Goal: Book appointment/travel/reservation

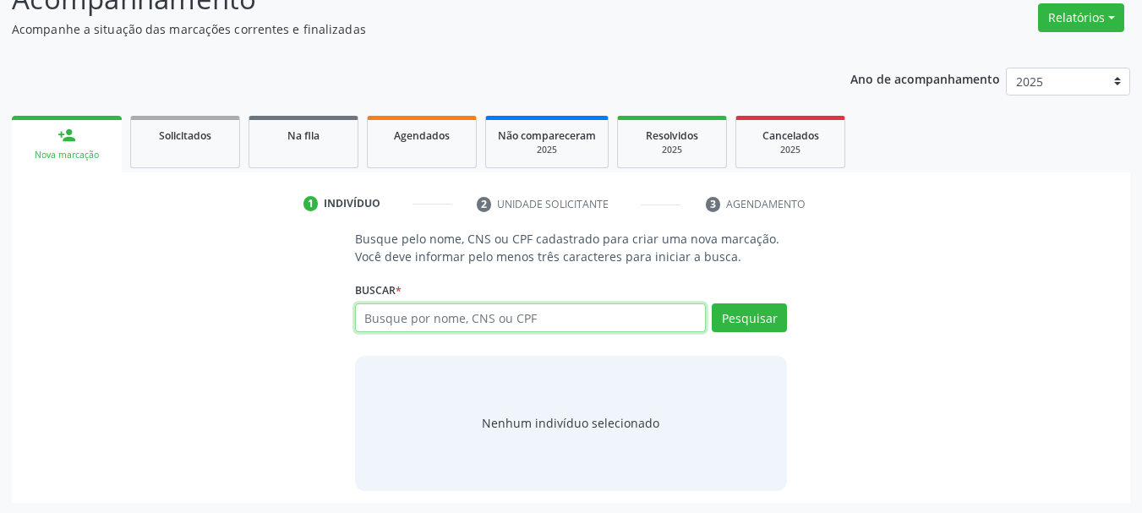
scroll to position [139, 0]
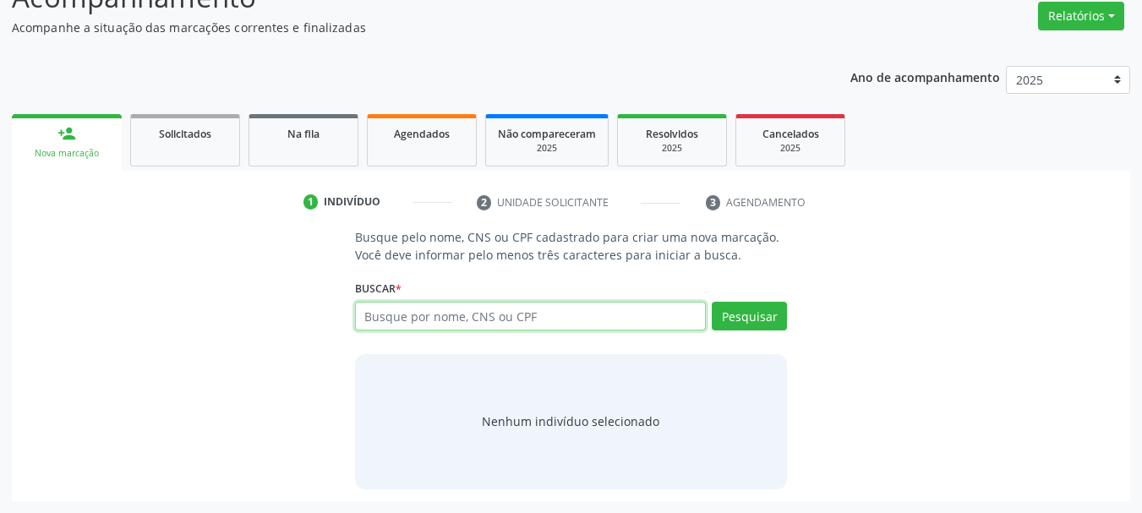
paste input "707 6002 9469 6594"
type input "707 6002 9469 6594"
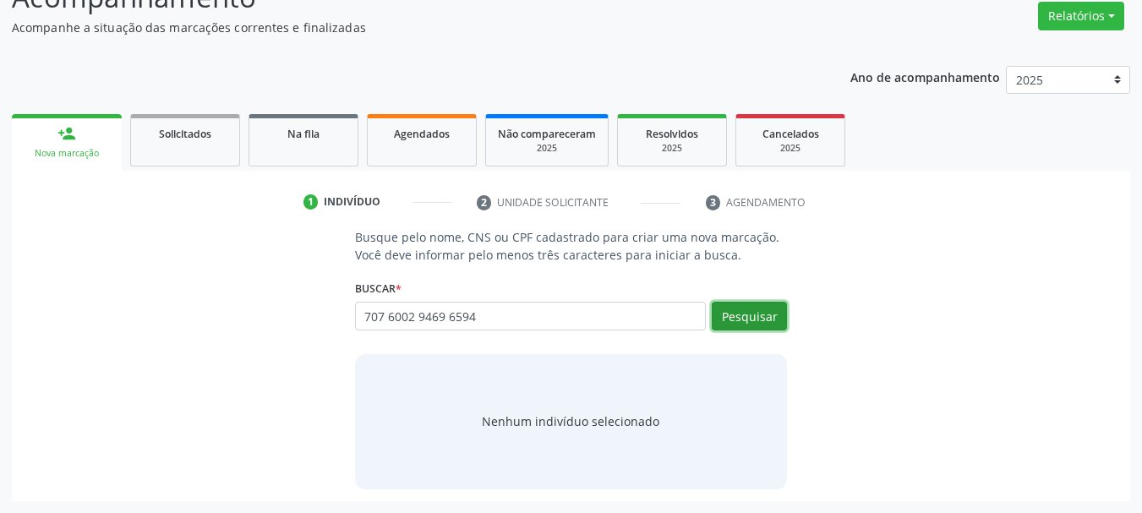
click at [727, 303] on button "Pesquisar" at bounding box center [749, 316] width 75 height 29
type input "707 6002 9469 6594"
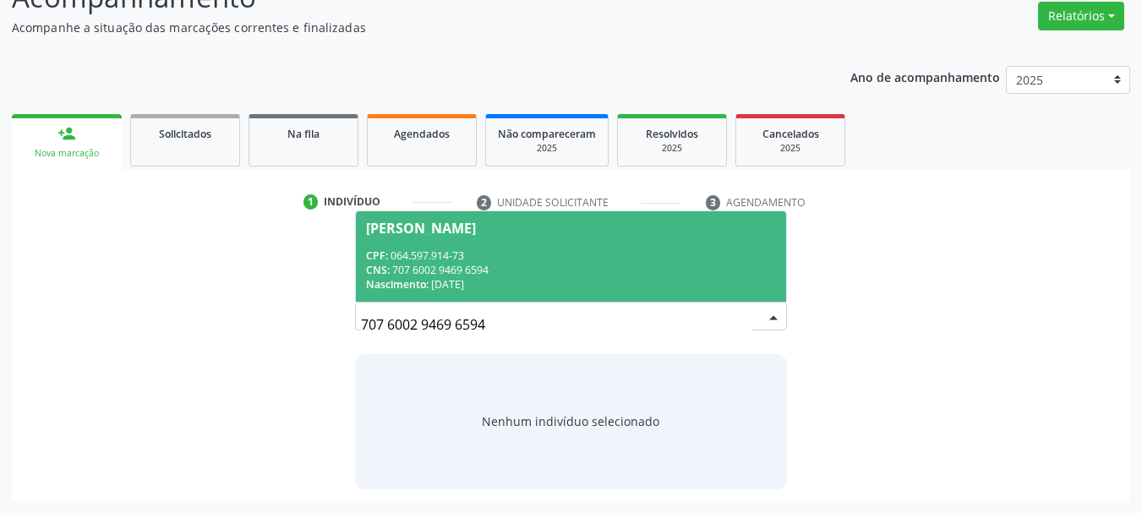
click at [614, 244] on span "[PERSON_NAME] CPF: 064.597.914-73 CNS: 707 6002 9469 6594 Nascimento: [DATE]" at bounding box center [571, 256] width 431 height 90
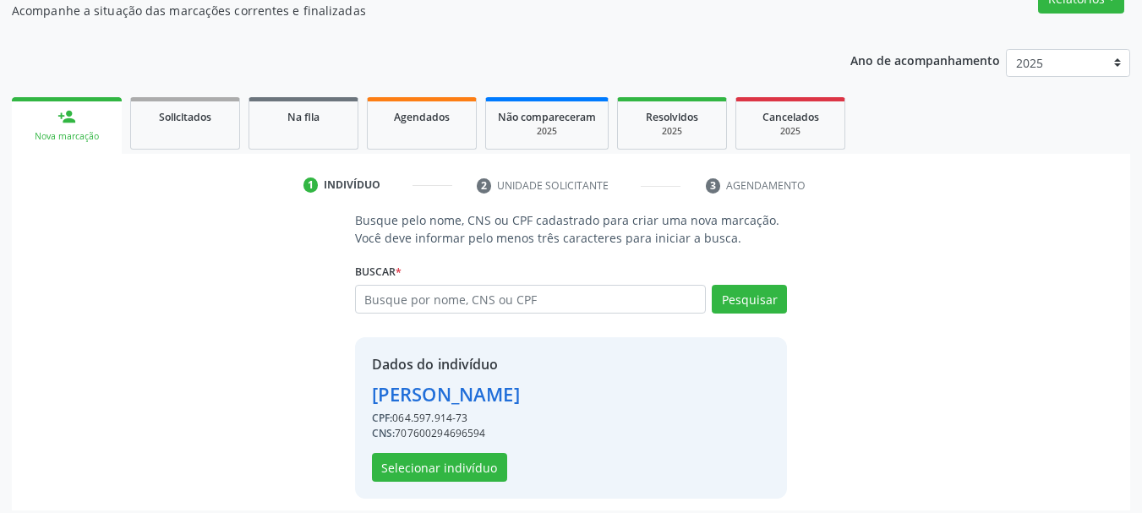
scroll to position [165, 0]
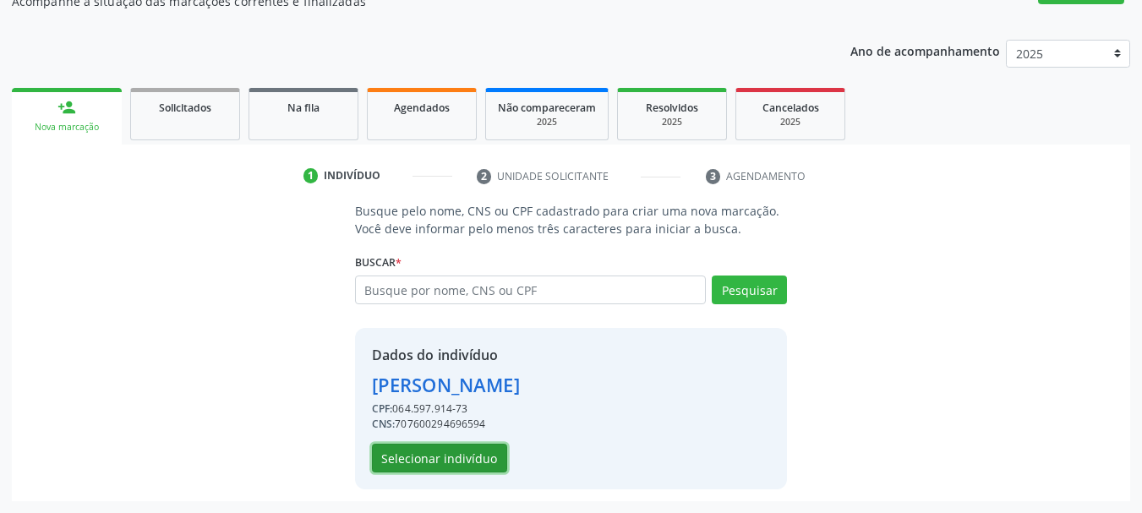
click at [459, 451] on button "Selecionar indivíduo" at bounding box center [439, 458] width 135 height 29
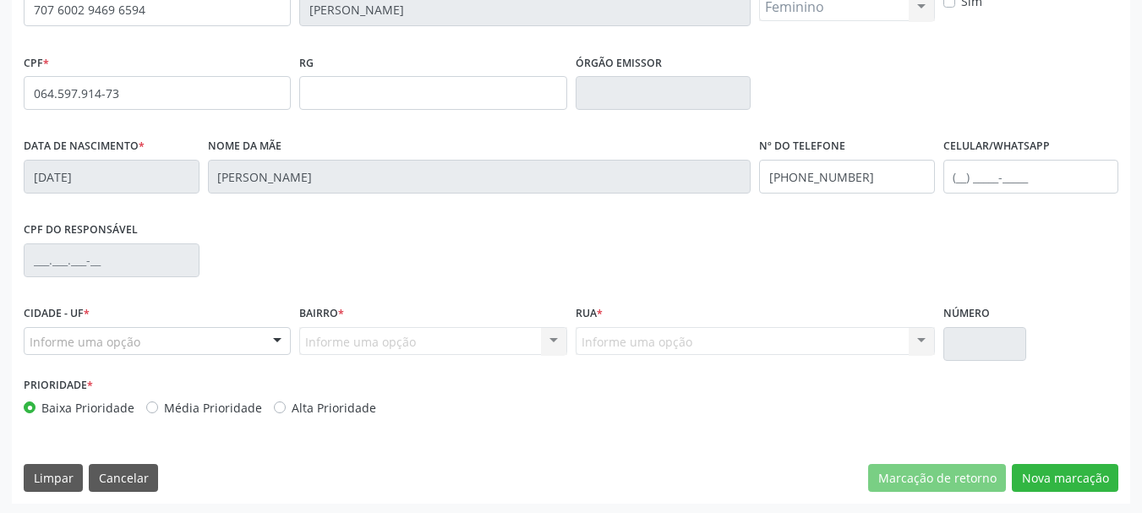
scroll to position [403, 0]
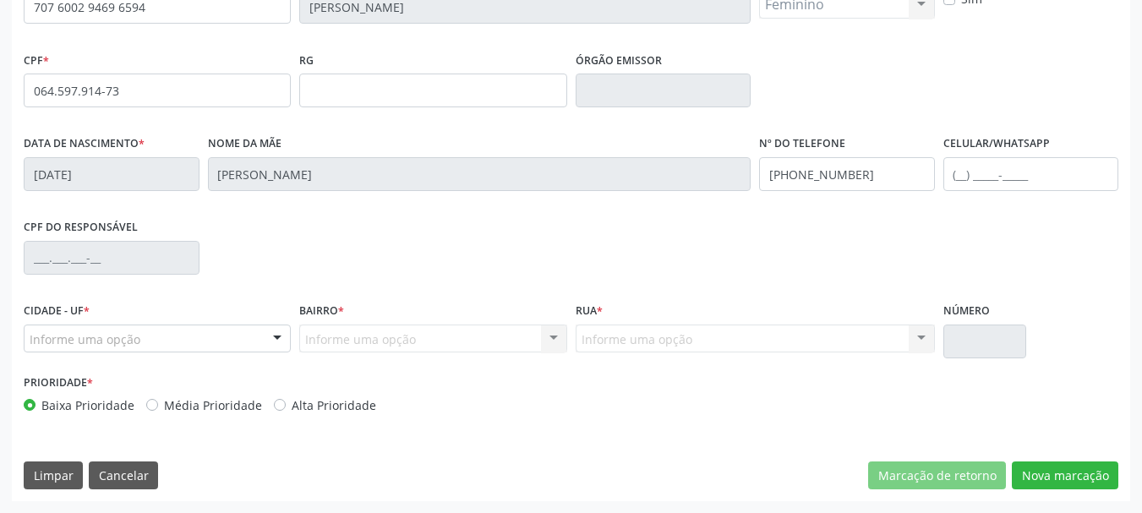
click at [274, 337] on div at bounding box center [277, 340] width 25 height 29
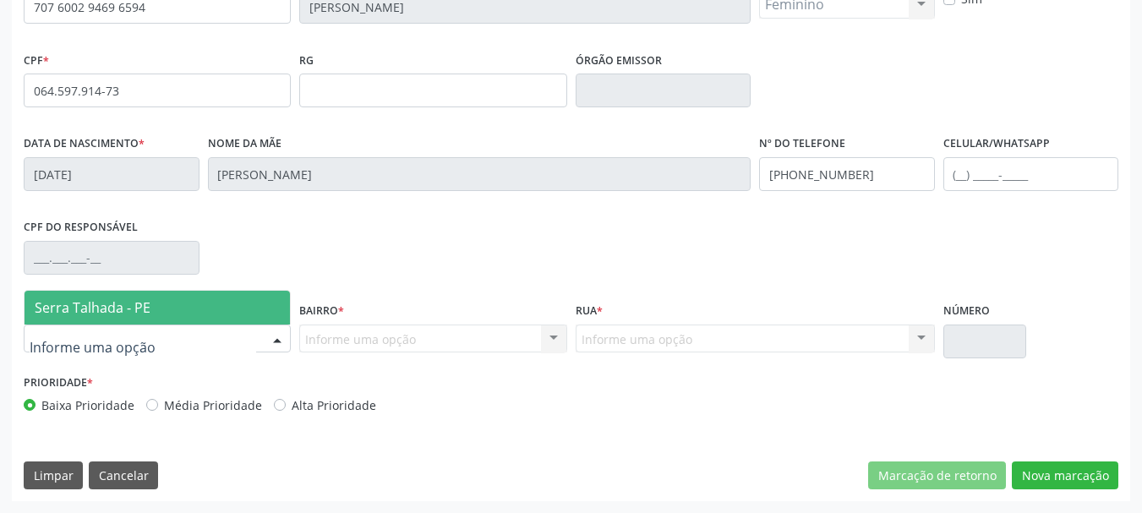
click at [244, 304] on span "Serra Talhada - PE" at bounding box center [158, 308] width 266 height 34
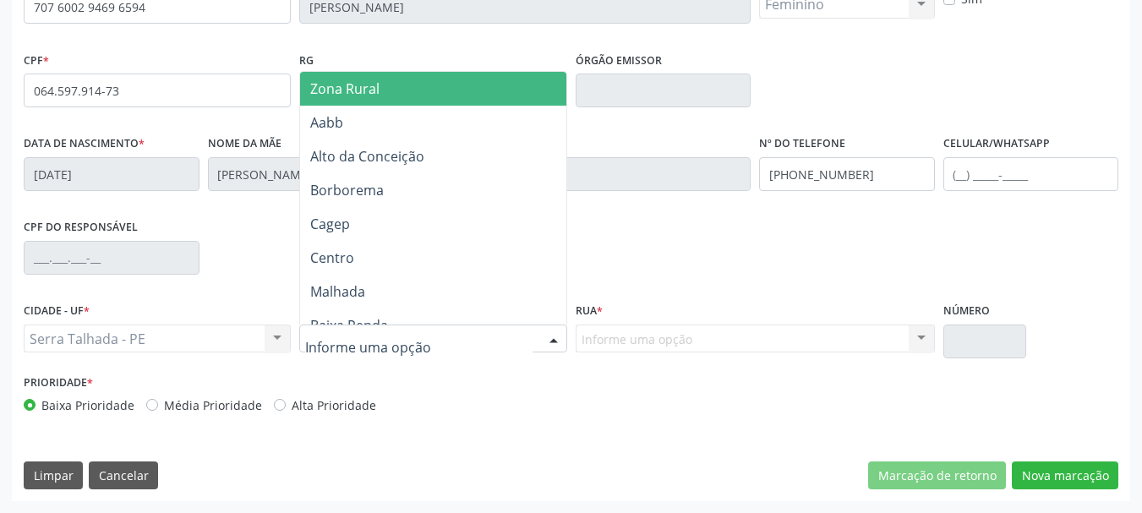
click at [425, 337] on div at bounding box center [432, 339] width 267 height 29
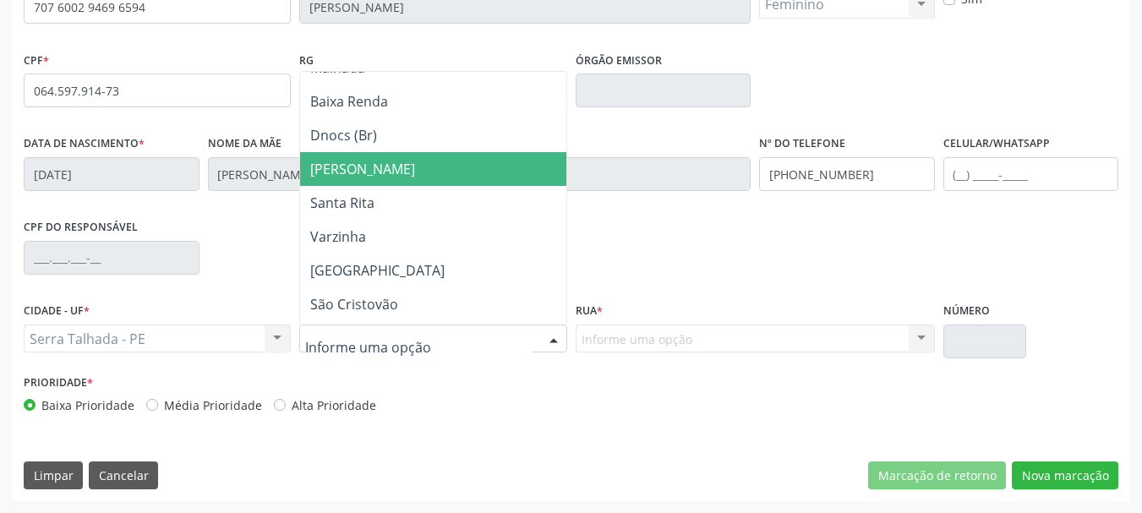
scroll to position [338, 0]
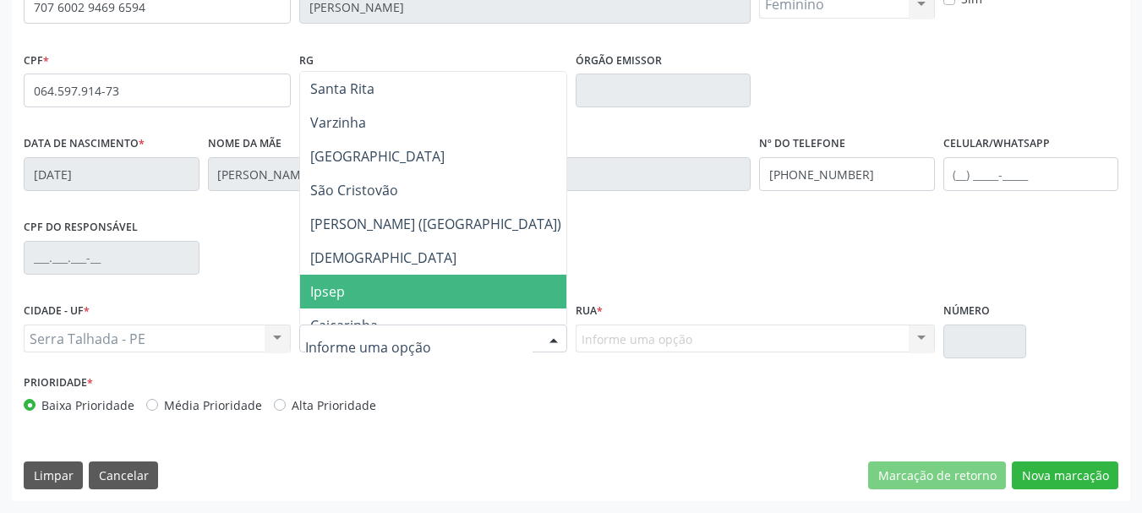
drag, startPoint x: 392, startPoint y: 284, endPoint x: 474, endPoint y: 281, distance: 82.9
click at [392, 286] on span "Ipsep" at bounding box center [435, 292] width 271 height 34
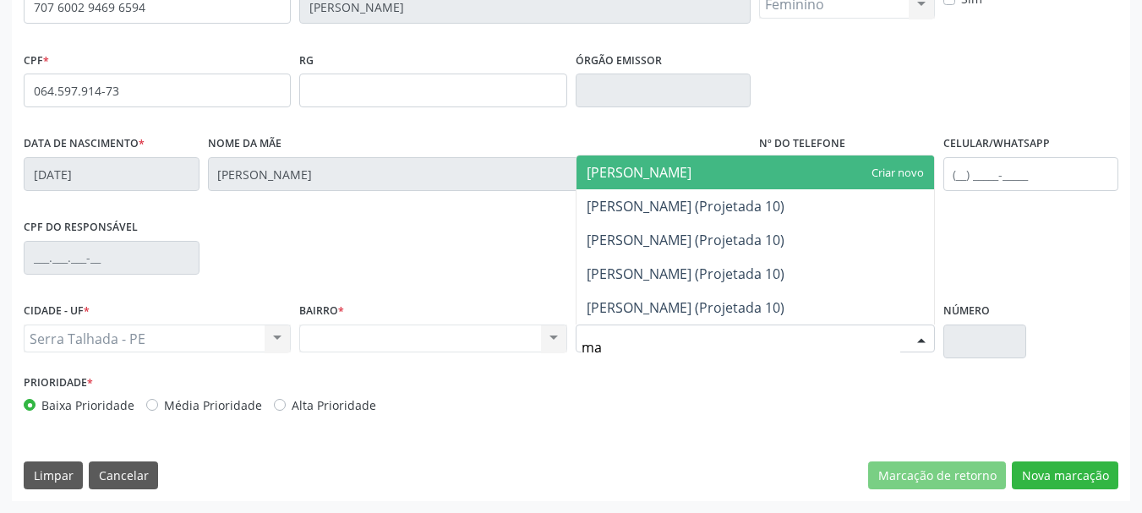
type input "m"
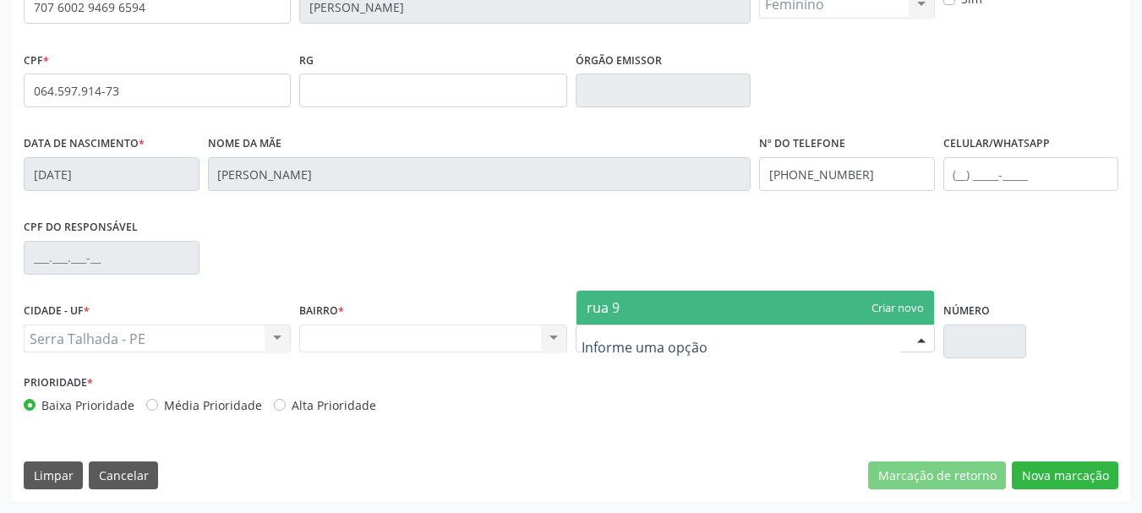
click at [705, 383] on div "Prioridade * Baixa Prioridade Média Prioridade Alta Prioridade" at bounding box center [571, 398] width 1104 height 56
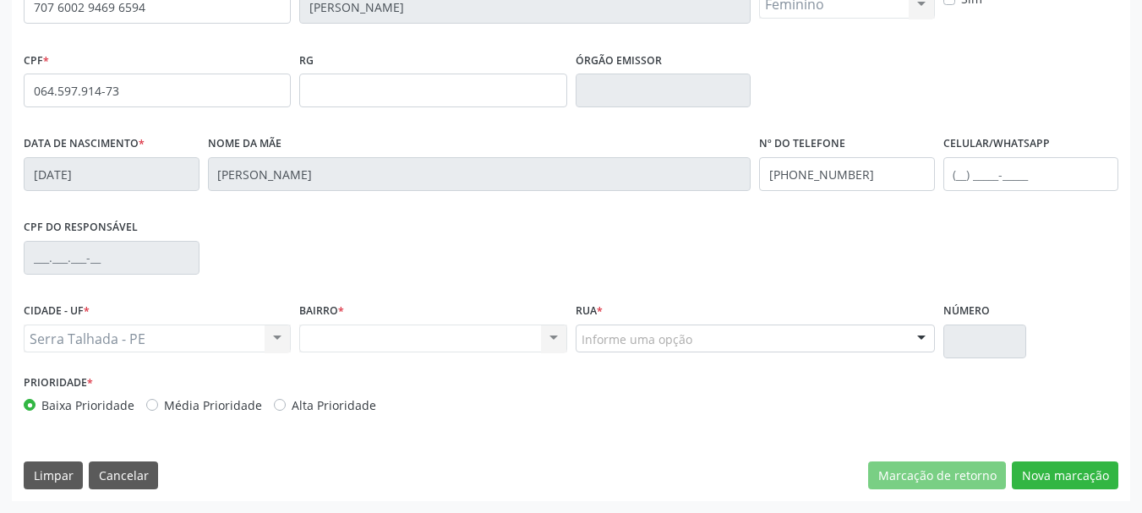
click at [418, 343] on div "Nenhum resultado encontrado para: " " Não há nenhuma opção para ser exibida." at bounding box center [432, 339] width 267 height 29
click at [462, 362] on div "BAIRRO * Nenhum resultado encontrado para: " " Não há nenhuma opção para ser ex…" at bounding box center [433, 335] width 276 height 72
click at [184, 328] on div "Serra Talhada - PE Serra Talhada - PE Nenhum resultado encontrado para: " " Não…" at bounding box center [157, 339] width 267 height 29
click at [1099, 479] on button "Nova marcação" at bounding box center [1065, 476] width 107 height 29
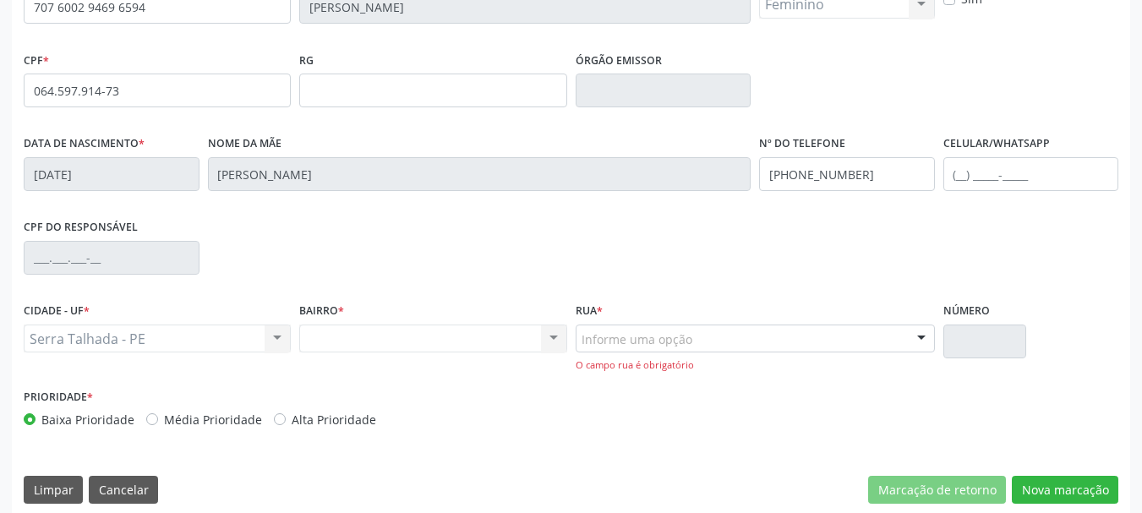
drag, startPoint x: 405, startPoint y: 357, endPoint x: 402, endPoint y: 348, distance: 9.9
click at [405, 353] on div "BAIRRO * Nenhum resultado encontrado para: " " Não há nenhuma opção para ser ex…" at bounding box center [433, 342] width 276 height 86
drag, startPoint x: 402, startPoint y: 348, endPoint x: 556, endPoint y: 340, distance: 154.1
click at [403, 348] on div "Nenhum resultado encontrado para: " " Não há nenhuma opção para ser exibida." at bounding box center [432, 339] width 267 height 29
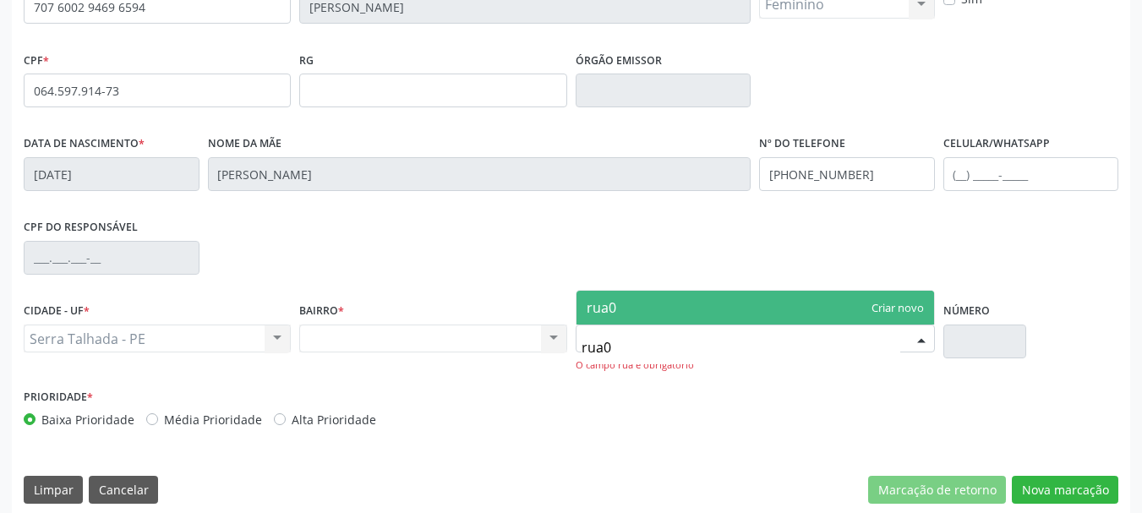
type input "rua09"
click at [647, 353] on input "rua09" at bounding box center [741, 348] width 319 height 34
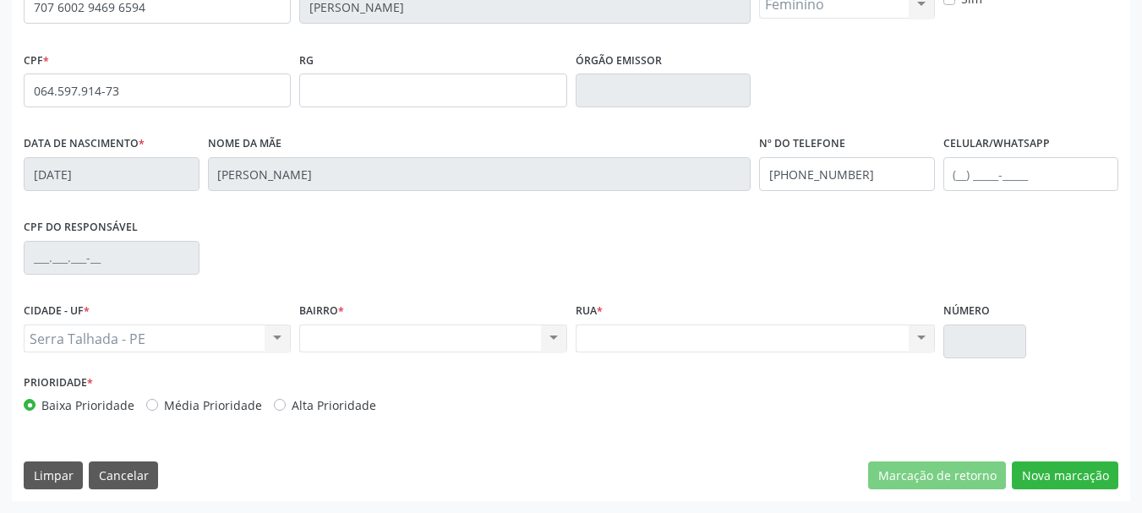
click at [166, 350] on div "Serra Talhada - PE Serra Talhada - PE Nenhum resultado encontrado para: " " Não…" at bounding box center [157, 339] width 267 height 29
click at [424, 335] on div "Nenhum resultado encontrado para: " " Não há nenhuma opção para ser exibida." at bounding box center [432, 339] width 267 height 29
click at [709, 326] on div "Nenhum resultado encontrado para: " " Não há nenhuma opção para ser exibida." at bounding box center [755, 339] width 359 height 29
click at [1076, 477] on button "Nova marcação" at bounding box center [1065, 476] width 107 height 29
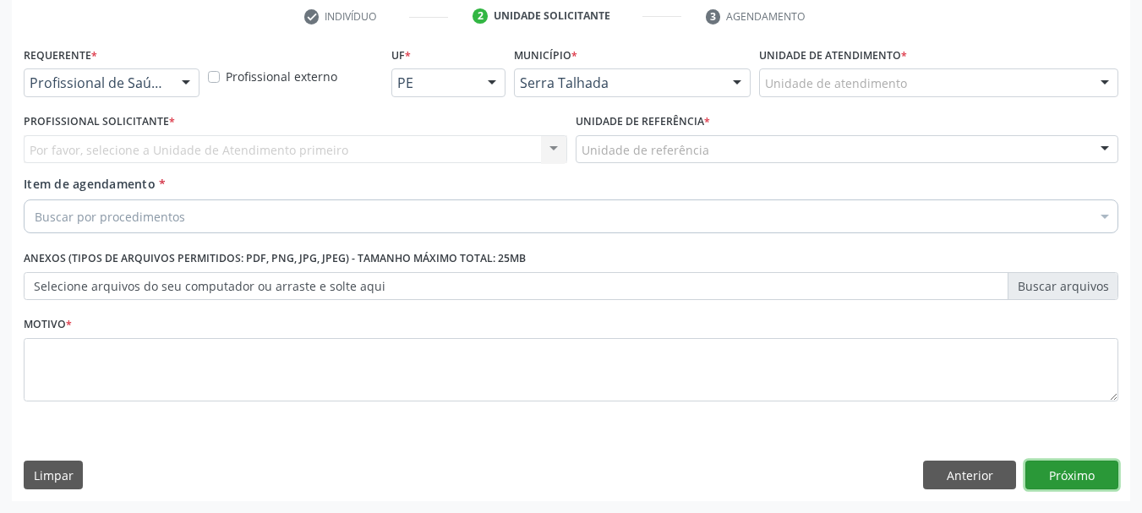
click at [1077, 464] on button "Próximo" at bounding box center [1072, 475] width 93 height 29
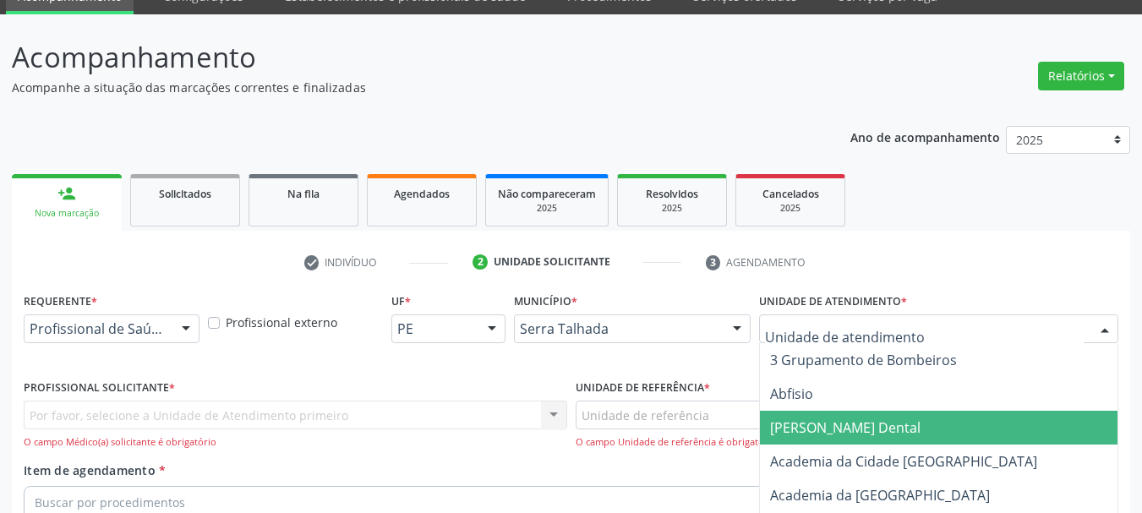
scroll to position [71, 0]
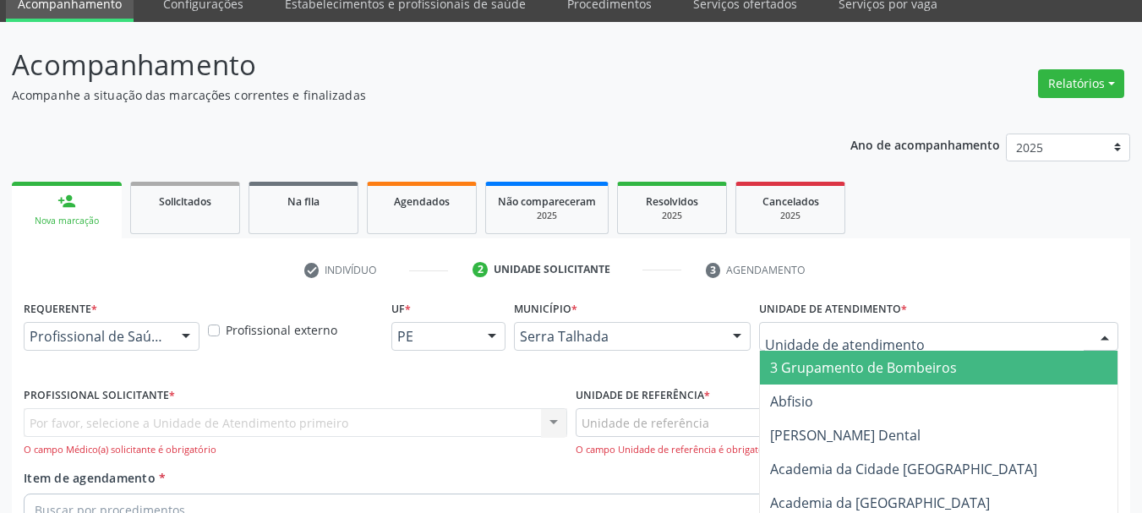
click at [902, 258] on ul "check Indivíduo 2 Unidade solicitante 3 Agendamento" at bounding box center [571, 270] width 1119 height 28
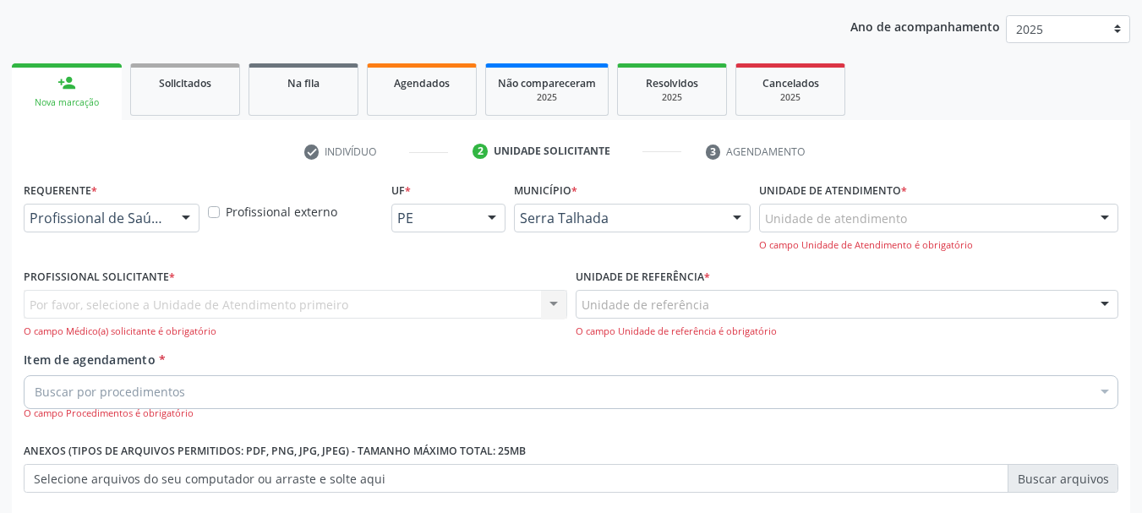
scroll to position [156, 0]
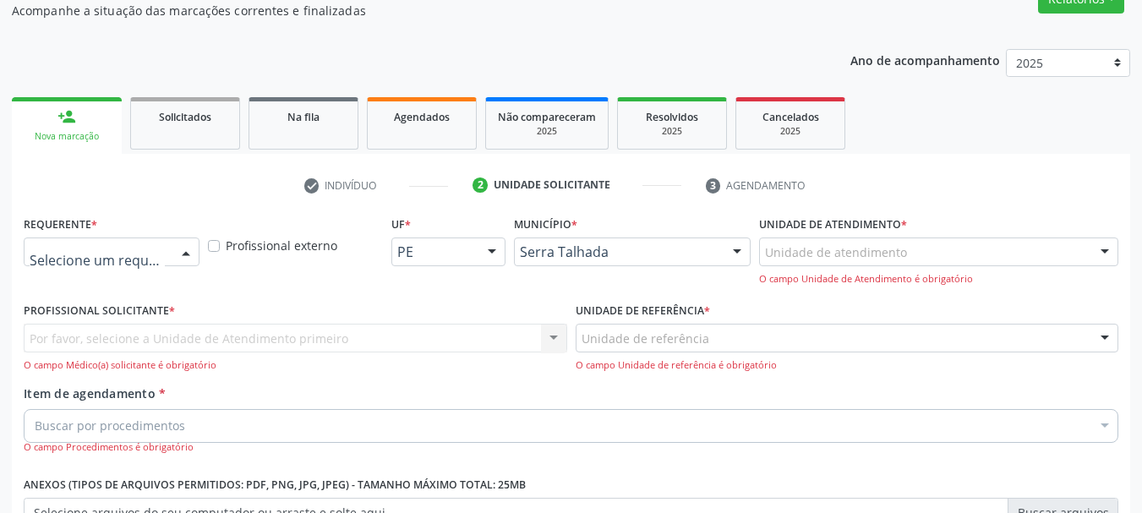
click at [183, 247] on div at bounding box center [185, 252] width 25 height 29
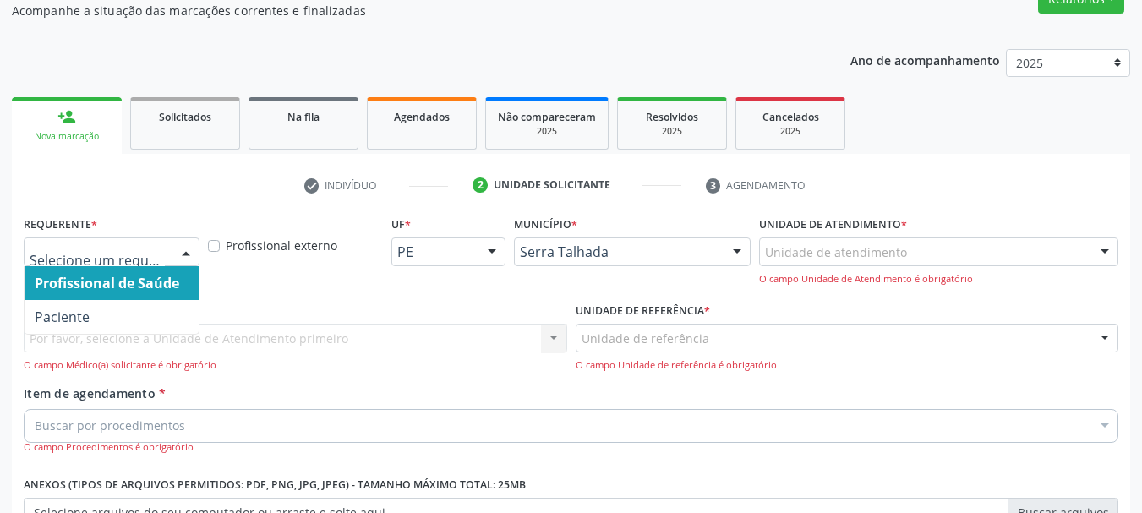
click at [165, 286] on span "Profissional de Saúde" at bounding box center [107, 283] width 145 height 19
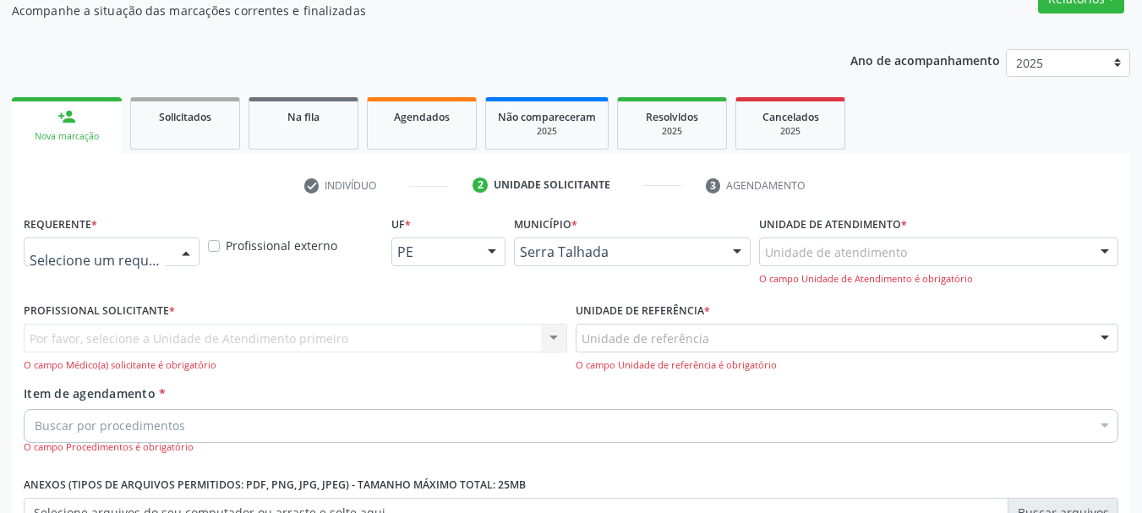
click at [170, 249] on div "Profissional de Saúde Paciente Nenhum resultado encontrado para: " " Não há nen…" at bounding box center [112, 252] width 176 height 29
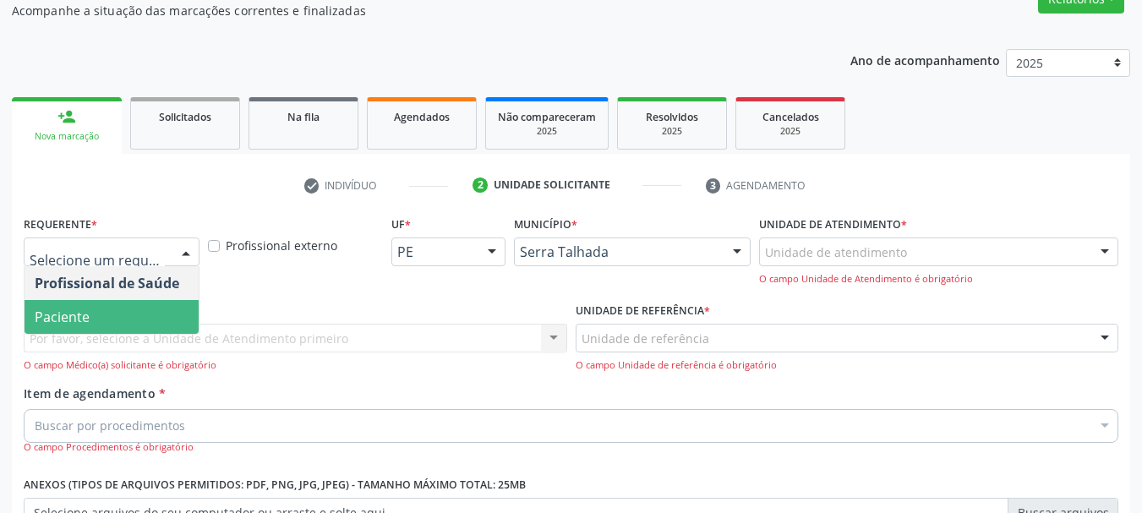
click at [145, 319] on span "Paciente" at bounding box center [112, 317] width 174 height 34
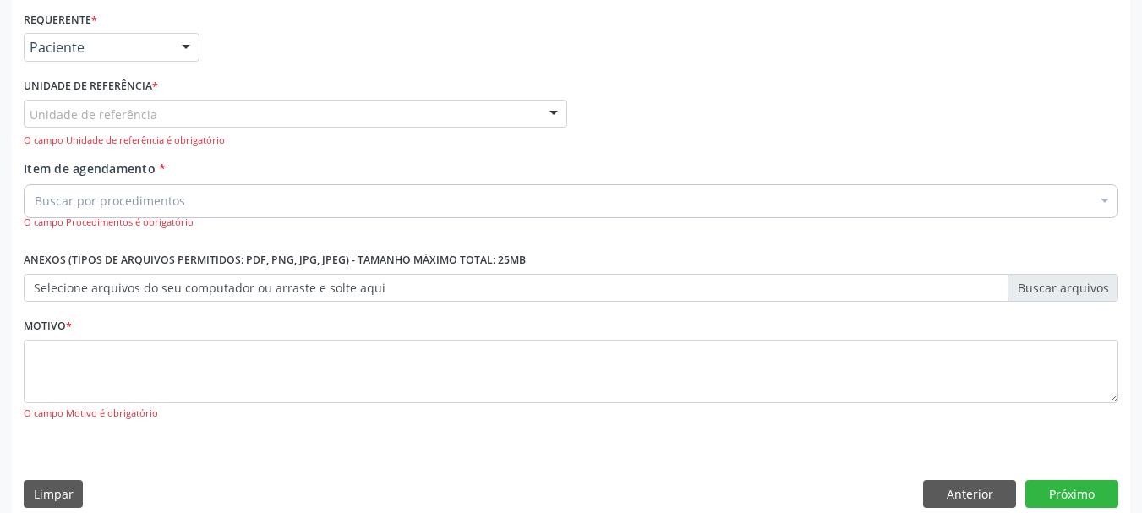
scroll to position [379, 0]
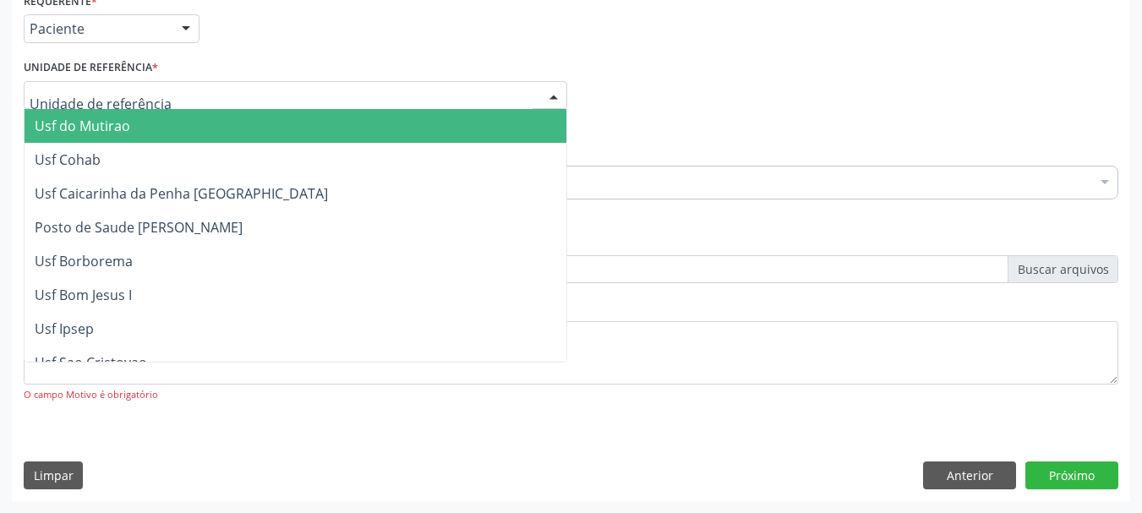
click at [168, 94] on div at bounding box center [296, 95] width 544 height 29
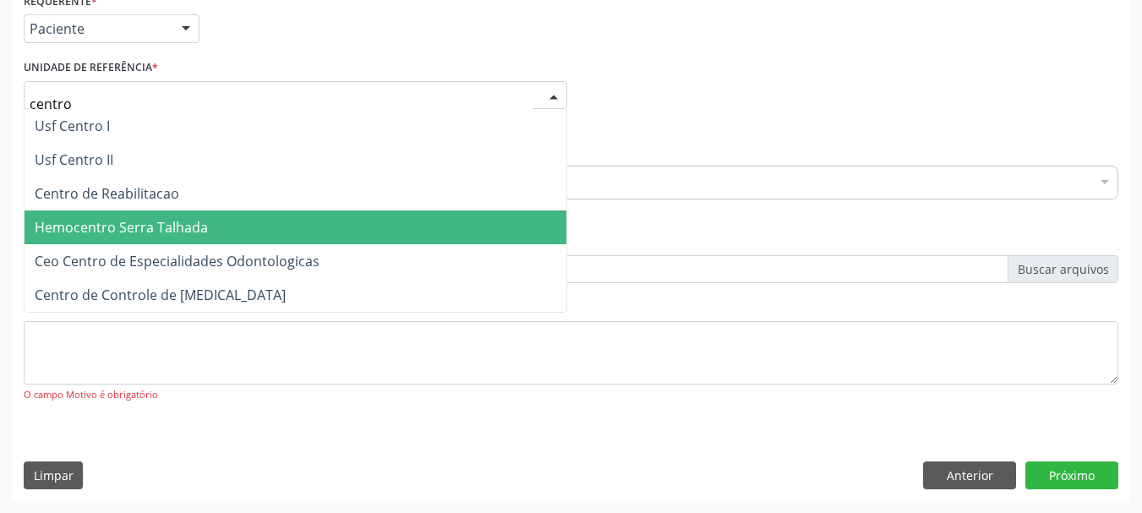
drag, startPoint x: 118, startPoint y: 216, endPoint x: 129, endPoint y: 203, distance: 16.2
click at [118, 215] on span "Hemocentro Serra Talhada" at bounding box center [296, 228] width 542 height 34
type input "centro"
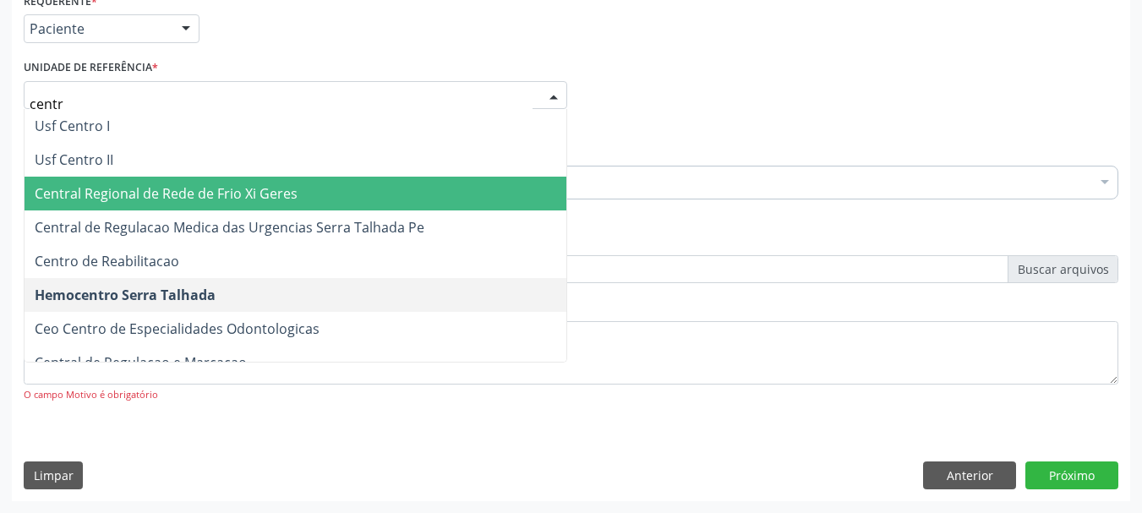
type input "centro"
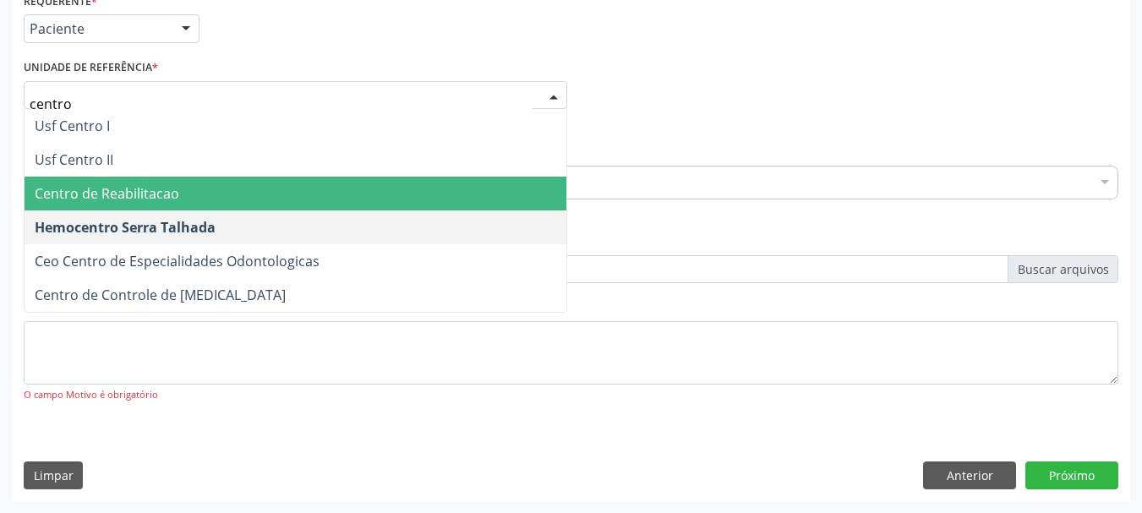
click at [190, 194] on span "Centro de Reabilitacao" at bounding box center [296, 194] width 542 height 34
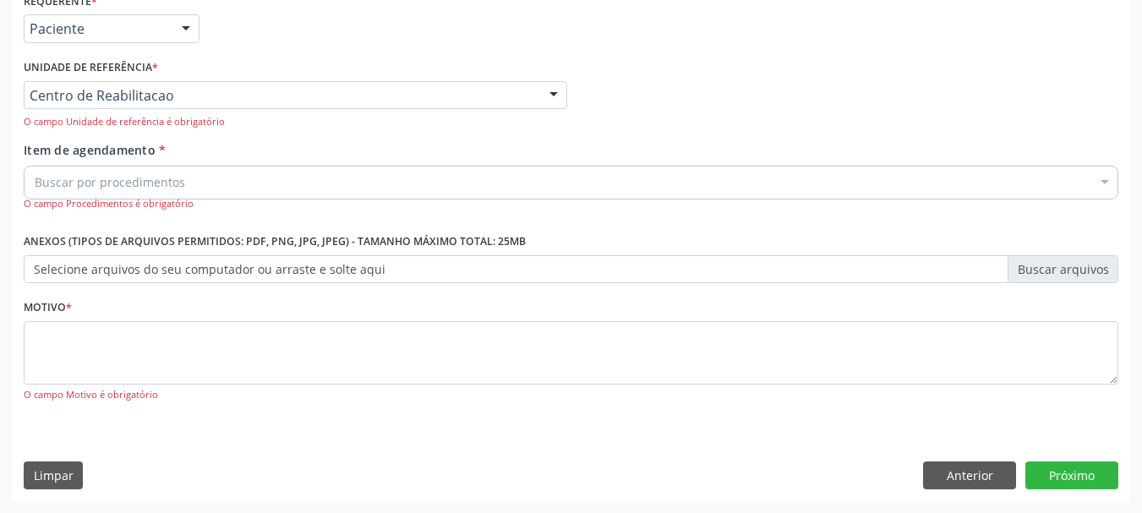
click at [200, 172] on div "Buscar por procedimentos" at bounding box center [571, 183] width 1095 height 34
click at [35, 182] on input "Item de agendamento *" at bounding box center [35, 183] width 0 height 34
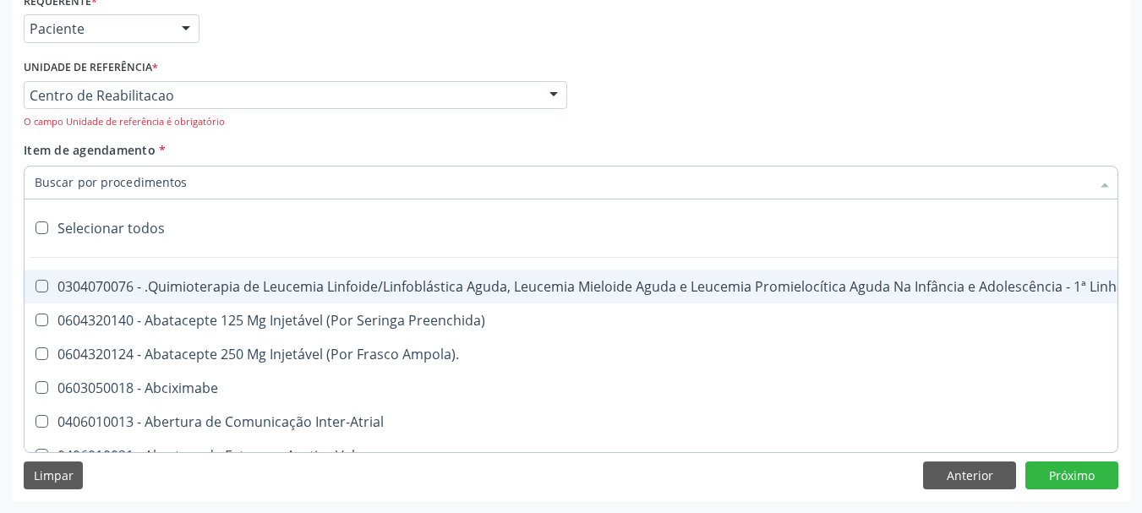
click at [199, 182] on input "Item de agendamento *" at bounding box center [563, 183] width 1056 height 34
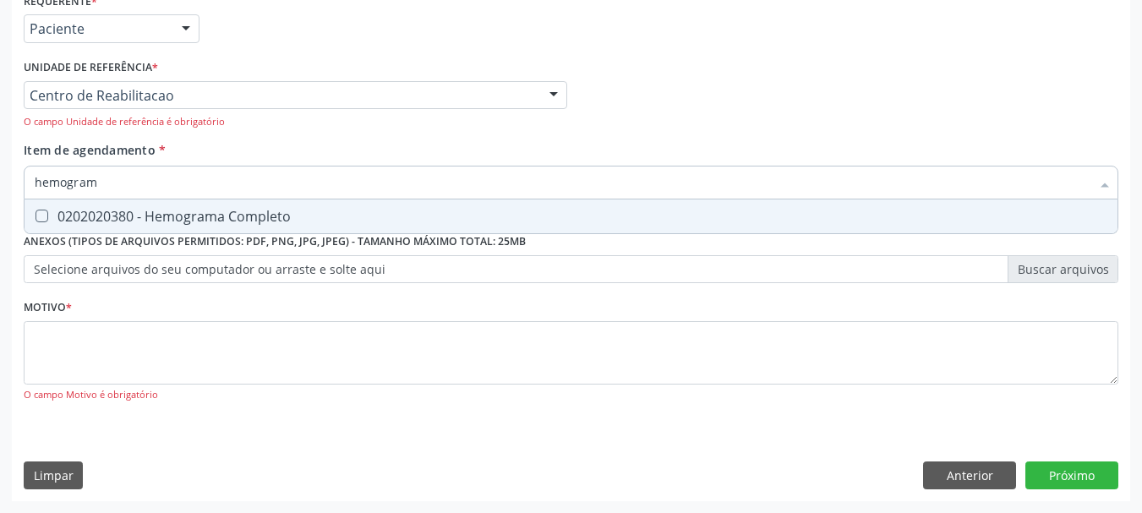
type input "hemograma"
click at [165, 217] on div "0202020380 - Hemograma Completo" at bounding box center [571, 217] width 1073 height 14
checkbox Completo "true"
type input "hemog"
checkbox Completo "false"
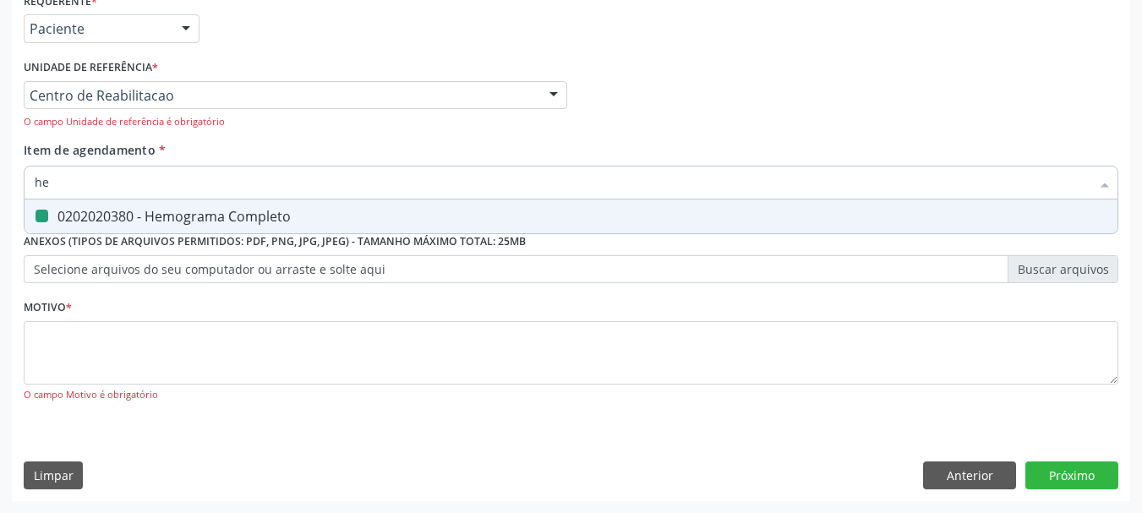
type input "h"
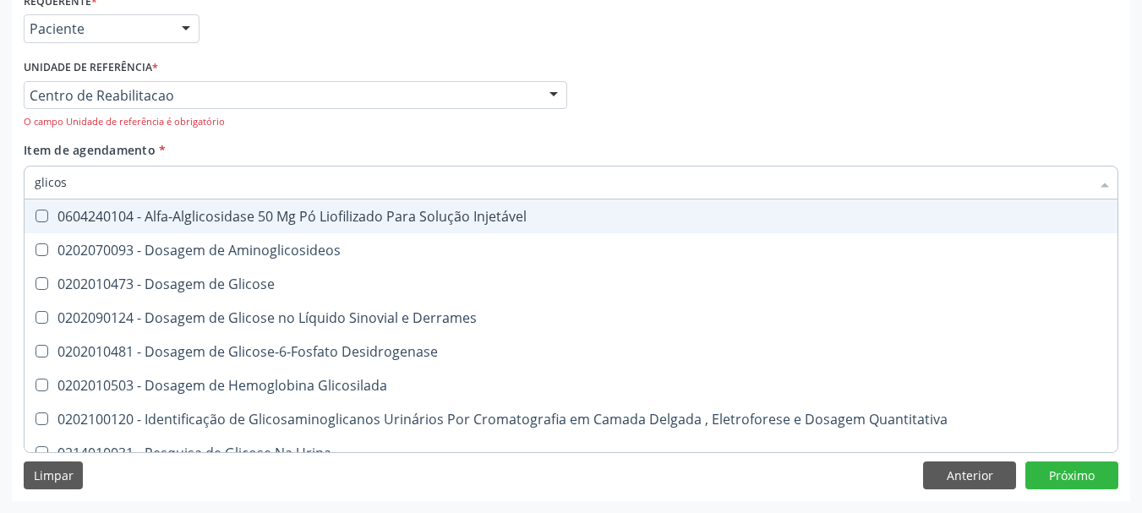
type input "glicose"
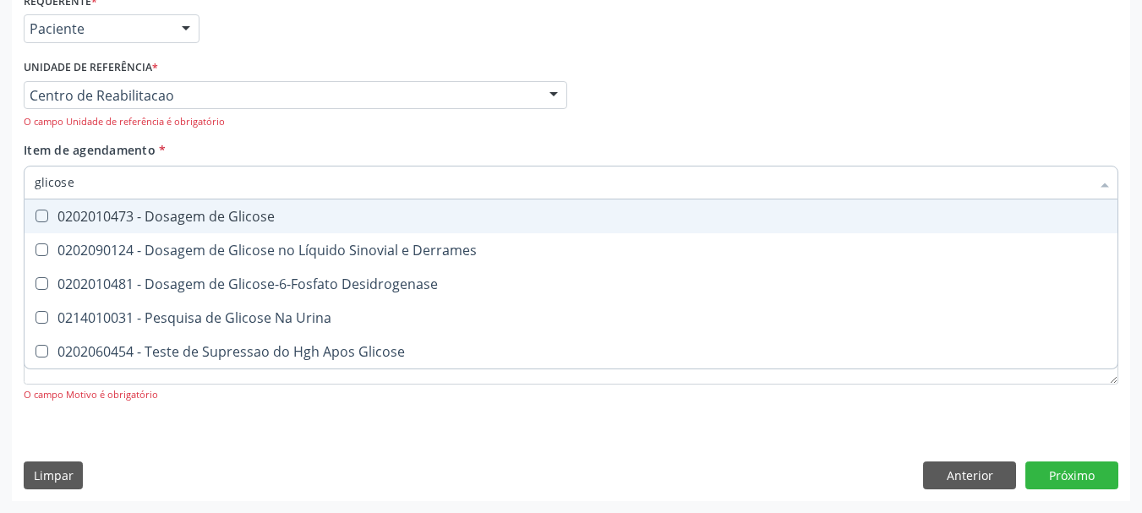
click at [165, 217] on div "0202010473 - Dosagem de Glicose" at bounding box center [571, 217] width 1073 height 14
checkbox Glicose "true"
type input "glicos"
checkbox Glicose "false"
checkbox Desidrogenase "true"
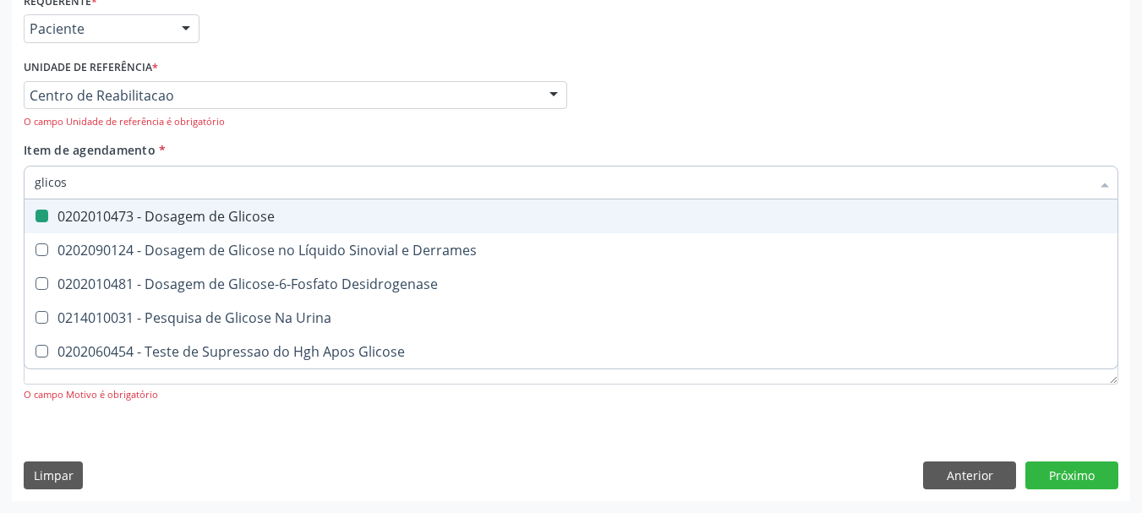
type input "glico"
checkbox Desidrogenase "false"
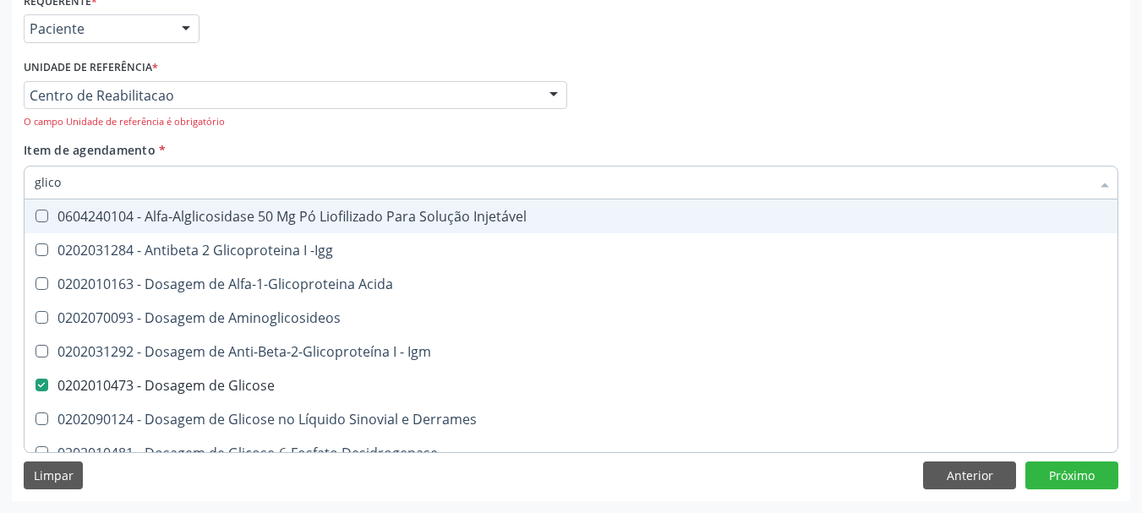
type input "glic"
checkbox Glicose "false"
checkbox Glicose "true"
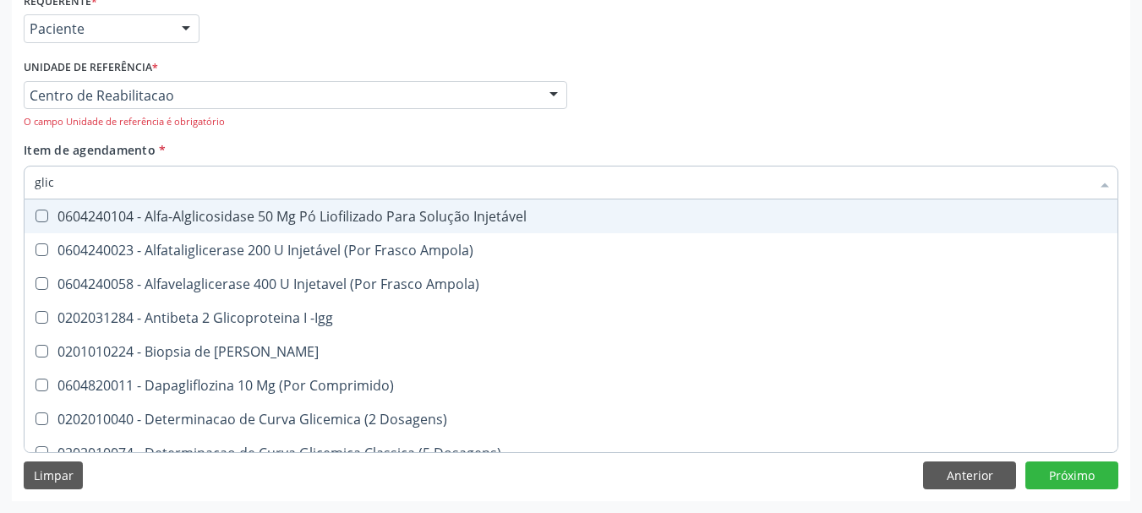
type input "gli"
checkbox Aminoglicosideos "false"
type input "gl"
checkbox Glicose "false"
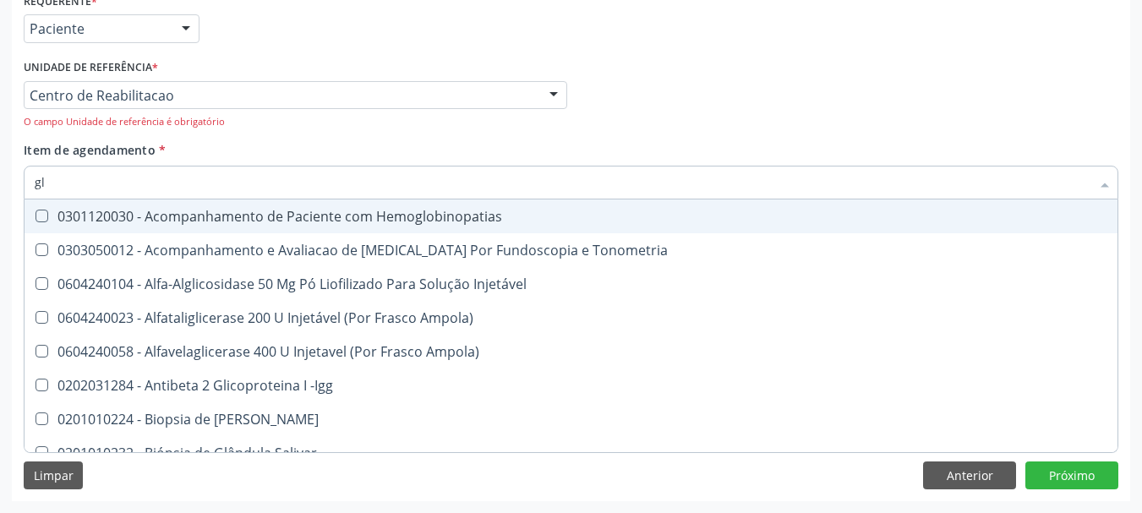
type input "g"
checkbox Glicose "false"
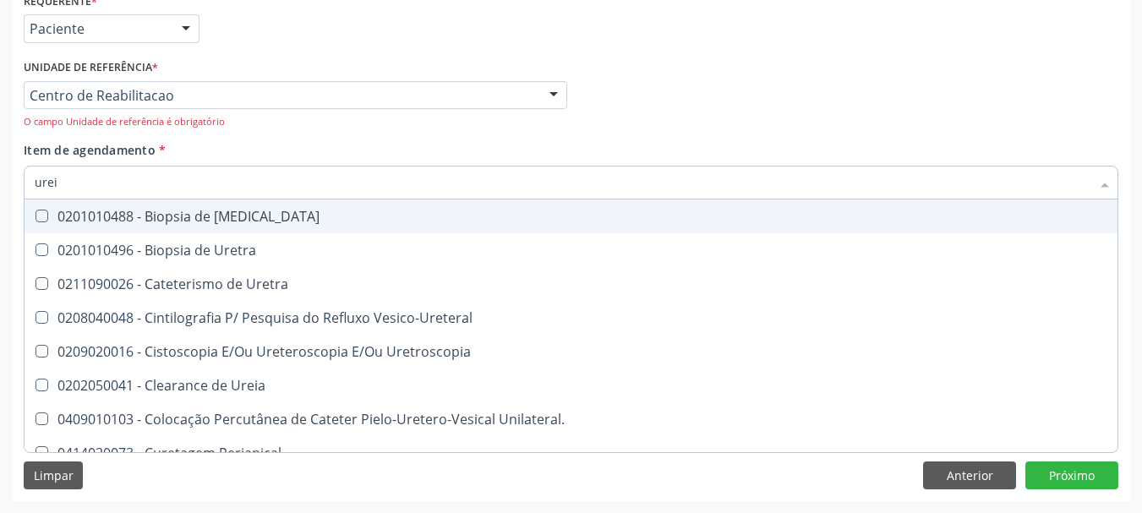
type input "ureia"
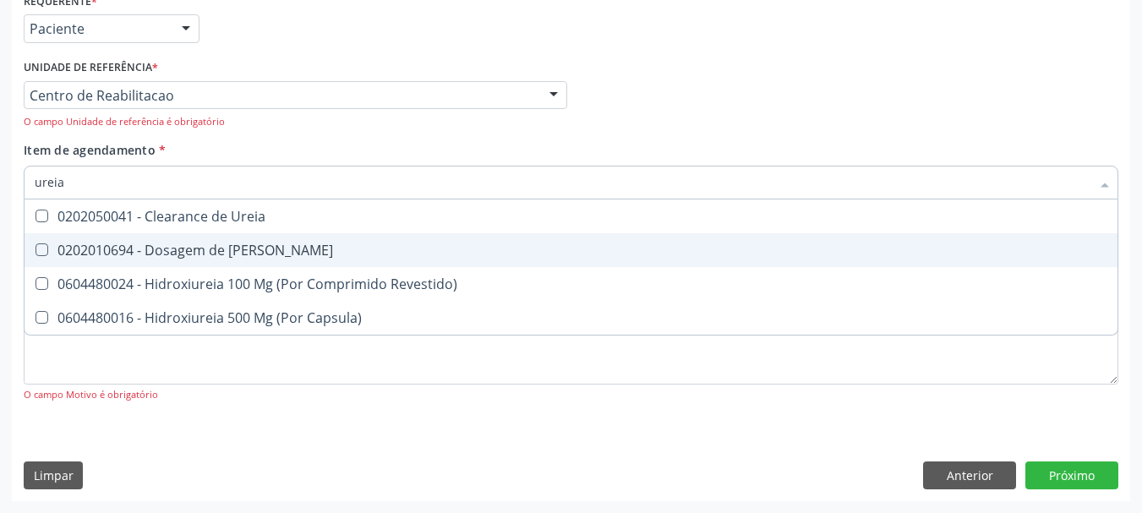
click at [182, 249] on div "0202010694 - Dosagem de [PERSON_NAME]" at bounding box center [571, 251] width 1073 height 14
checkbox Ureia "true"
type input "ure"
checkbox Ureia "false"
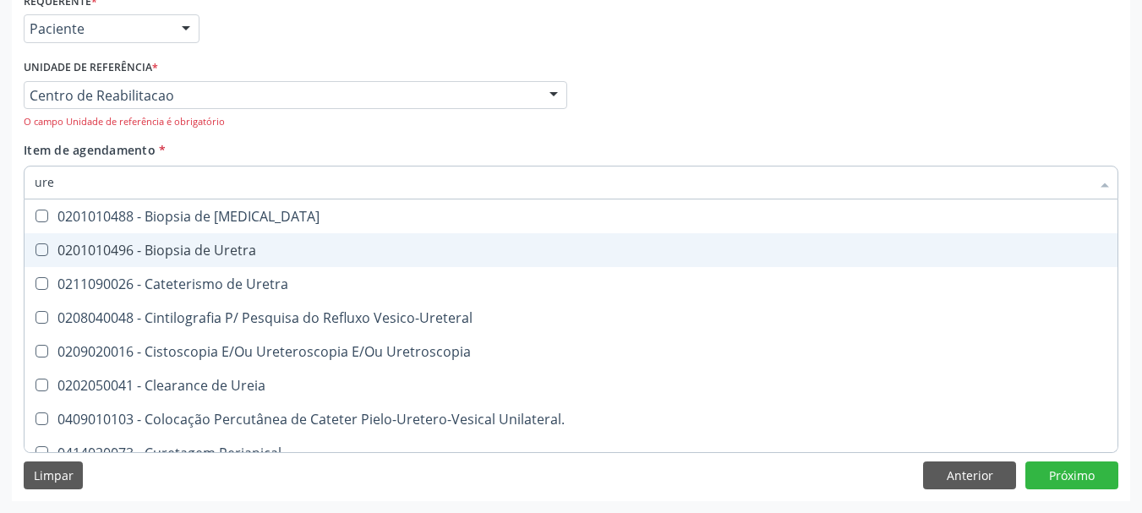
type input "ur"
checkbox Ureia "false"
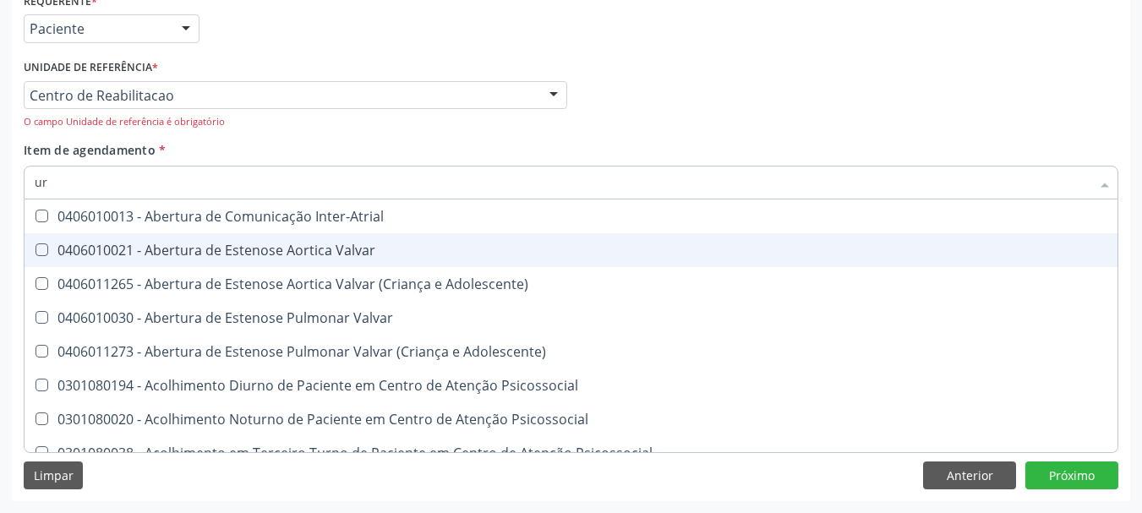
type input "u"
checkbox Ureia "false"
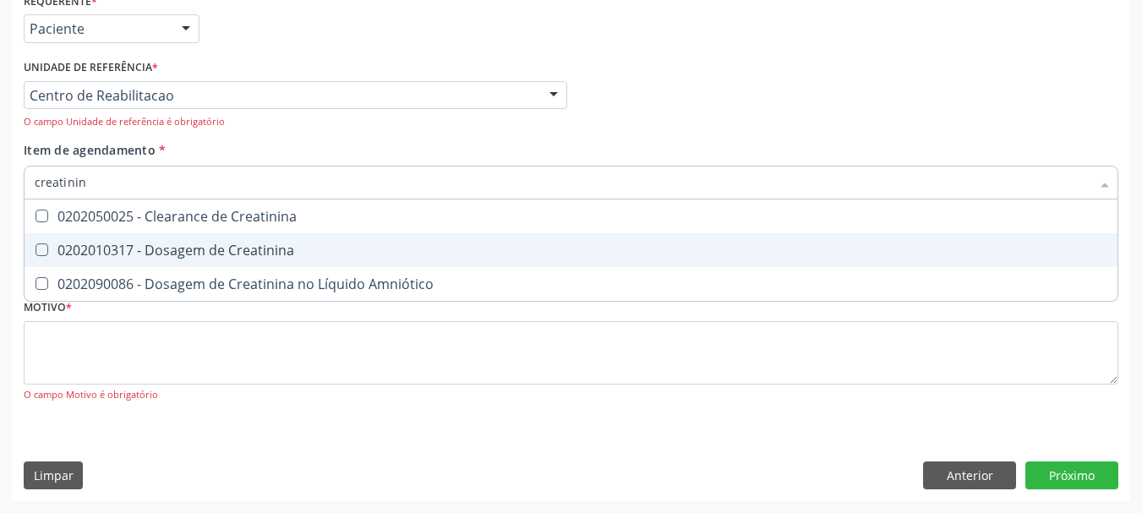
type input "creatinina"
drag, startPoint x: 182, startPoint y: 249, endPoint x: 255, endPoint y: 303, distance: 90.2
click at [255, 303] on div "Requerente * Paciente Profissional de Saúde Paciente Nenhum resultado encontrad…" at bounding box center [571, 206] width 1095 height 437
click at [304, 260] on span "0202010317 - Dosagem de Creatinina" at bounding box center [571, 250] width 1093 height 34
checkbox Creatinina "true"
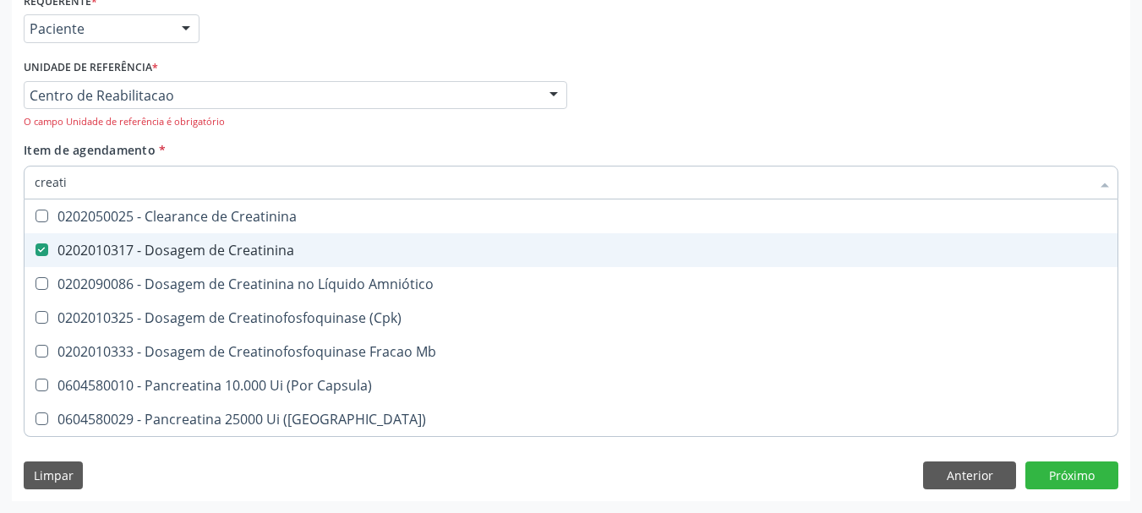
type input "creat"
checkbox Creatinina "false"
checkbox \(Cpk\) "true"
type input "crea"
checkbox \(Cpk\) "false"
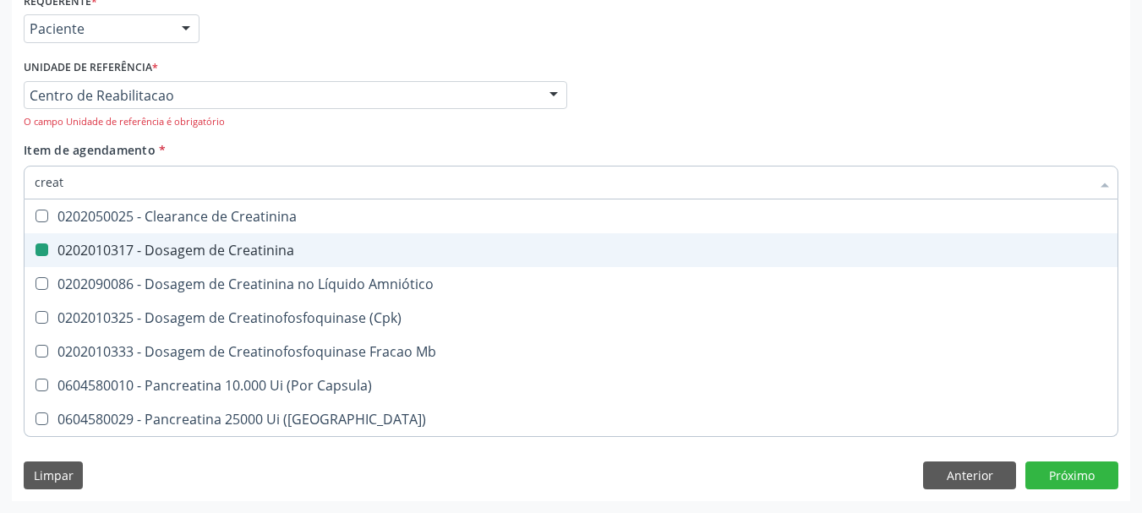
checkbox Capsula\) "true"
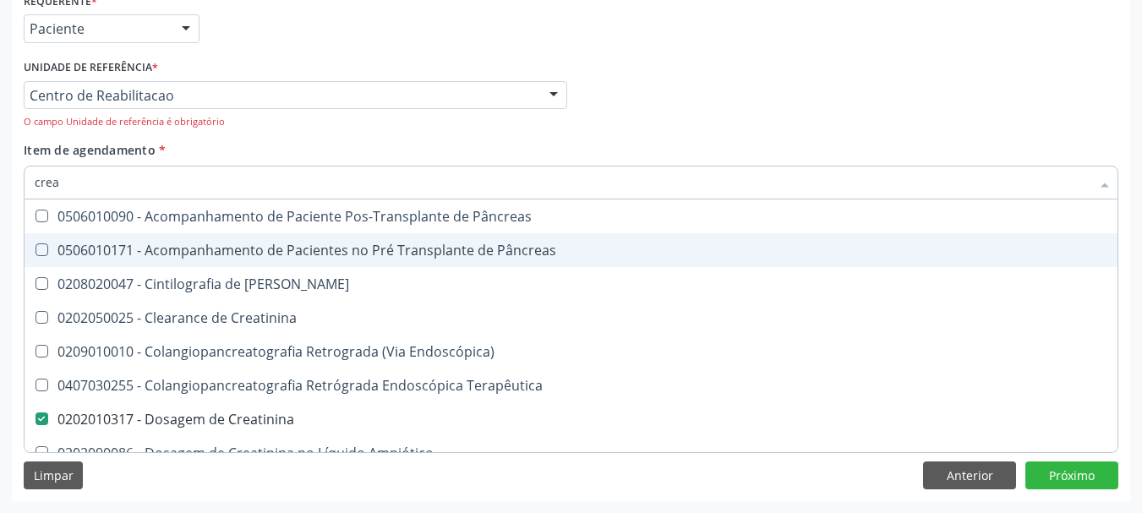
type input "cre"
checkbox Creatinina "false"
checkbox Oncologia "true"
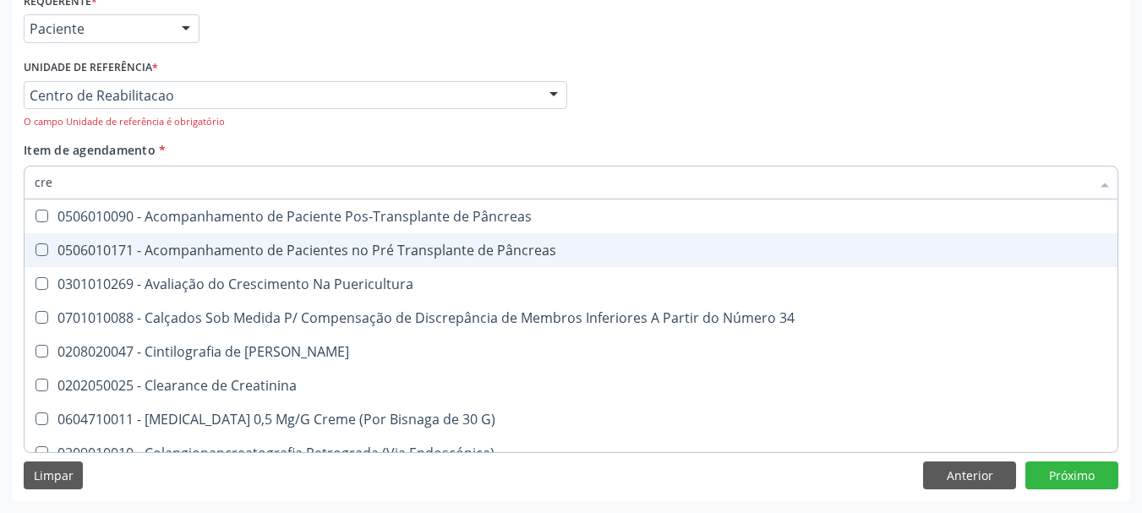
type input "cr"
checkbox Creatinina "false"
type input "c"
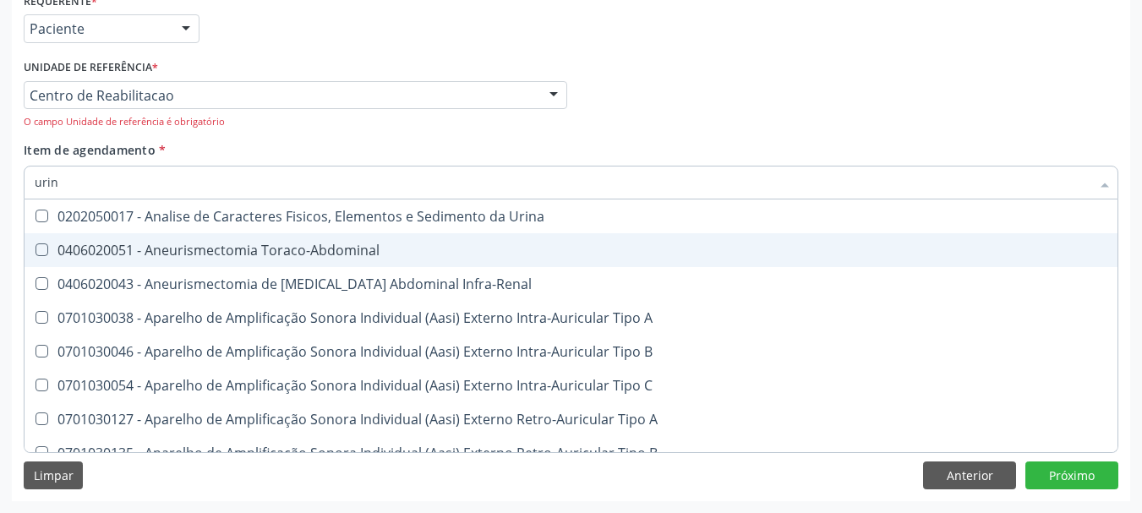
type input "urina"
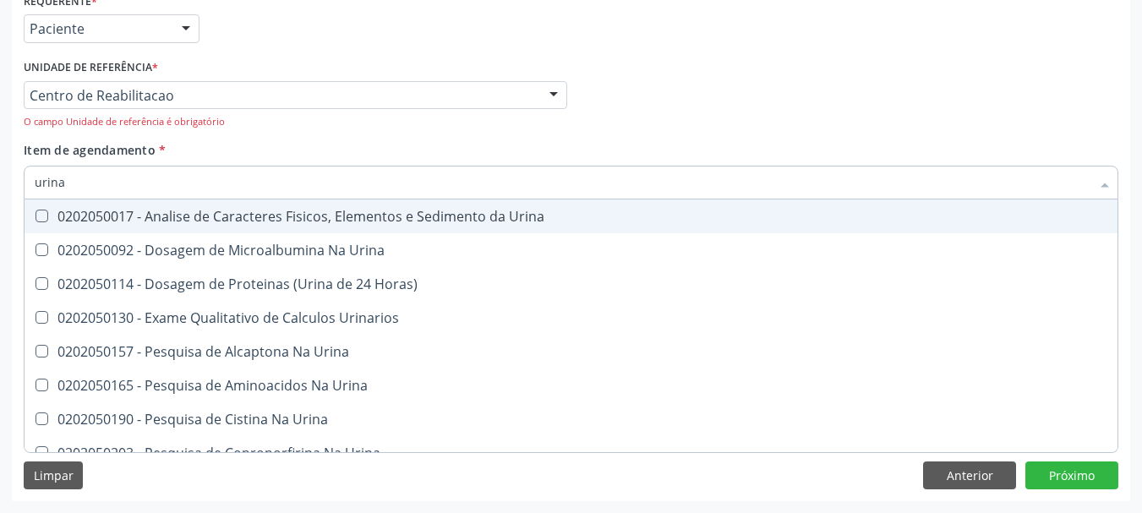
click at [347, 206] on span "0202050017 - Analise de Caracteres Fisicos, Elementos e Sedimento da Urina" at bounding box center [571, 217] width 1093 height 34
checkbox Urina "true"
click at [677, 101] on div "Profissional Solicitante Por favor, selecione a Unidade de Atendimento primeiro…" at bounding box center [571, 98] width 1104 height 86
checkbox Urina "true"
checkbox Horas\) "true"
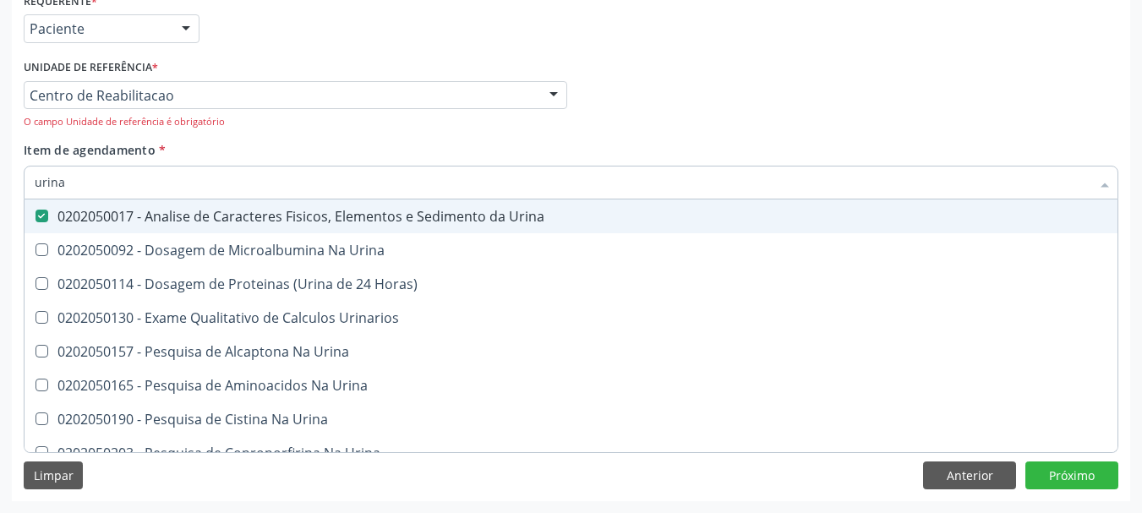
checkbox Urinarios "true"
checkbox Urina "true"
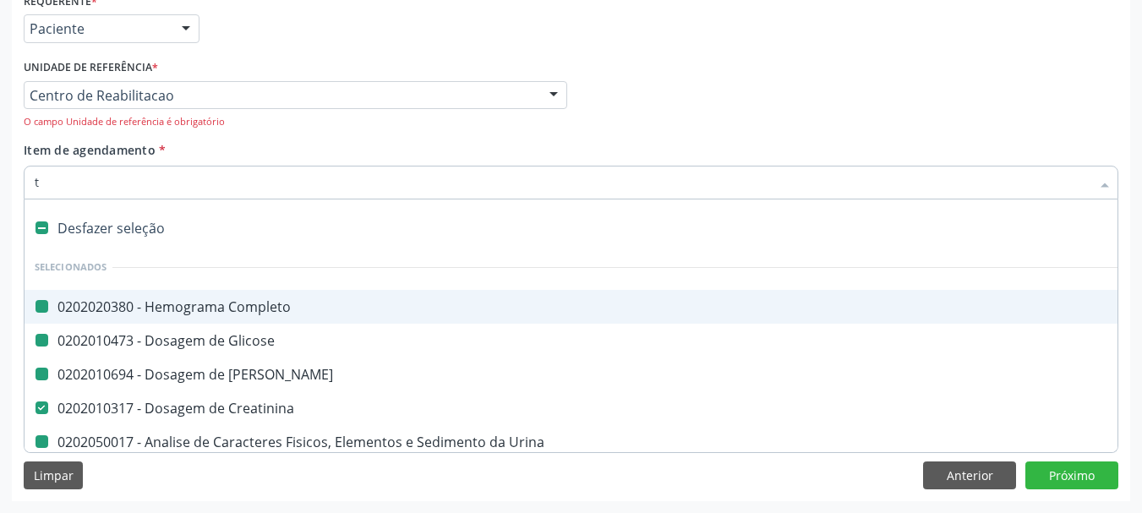
type input "ta"
checkbox Completo "false"
checkbox Glicose "false"
checkbox Ureia "false"
checkbox Urina "false"
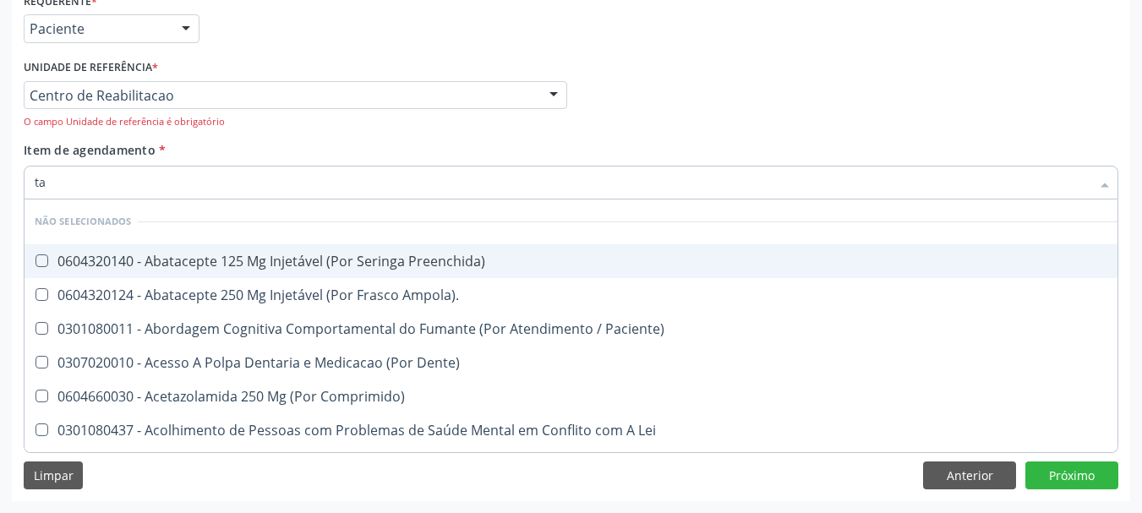
type input "tap"
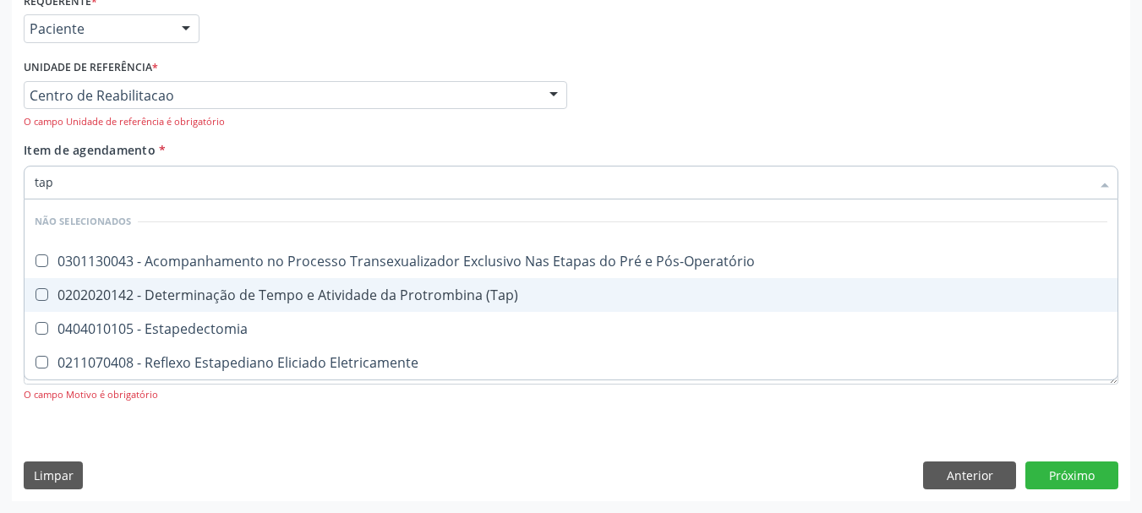
click at [424, 304] on span "0202020142 - Determinação de Tempo e Atividade da Protrombina (Tap)" at bounding box center [571, 295] width 1093 height 34
checkbox \(Tap\) "true"
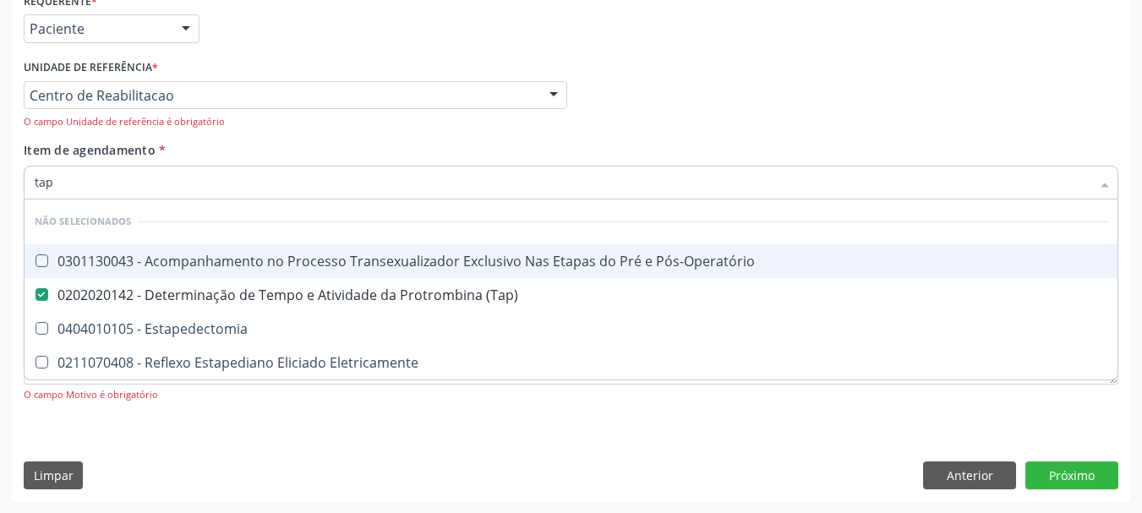
click at [898, 111] on div "Profissional Solicitante Por favor, selecione a Unidade de Atendimento primeiro…" at bounding box center [571, 98] width 1104 height 86
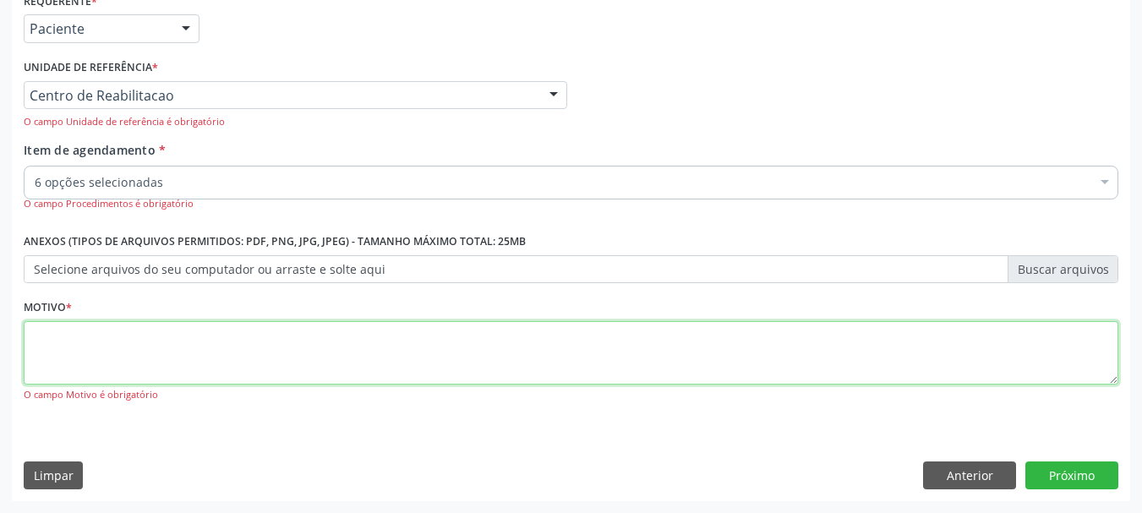
click at [197, 373] on textarea at bounding box center [571, 353] width 1095 height 64
type textarea "..."
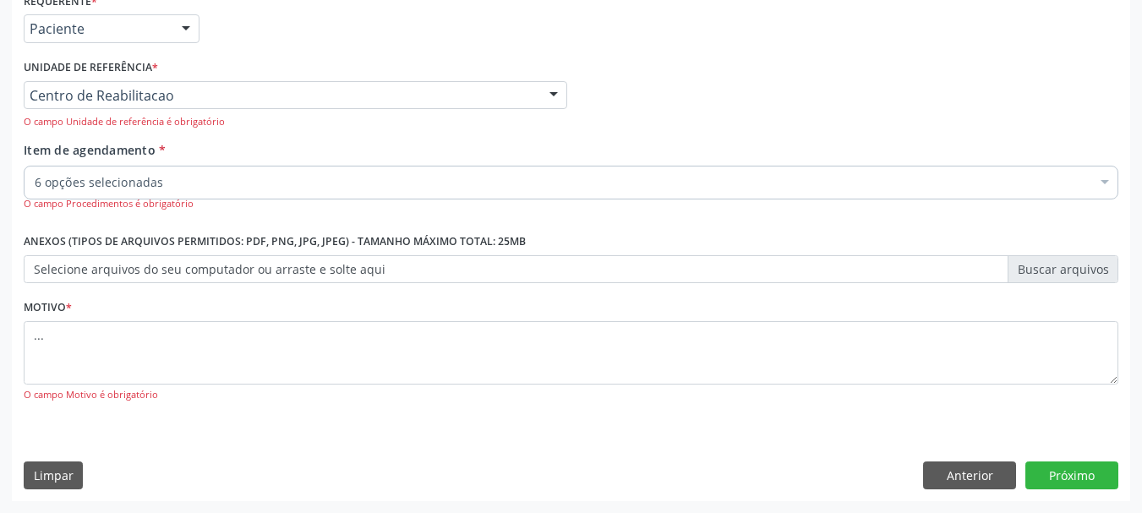
click at [1073, 458] on div "Requerente * Paciente Profissional de Saúde Paciente Nenhum resultado encontrad…" at bounding box center [571, 244] width 1119 height 513
click at [1049, 476] on button "Próximo" at bounding box center [1072, 476] width 93 height 29
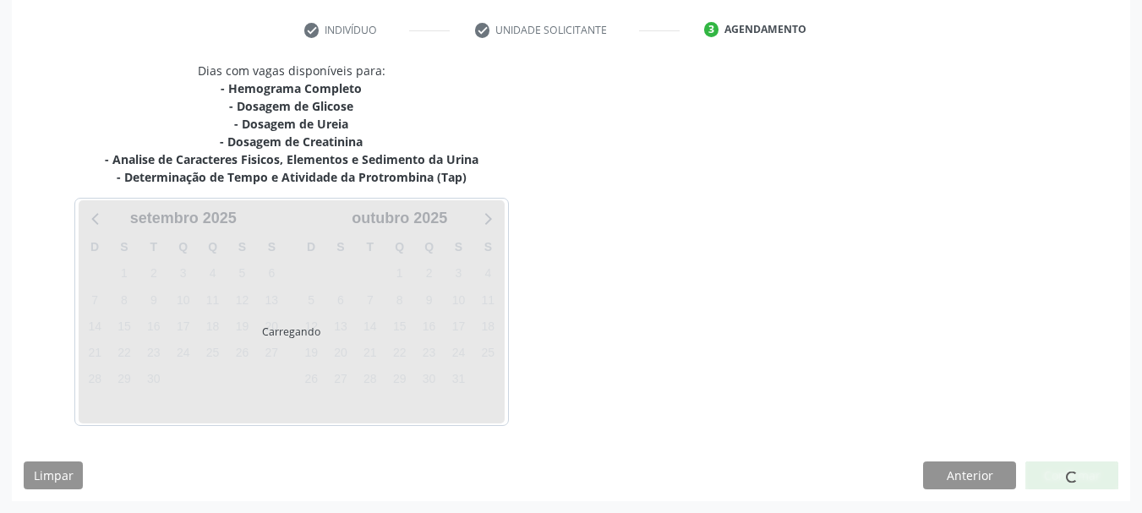
scroll to position [311, 0]
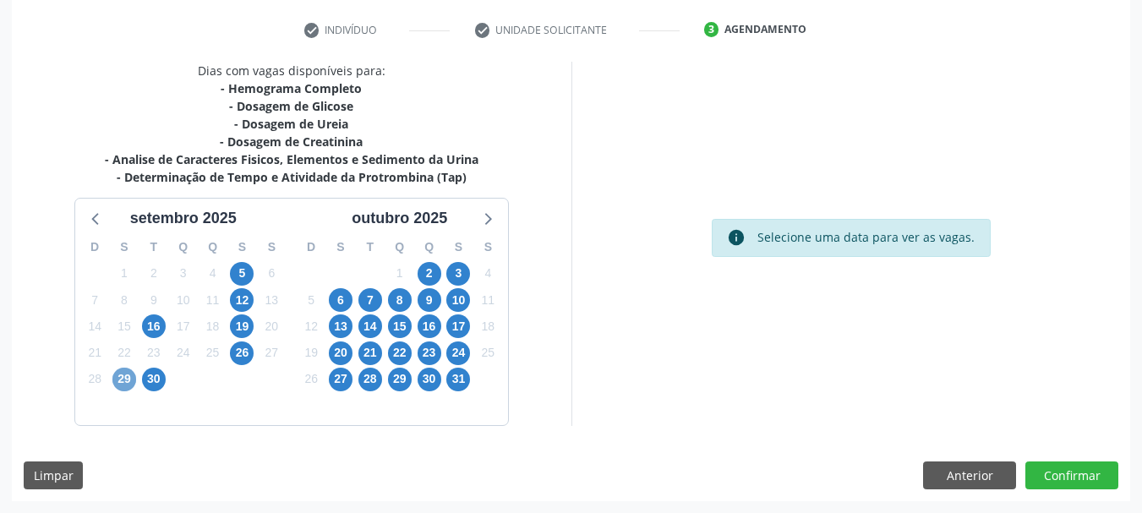
click at [124, 379] on span "29" at bounding box center [124, 380] width 24 height 24
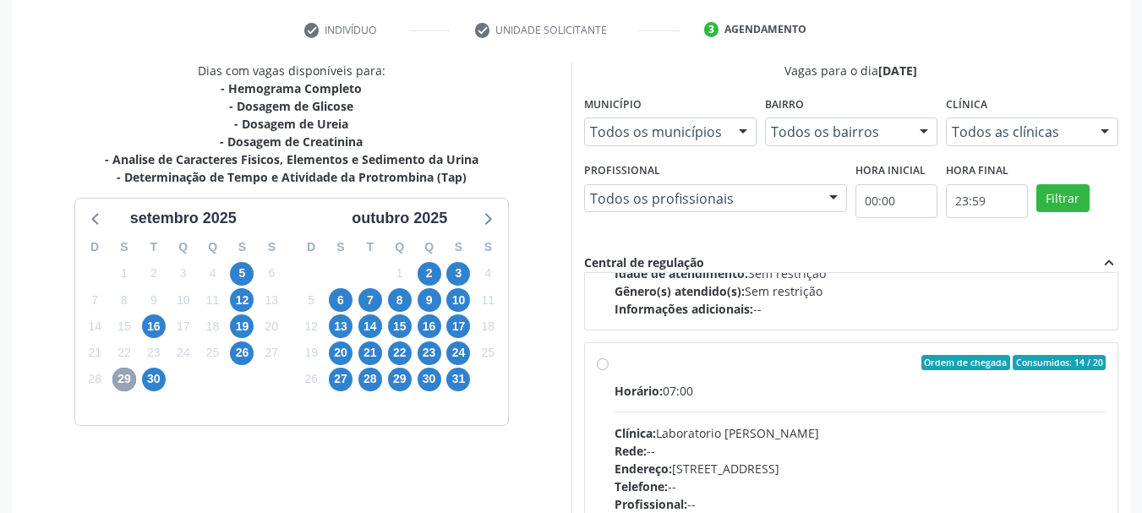
scroll to position [563, 0]
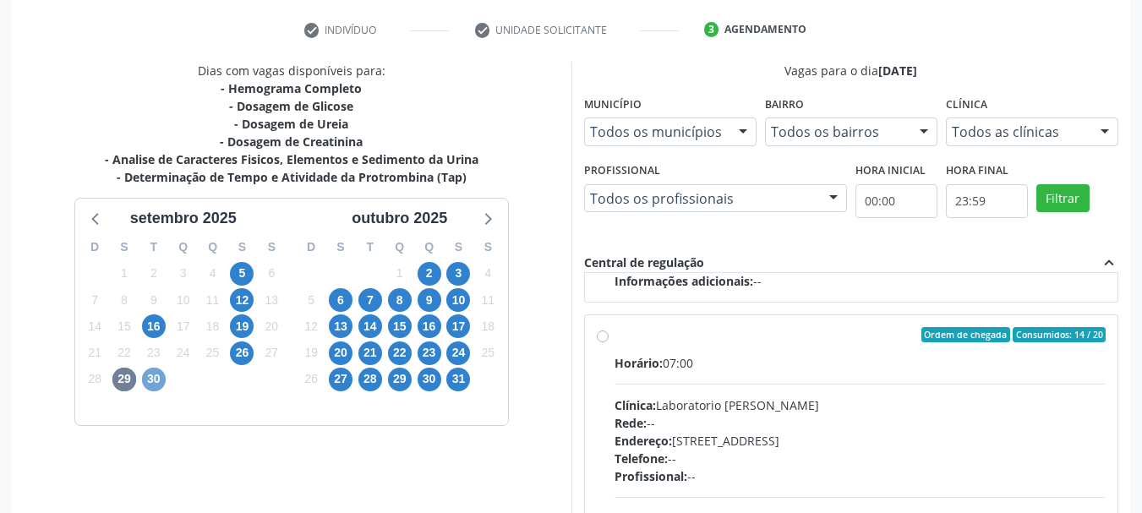
click at [162, 381] on span "30" at bounding box center [154, 380] width 24 height 24
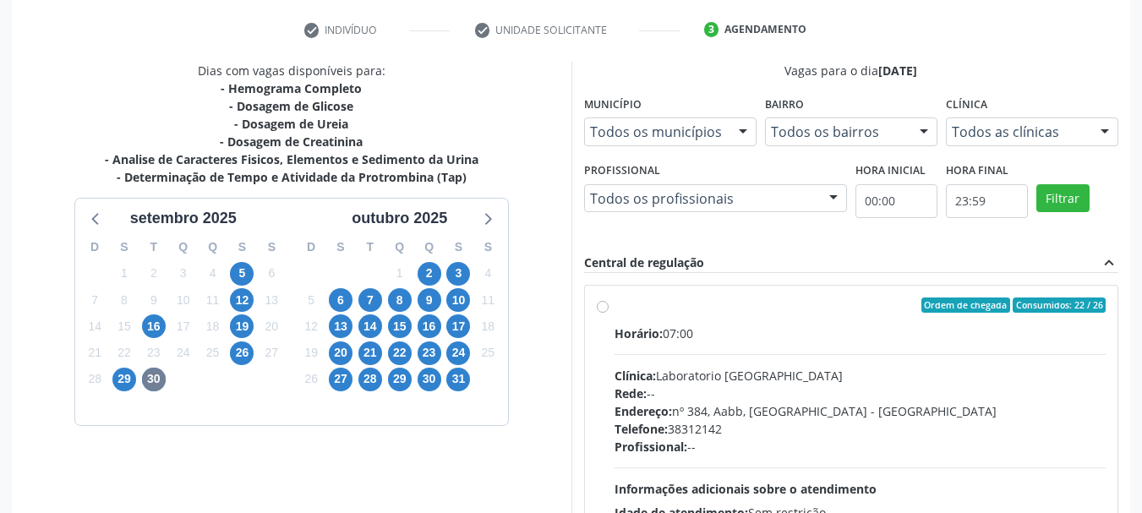
click at [615, 302] on label "Ordem de chegada Consumidos: 22 / 26 Horário: 07:00 Clínica: Laboratorio [GEOGR…" at bounding box center [861, 428] width 492 height 260
click at [606, 302] on input "Ordem de chegada Consumidos: 22 / 26 Horário: 07:00 Clínica: Laboratorio [GEOGR…" at bounding box center [603, 305] width 12 height 15
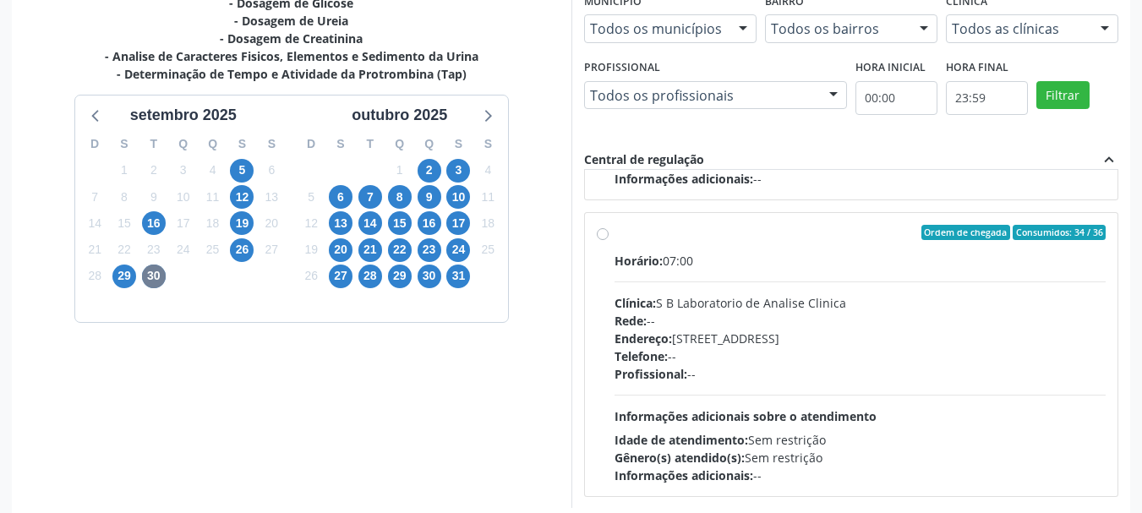
scroll to position [497, 0]
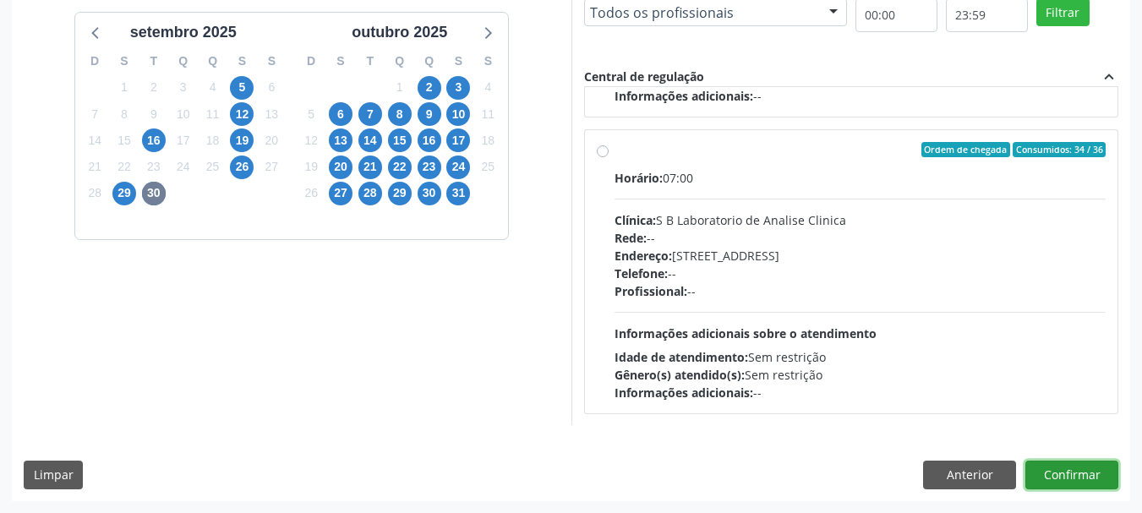
click at [1082, 481] on button "Confirmar" at bounding box center [1072, 475] width 93 height 29
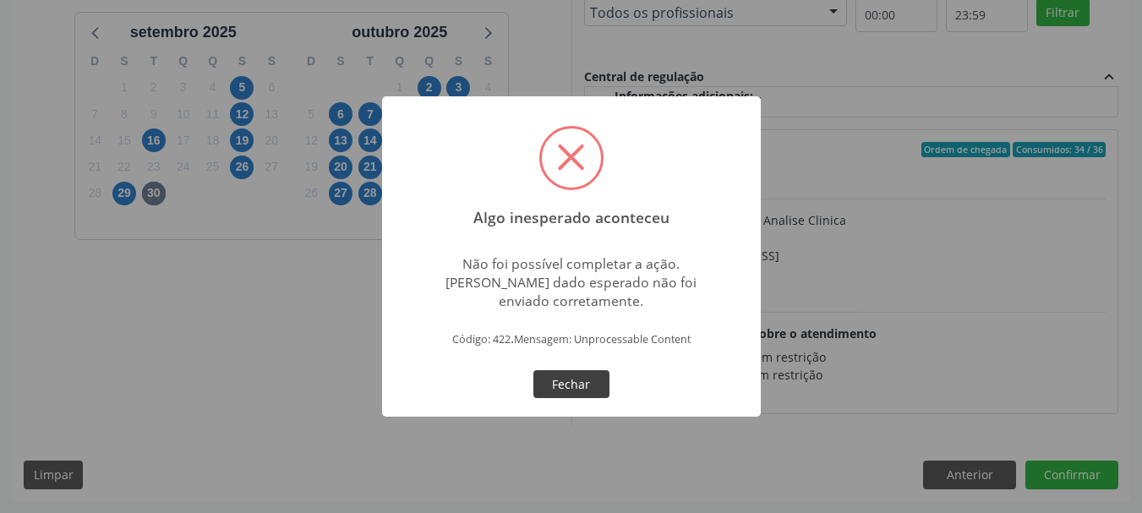
click at [584, 384] on button "Fechar" at bounding box center [572, 384] width 76 height 29
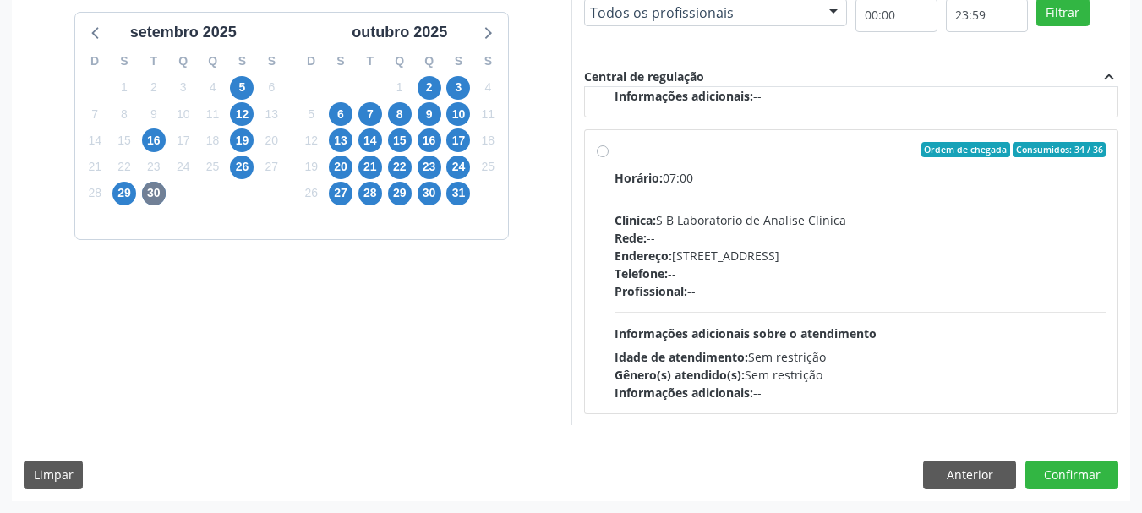
click at [610, 145] on div "Ordem de chegada Consumidos: 34 / 36 Horário: 07:00 Clínica: S B Laboratorio de…" at bounding box center [852, 272] width 510 height 260
radio input "false"
radio input "true"
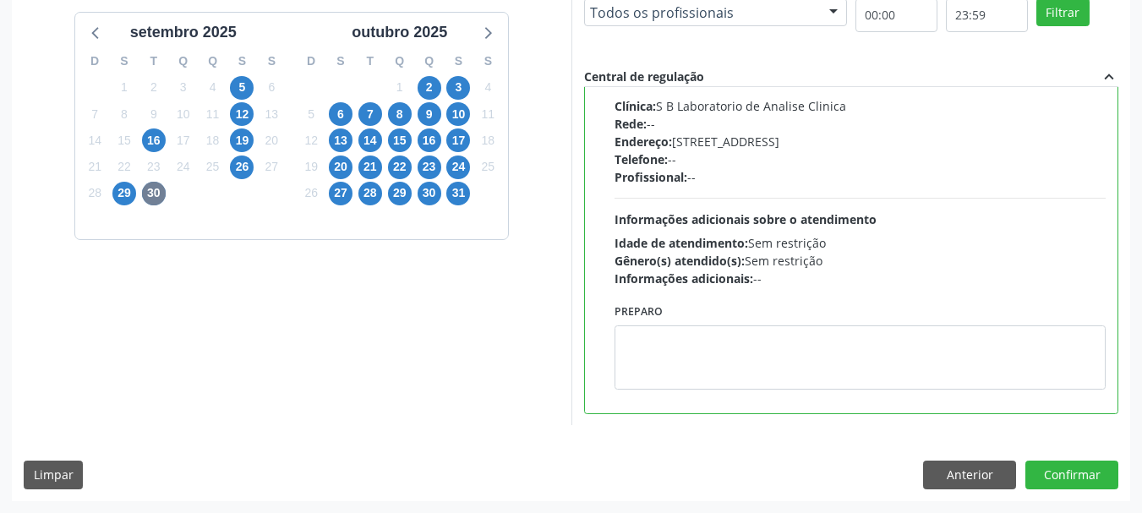
scroll to position [562, 0]
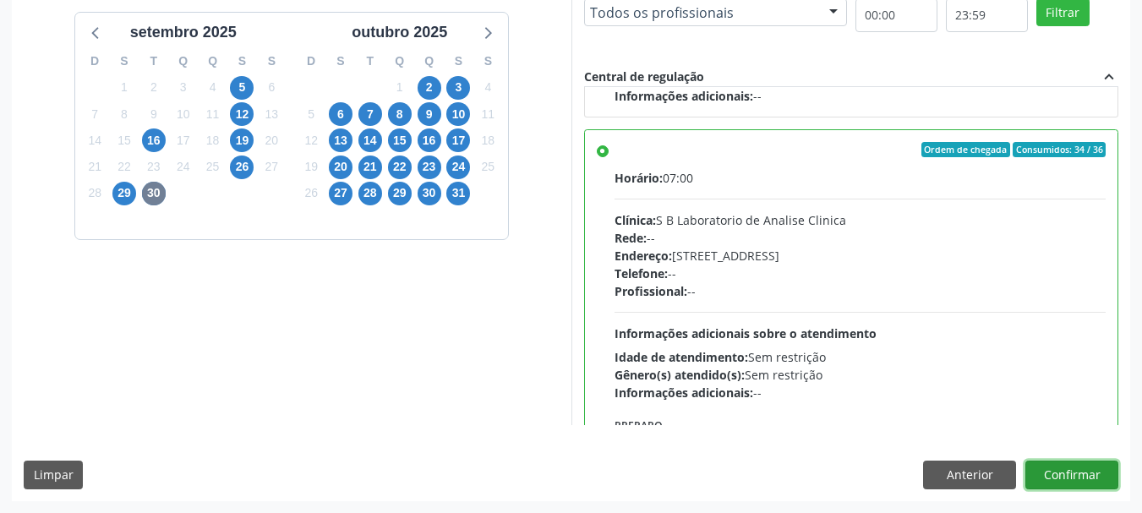
click at [1069, 468] on button "Confirmar" at bounding box center [1072, 475] width 93 height 29
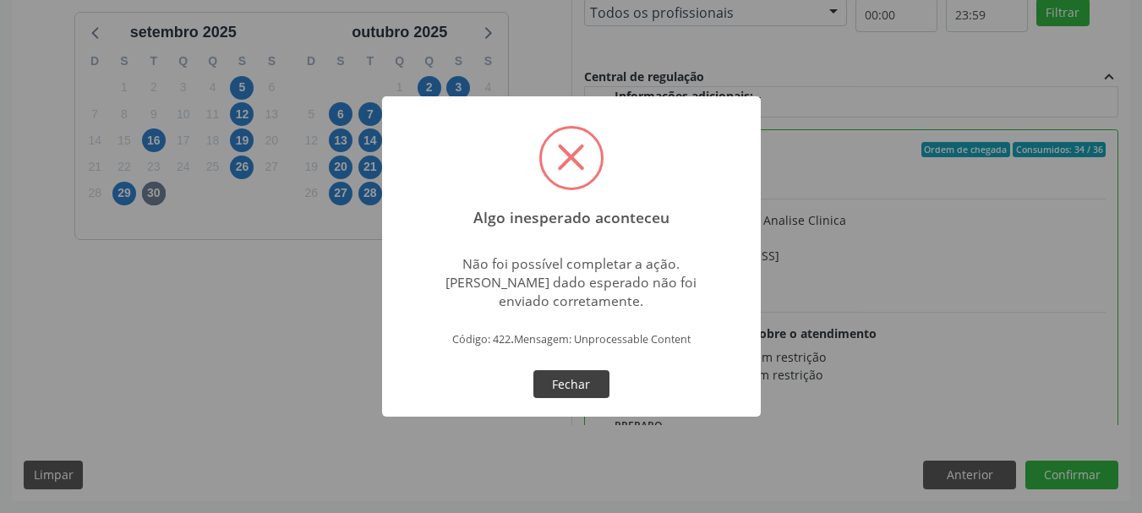
click at [598, 374] on button "Fechar" at bounding box center [572, 384] width 76 height 29
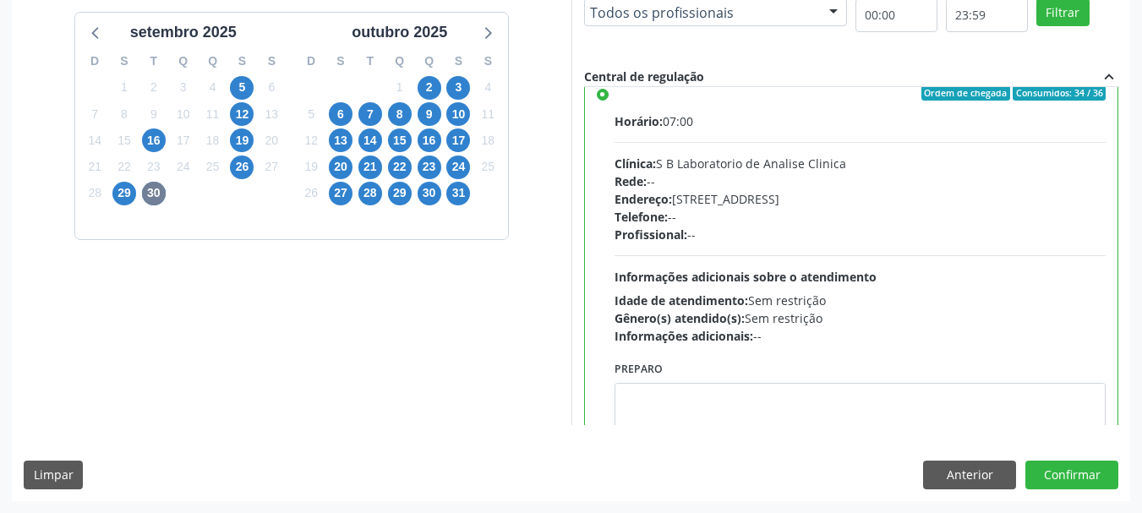
scroll to position [593, 0]
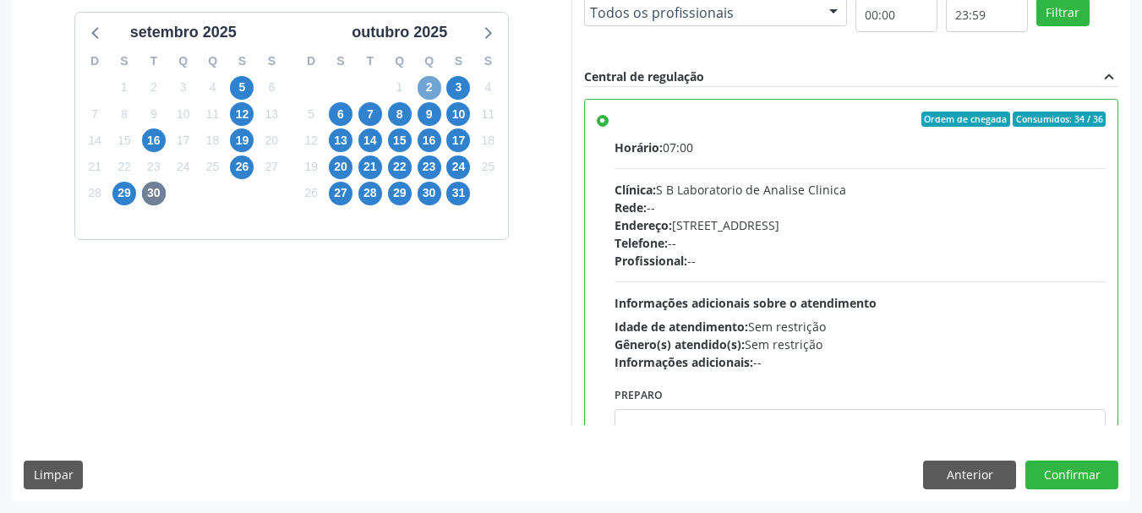
click at [421, 85] on span "2" at bounding box center [430, 88] width 24 height 24
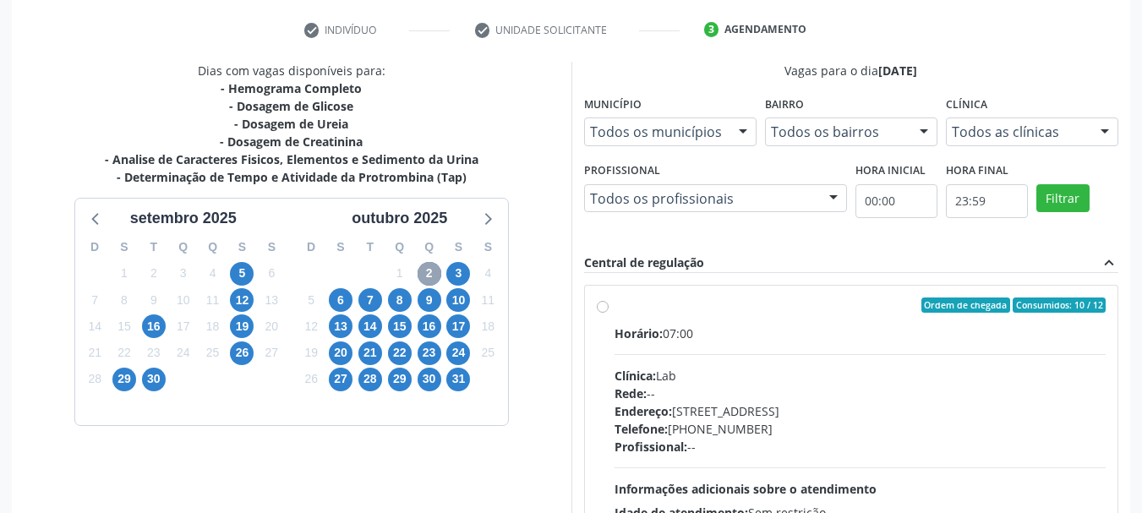
scroll to position [467, 0]
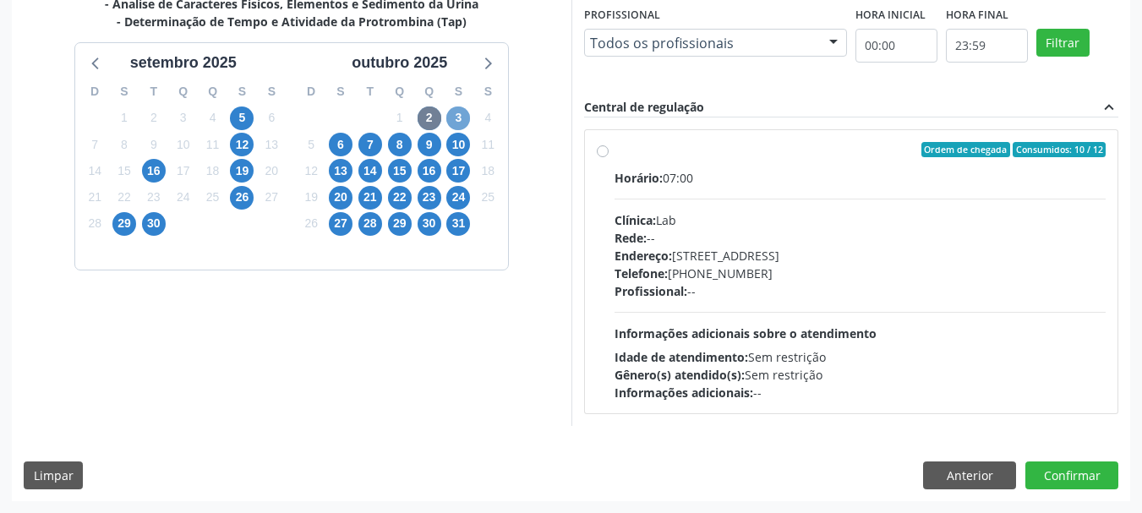
click at [458, 117] on span "3" at bounding box center [459, 119] width 24 height 24
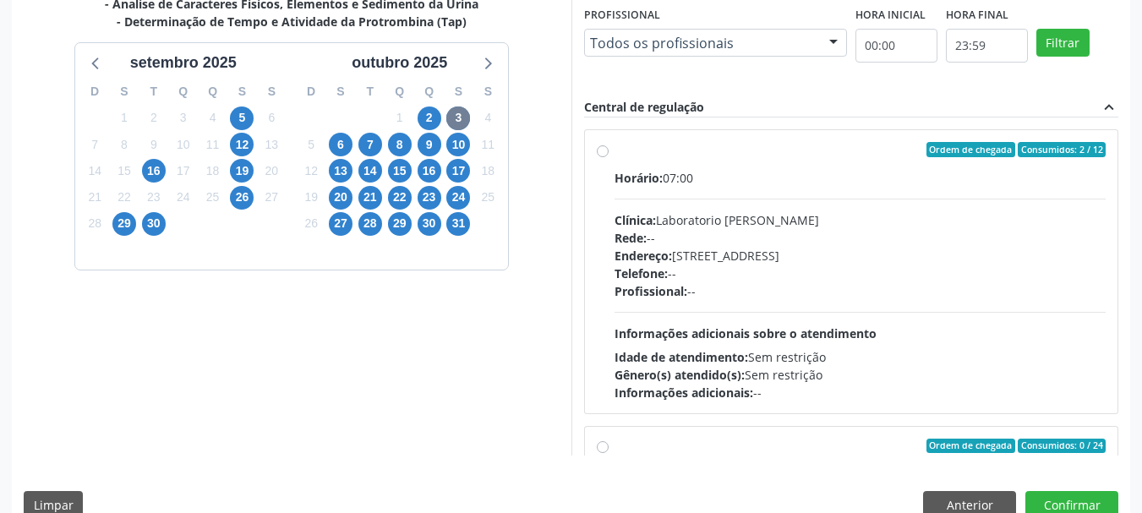
click at [326, 153] on div "6" at bounding box center [341, 145] width 30 height 26
drag, startPoint x: 332, startPoint y: 144, endPoint x: 330, endPoint y: 157, distance: 13.8
click at [330, 146] on span "6" at bounding box center [341, 145] width 24 height 24
click at [363, 145] on span "7" at bounding box center [371, 145] width 24 height 24
click at [386, 145] on div "8" at bounding box center [400, 145] width 30 height 26
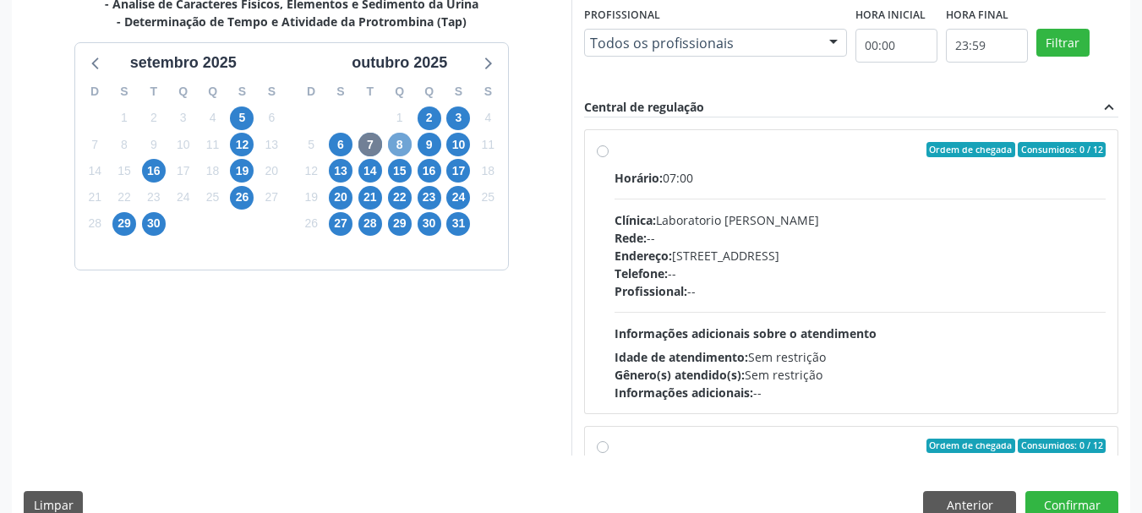
click at [394, 146] on span "8" at bounding box center [400, 145] width 24 height 24
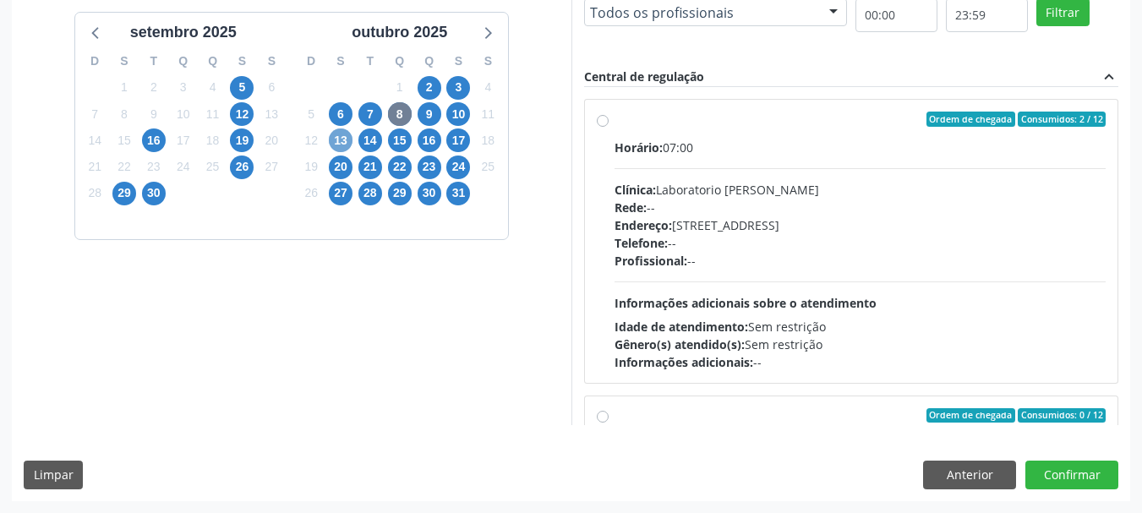
click at [347, 136] on span "13" at bounding box center [341, 141] width 24 height 24
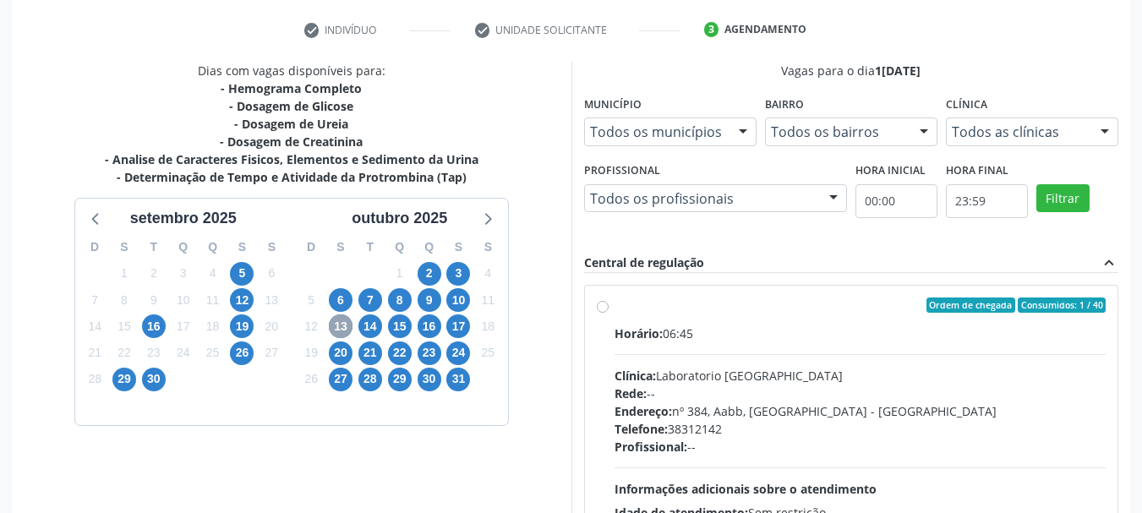
scroll to position [497, 0]
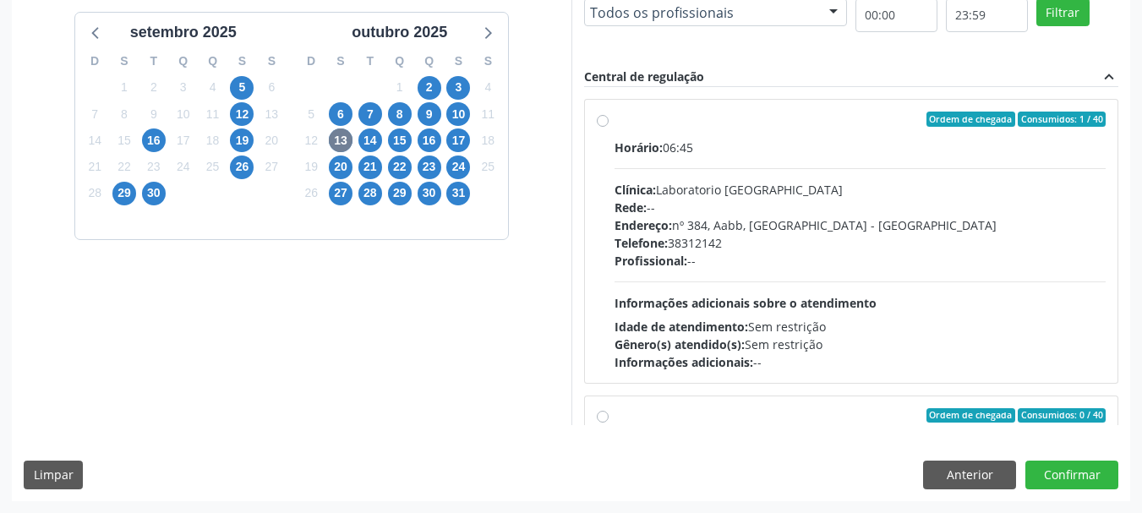
click at [615, 117] on label "Ordem de chegada Consumidos: 1 / 40 Horário: 06:45 Clínica: Laboratorio [GEOGRA…" at bounding box center [861, 242] width 492 height 260
click at [605, 117] on input "Ordem de chegada Consumidos: 1 / 40 Horário: 06:45 Clínica: Laboratorio [GEOGRA…" at bounding box center [603, 119] width 12 height 15
radio input "true"
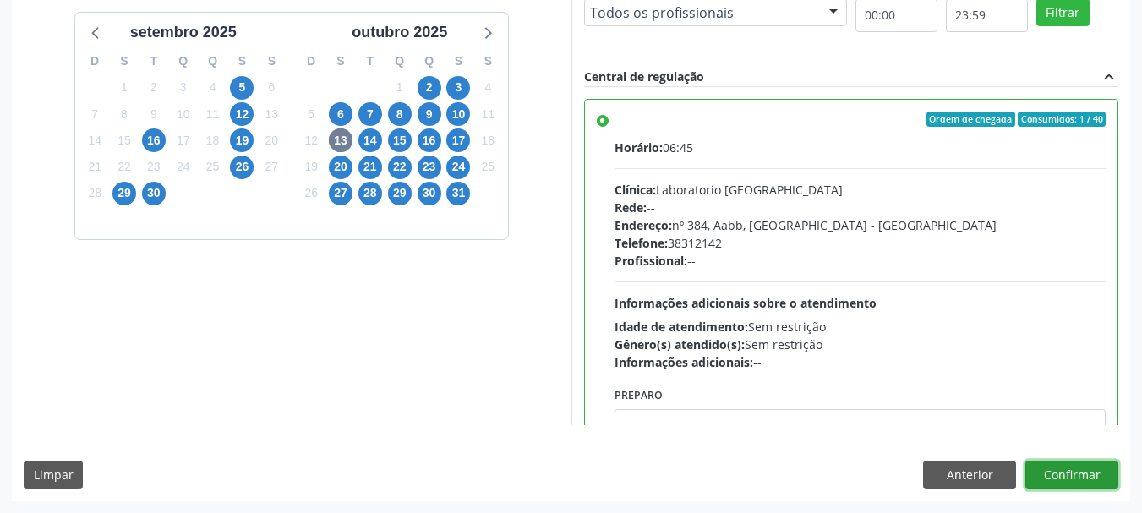
click at [1093, 474] on button "Confirmar" at bounding box center [1072, 475] width 93 height 29
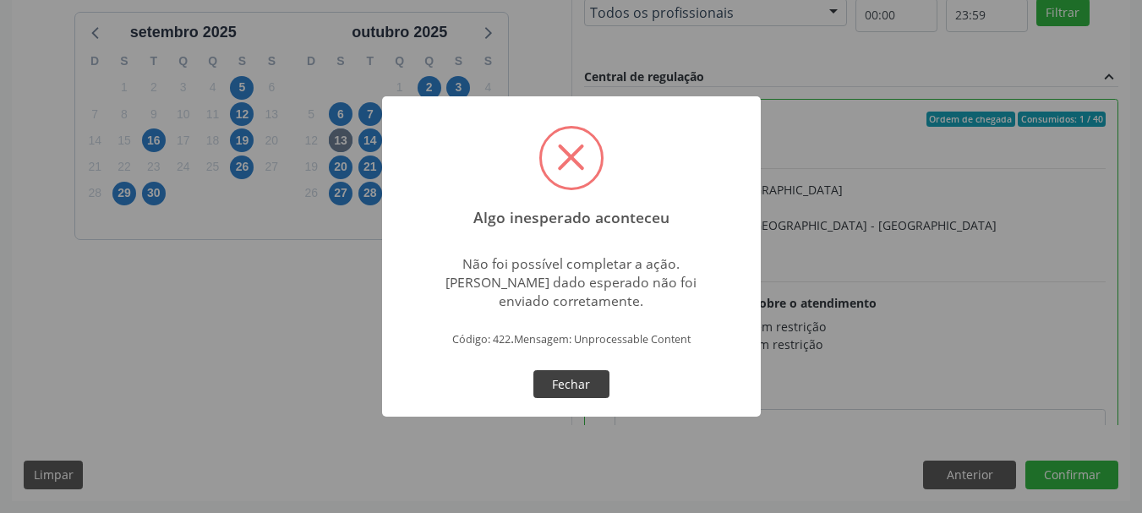
click at [580, 375] on button "Fechar" at bounding box center [572, 384] width 76 height 29
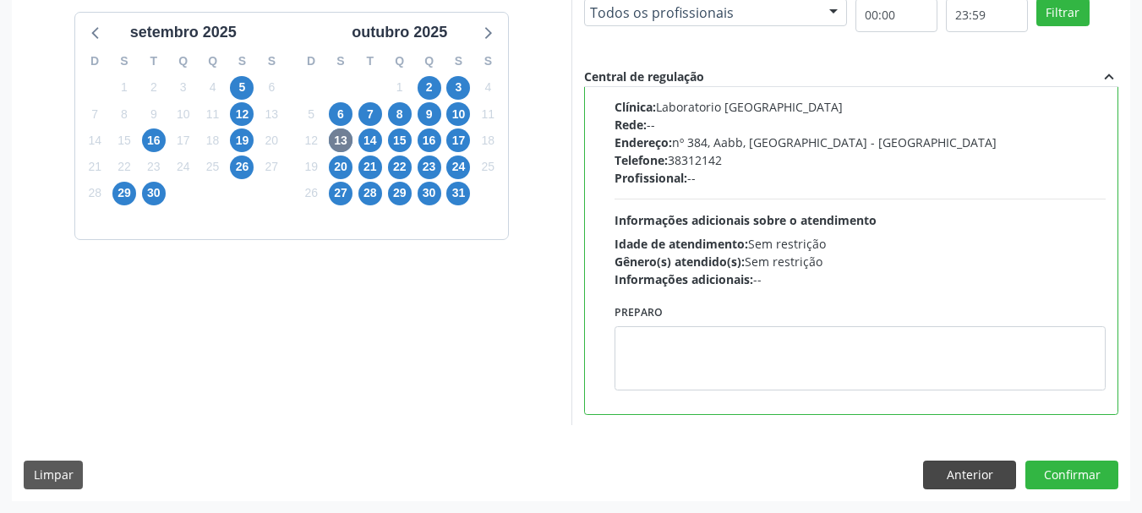
scroll to position [254, 0]
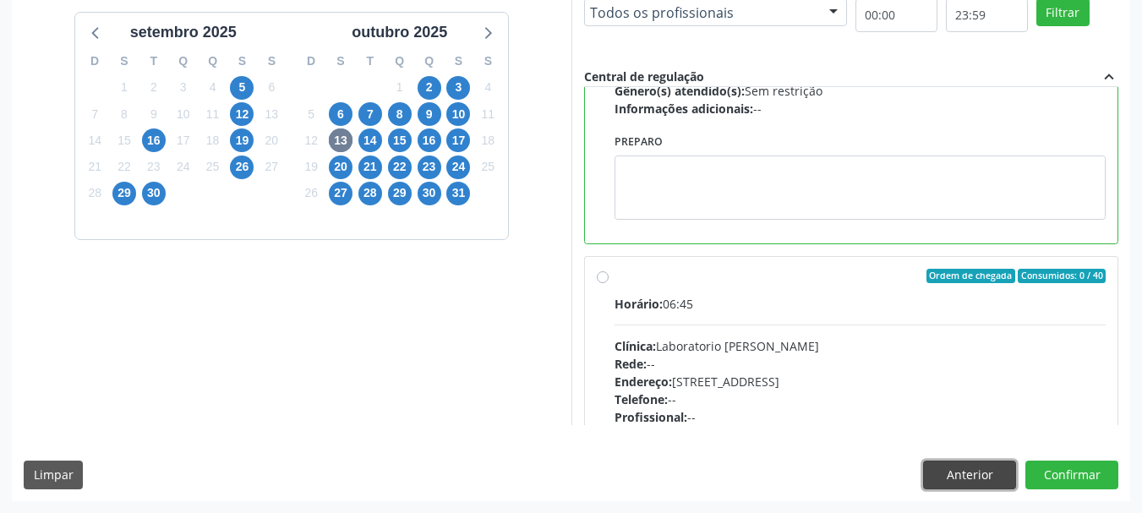
click at [968, 471] on button "Anterior" at bounding box center [969, 475] width 93 height 29
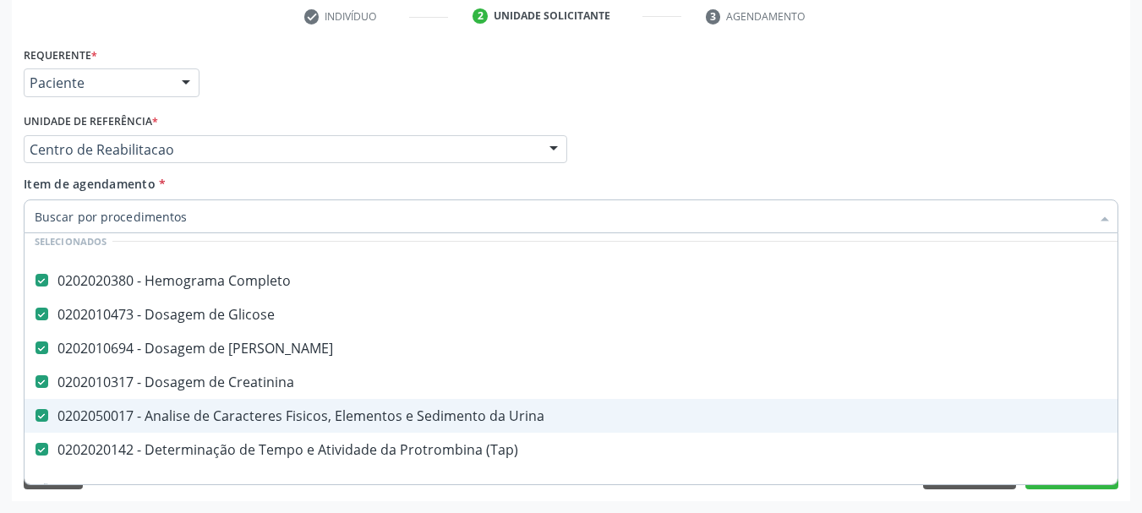
scroll to position [169, 0]
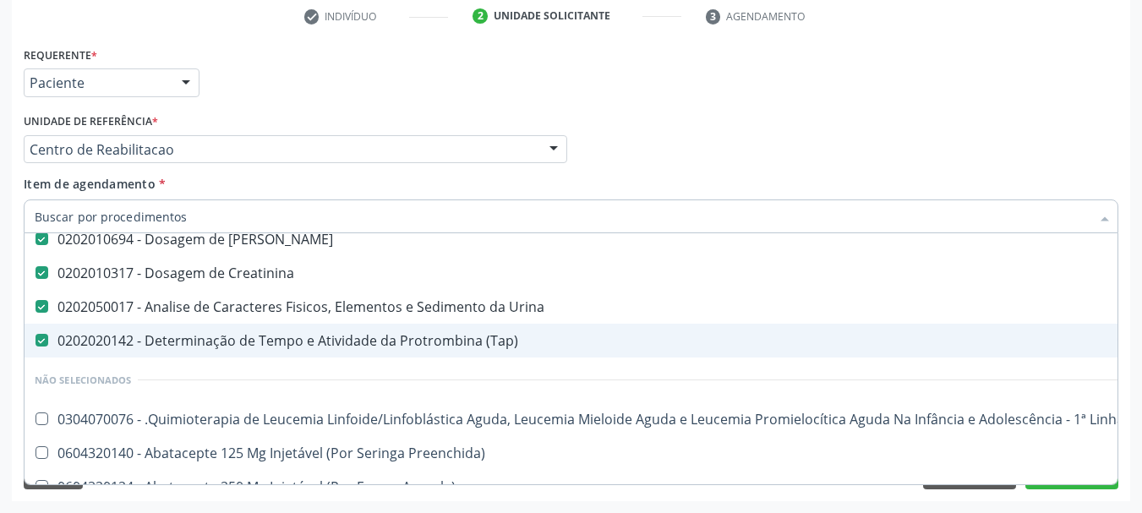
click at [104, 335] on div "0202020142 - Determinação de Tempo e Atividade da Protrombina (Tap)" at bounding box center [693, 341] width 1317 height 14
checkbox \(Tap\) "false"
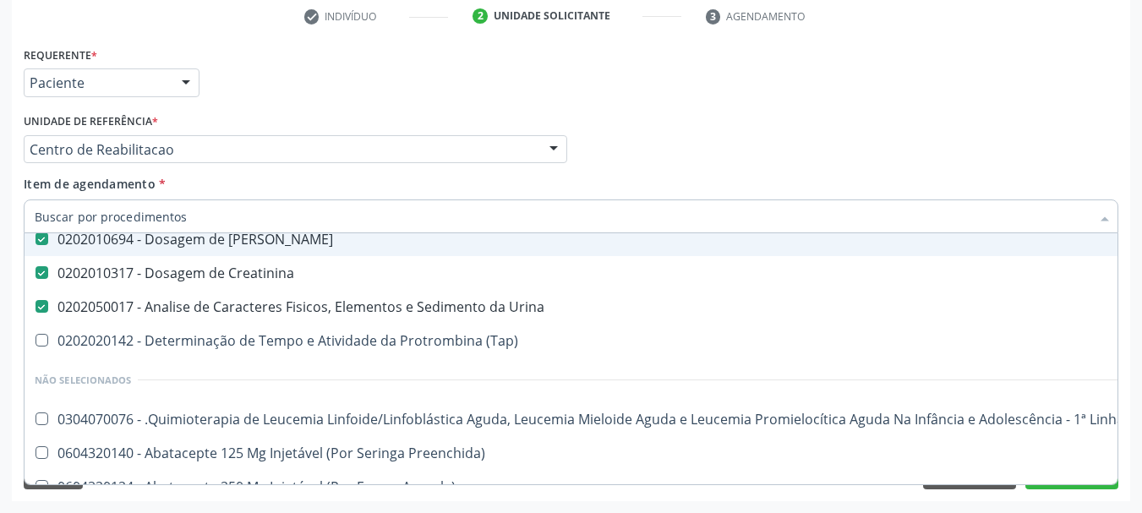
click at [167, 216] on input "Item de agendamento *" at bounding box center [563, 217] width 1056 height 34
type input "t"
checkbox Creatinina "false"
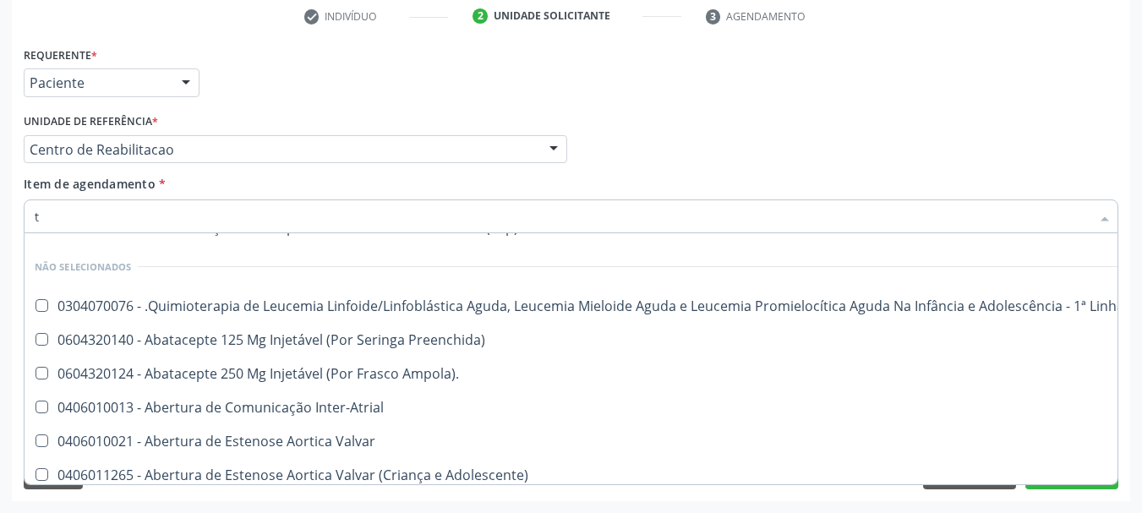
scroll to position [123, 0]
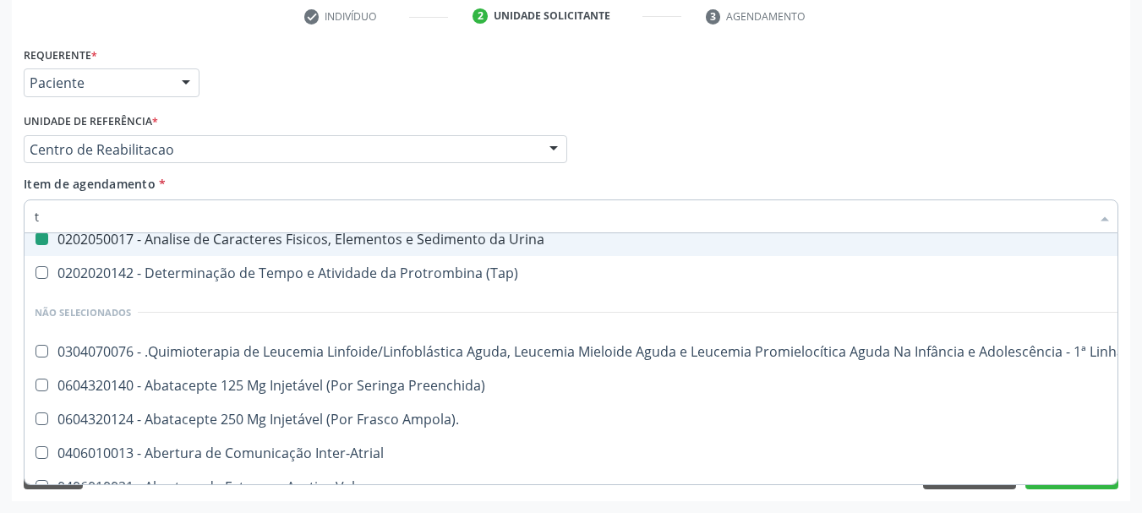
type input "ta"
checkbox Completo "false"
checkbox Urina "false"
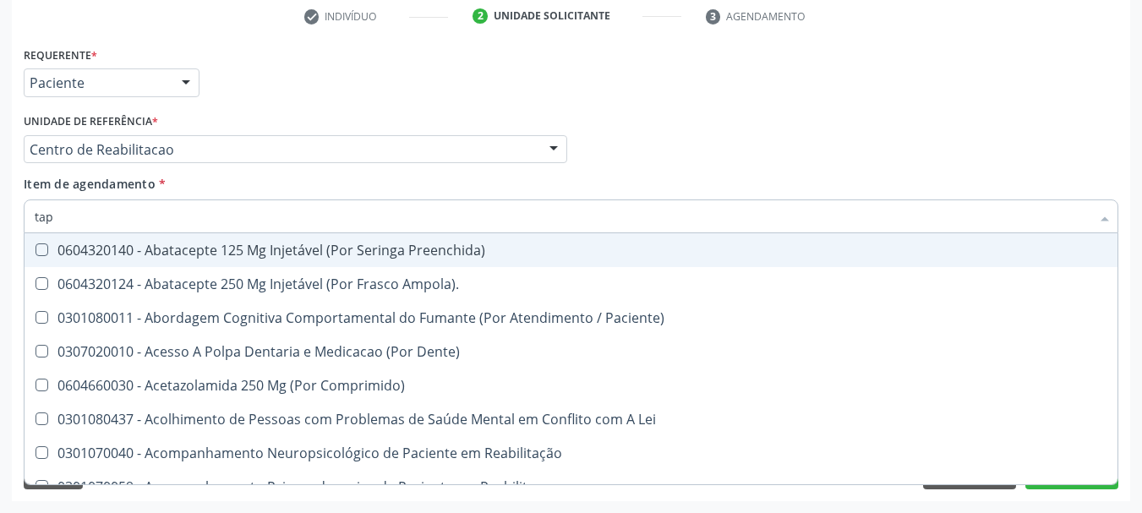
scroll to position [0, 0]
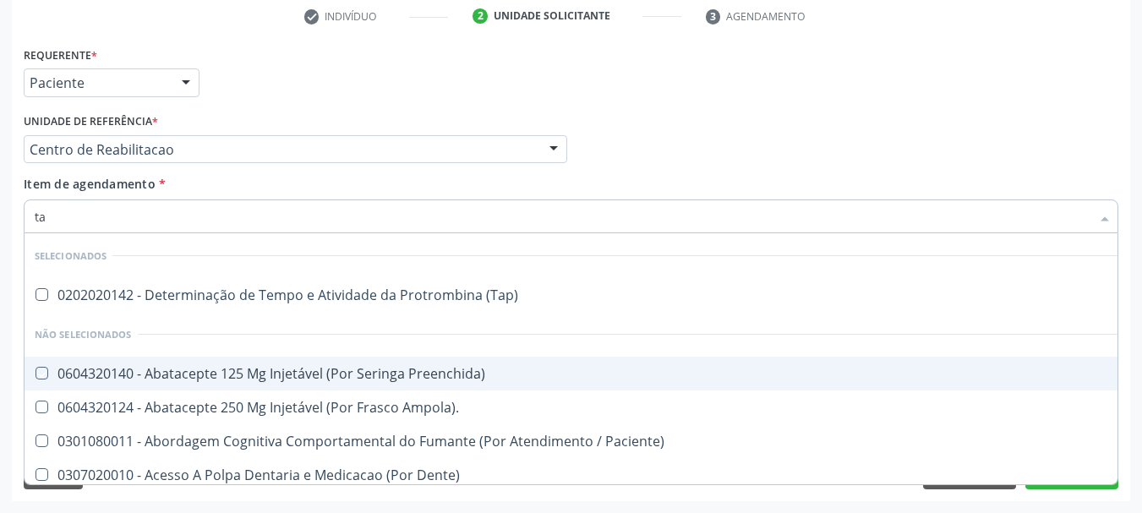
type input "t"
checkbox \(Tap\) "true"
checkbox Preenchida\) "true"
checkbox Ampola\)\ "true"
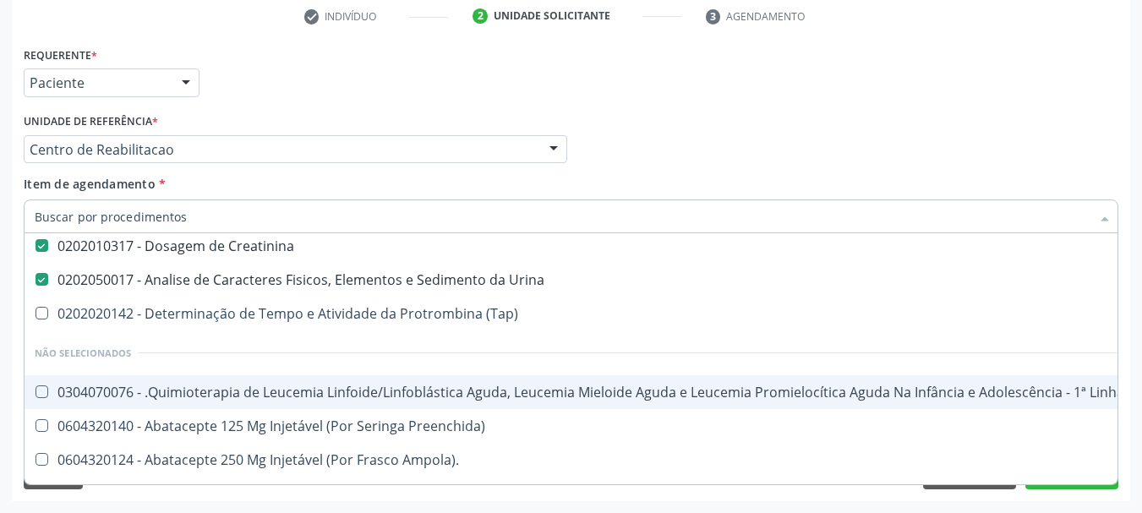
scroll to position [169, 0]
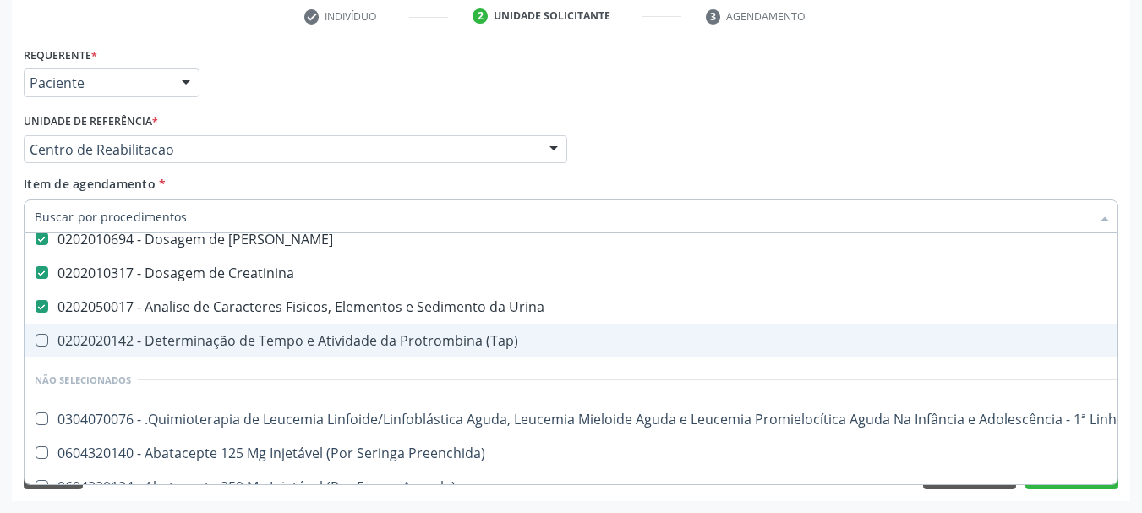
click at [146, 342] on div "0202020142 - Determinação de Tempo e Atividade da Protrombina (Tap)" at bounding box center [693, 341] width 1317 height 14
checkbox \(Tap\) "true"
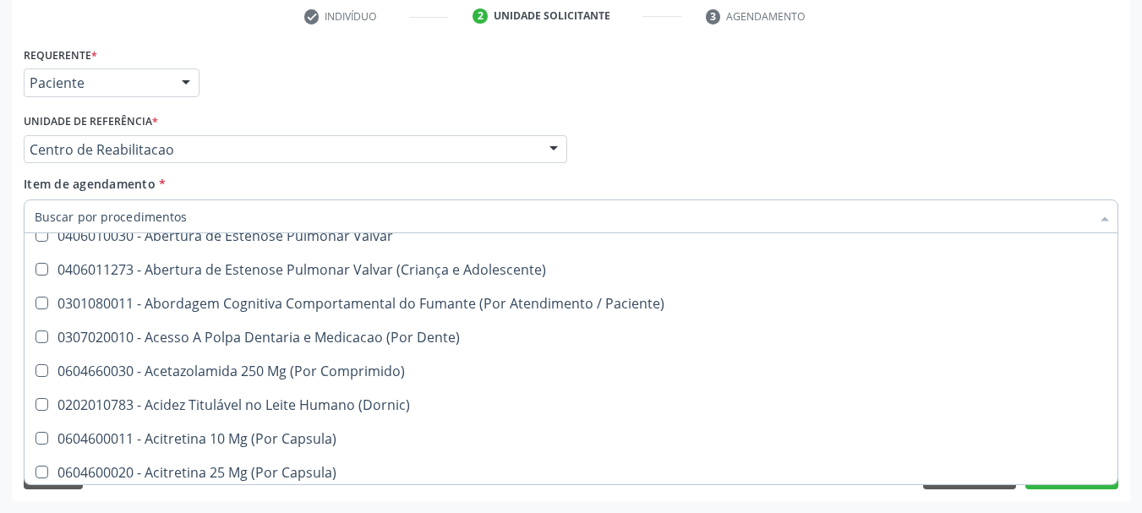
scroll to position [592, 0]
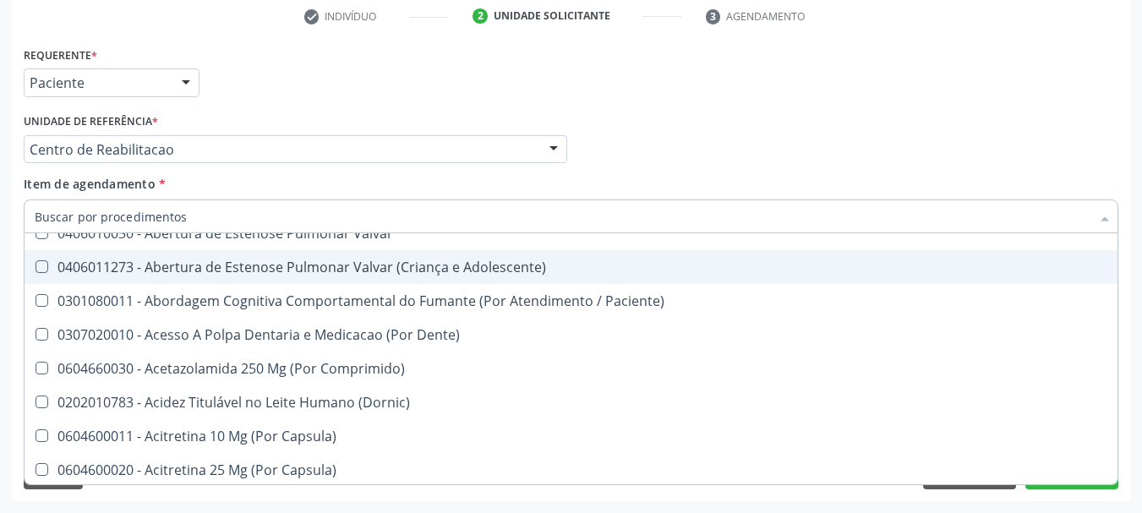
click at [764, 124] on div "Profissional Solicitante Por favor, selecione a Unidade de Atendimento primeiro…" at bounding box center [571, 142] width 1104 height 66
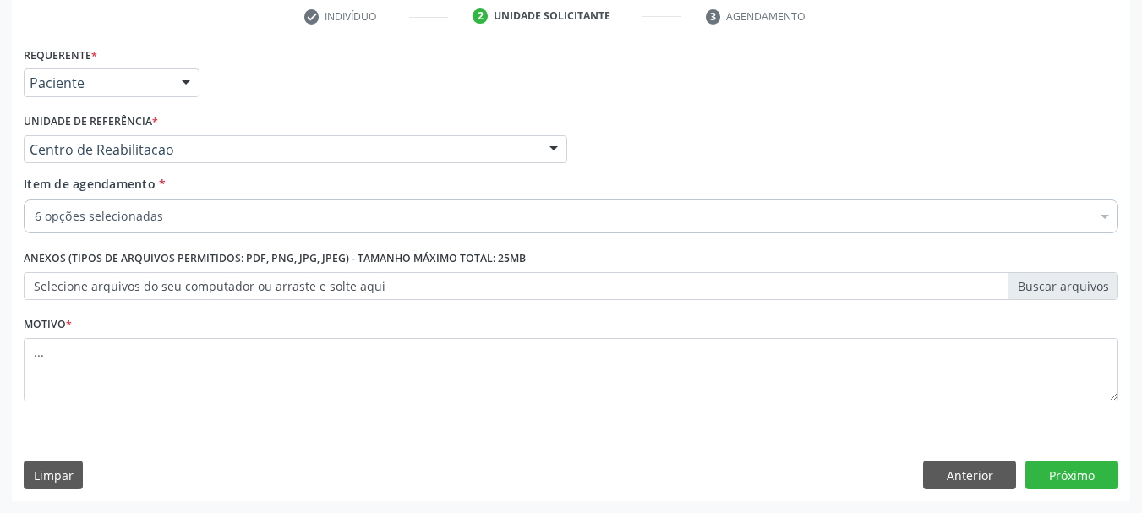
scroll to position [0, 0]
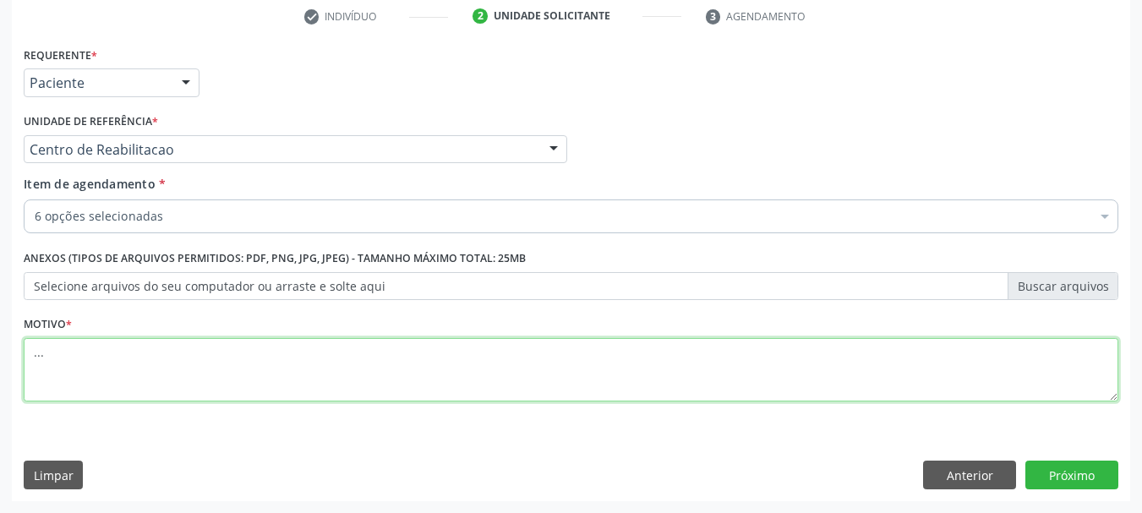
click at [248, 386] on textarea "..." at bounding box center [571, 370] width 1095 height 64
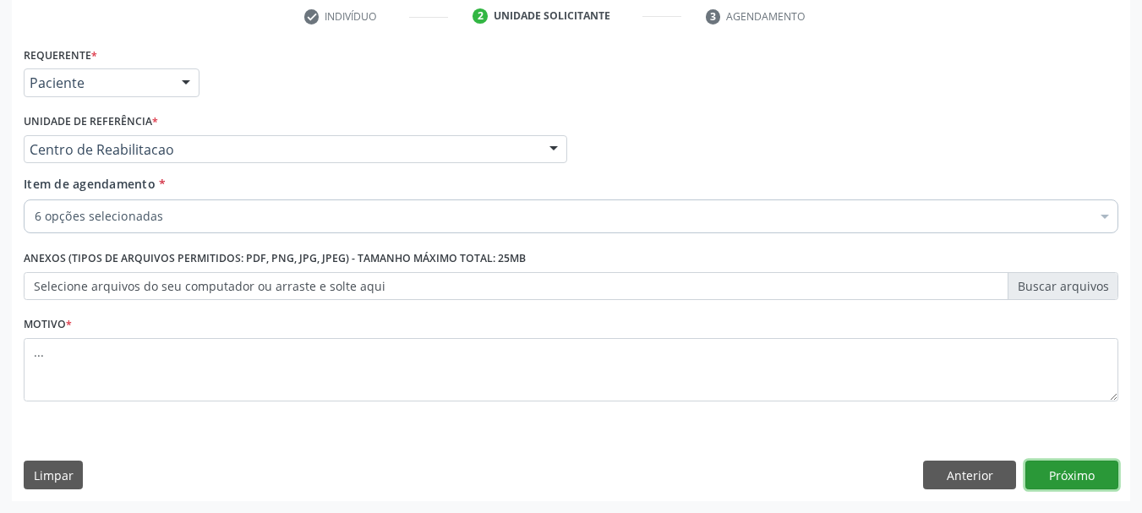
click at [1077, 472] on button "Próximo" at bounding box center [1072, 475] width 93 height 29
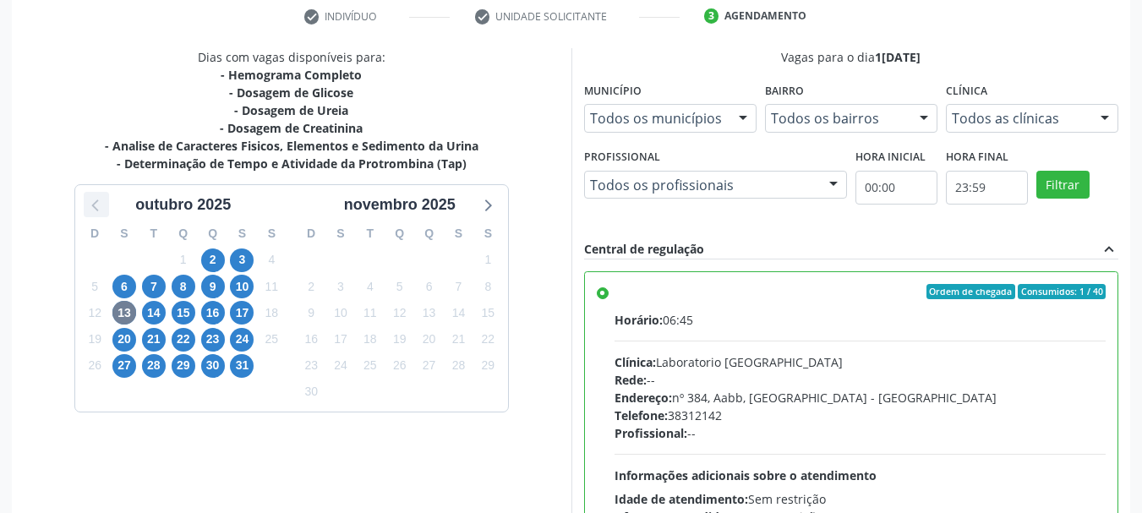
click at [90, 198] on icon at bounding box center [96, 205] width 22 height 22
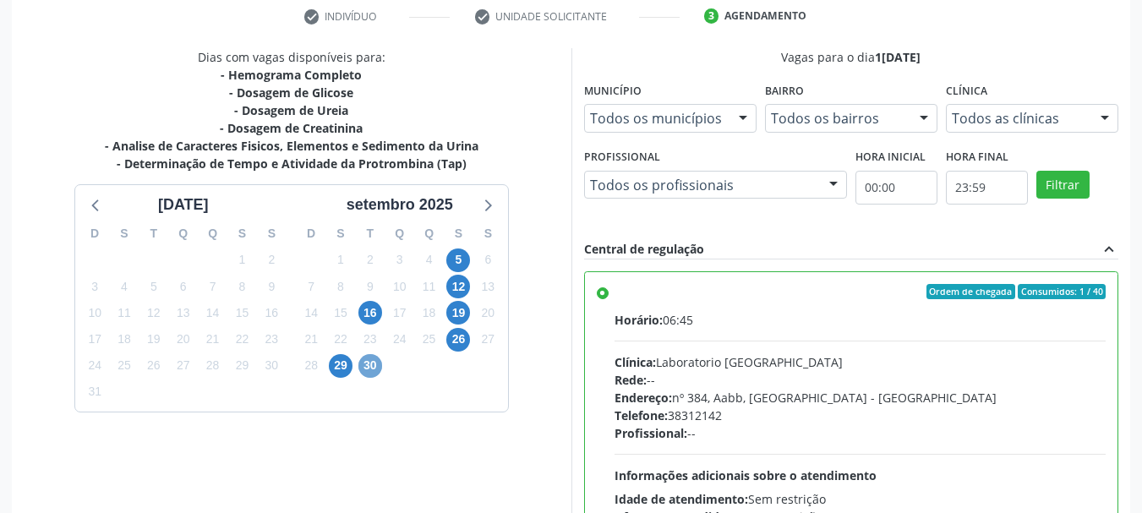
click at [377, 364] on span "30" at bounding box center [371, 366] width 24 height 24
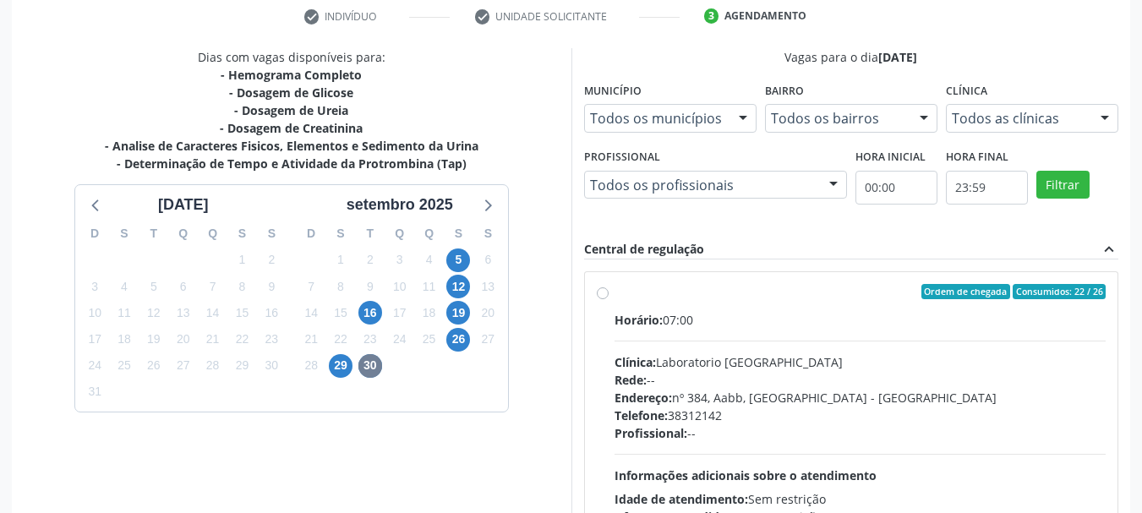
click at [615, 289] on label "Ordem de chegada Consumidos: 22 / 26 Horário: 07:00 Clínica: Laboratorio [GEOGR…" at bounding box center [861, 414] width 492 height 260
click at [602, 289] on input "Ordem de chegada Consumidos: 22 / 26 Horário: 07:00 Clínica: Laboratorio [GEOGR…" at bounding box center [603, 291] width 12 height 15
radio input "true"
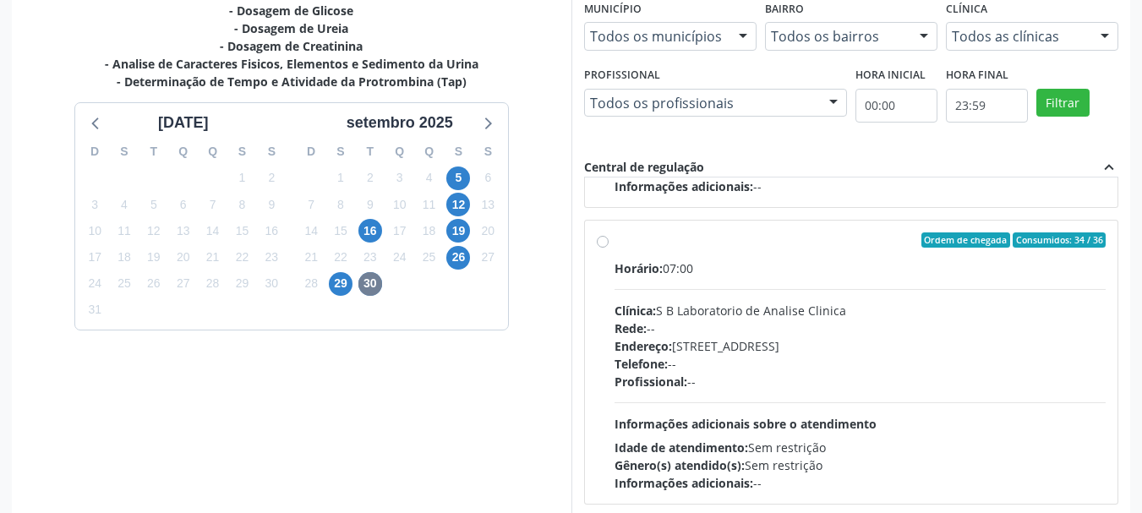
scroll to position [497, 0]
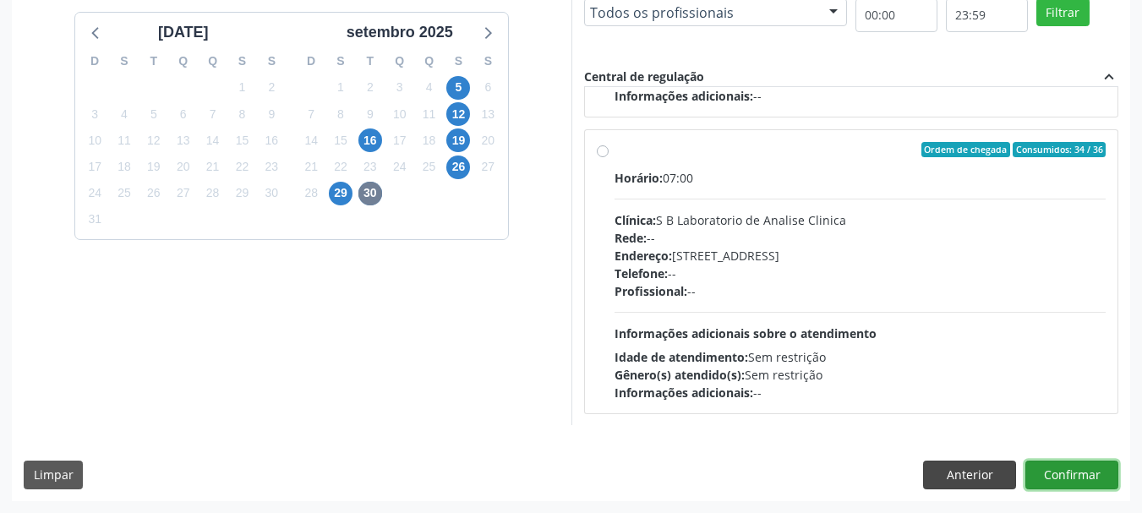
drag, startPoint x: 1105, startPoint y: 474, endPoint x: 994, endPoint y: 463, distance: 112.2
click at [1105, 474] on button "Confirmar" at bounding box center [1072, 475] width 93 height 29
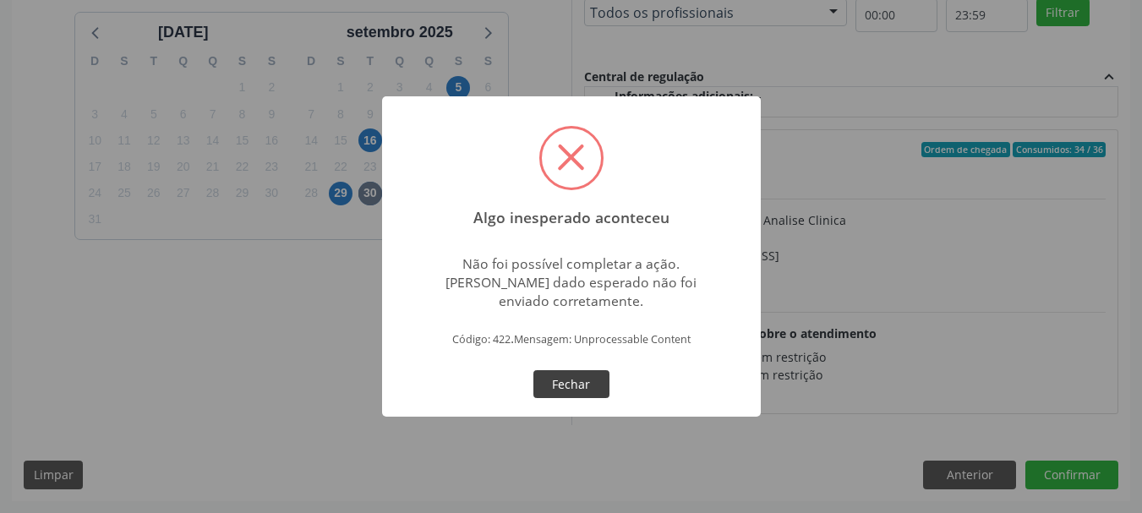
click at [554, 380] on button "Fechar" at bounding box center [572, 384] width 76 height 29
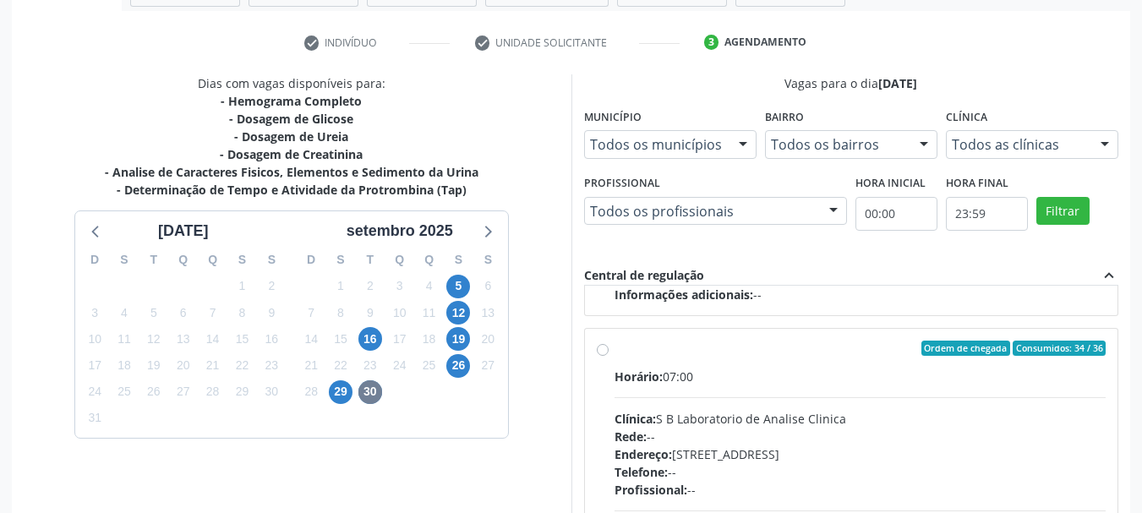
scroll to position [328, 0]
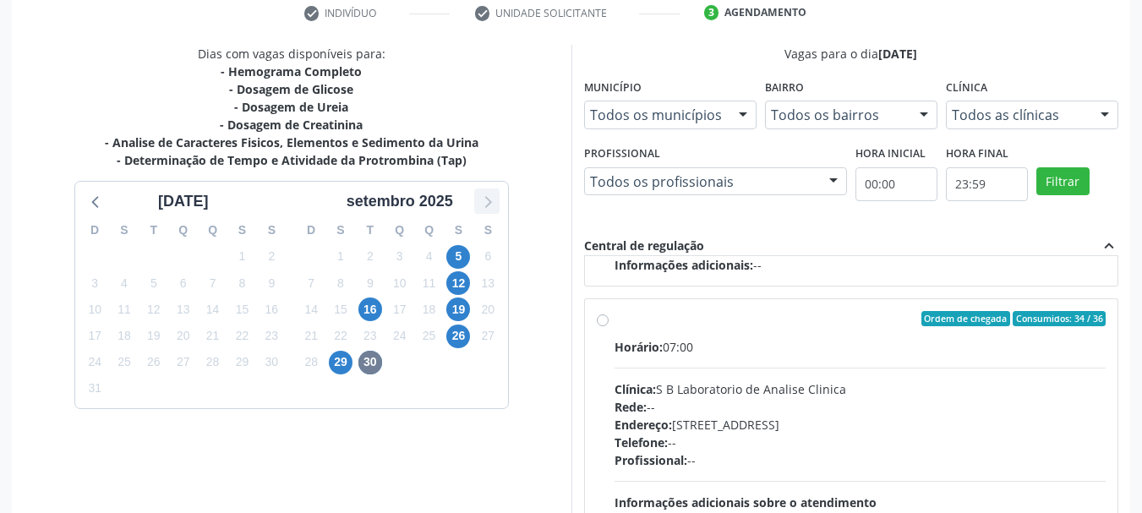
click at [491, 195] on icon at bounding box center [487, 201] width 22 height 22
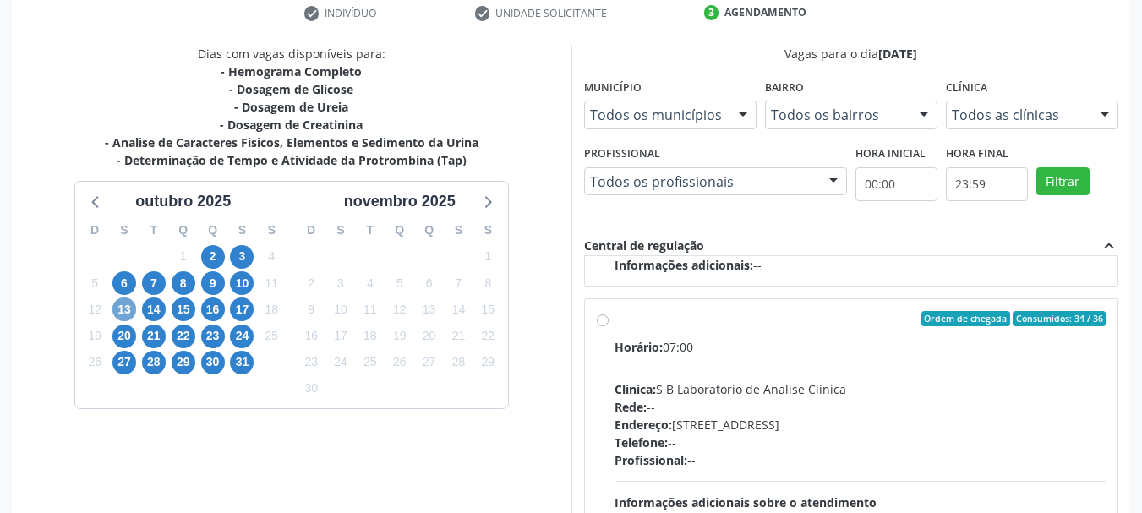
click at [122, 312] on span "13" at bounding box center [124, 310] width 24 height 24
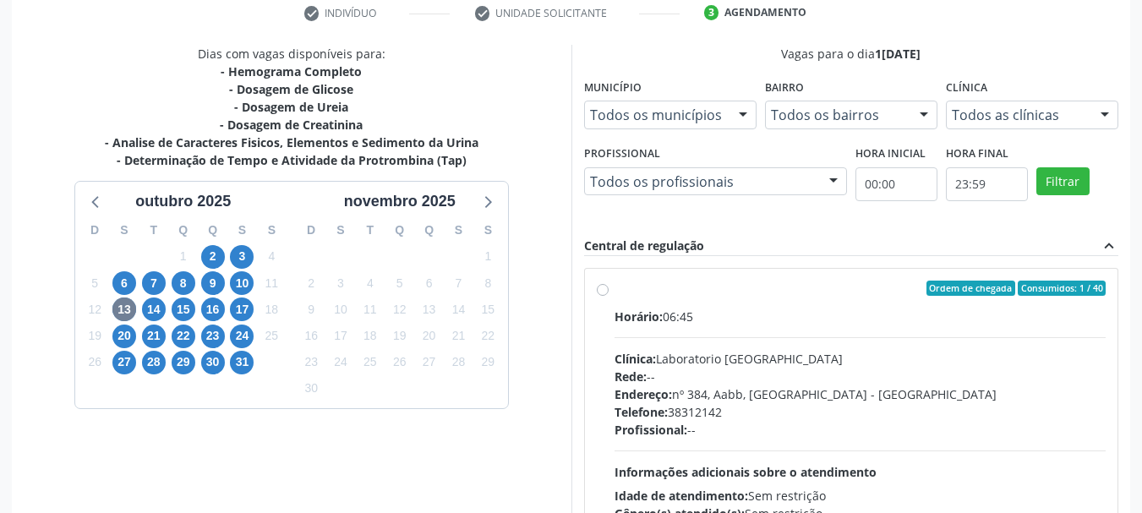
click at [610, 288] on div "Ordem de chegada Consumidos: 1 / 40 Horário: 06:45 Clínica: Laboratorio [GEOGRA…" at bounding box center [852, 411] width 510 height 260
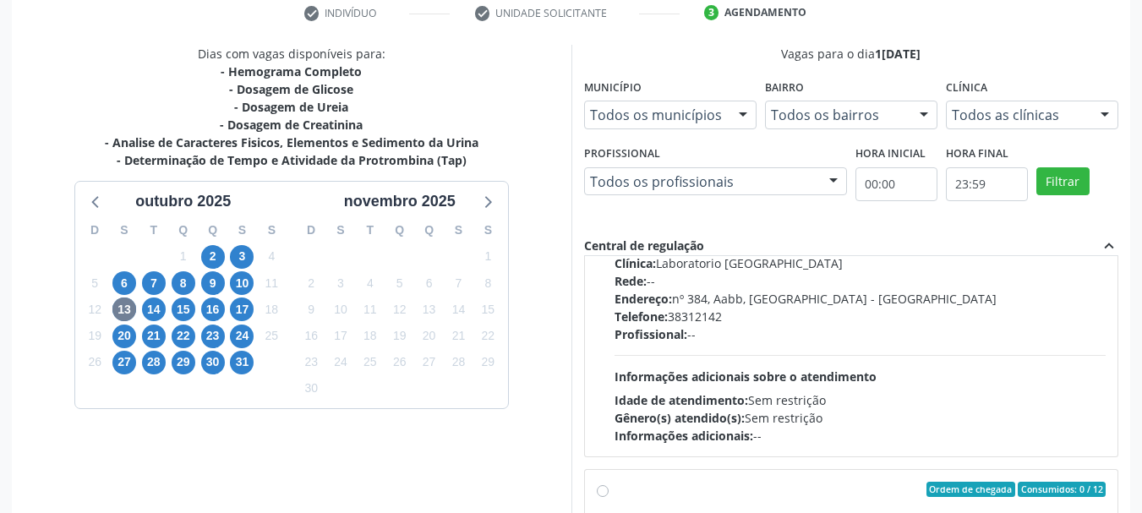
scroll to position [497, 0]
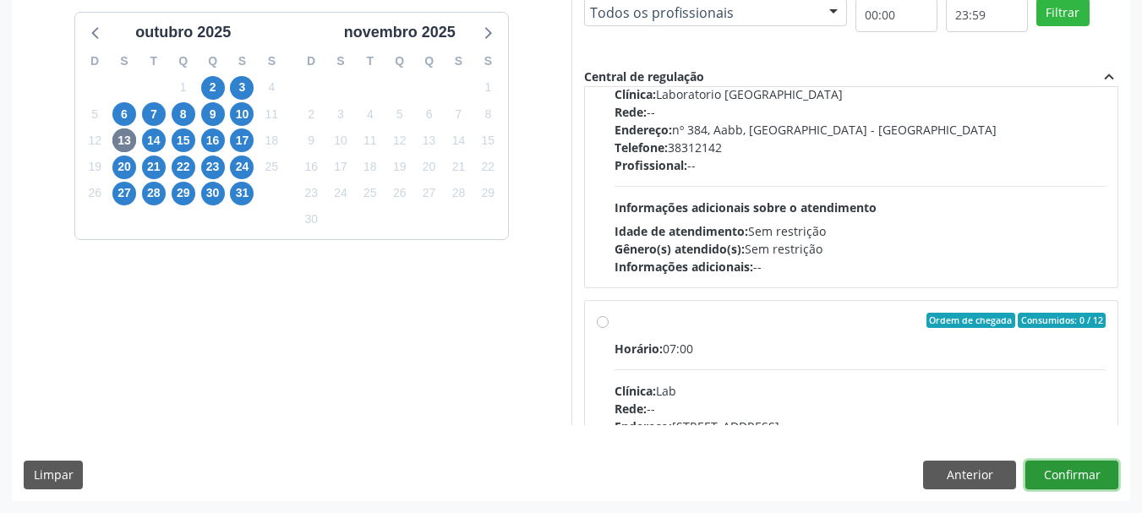
click at [1088, 473] on button "Confirmar" at bounding box center [1072, 475] width 93 height 29
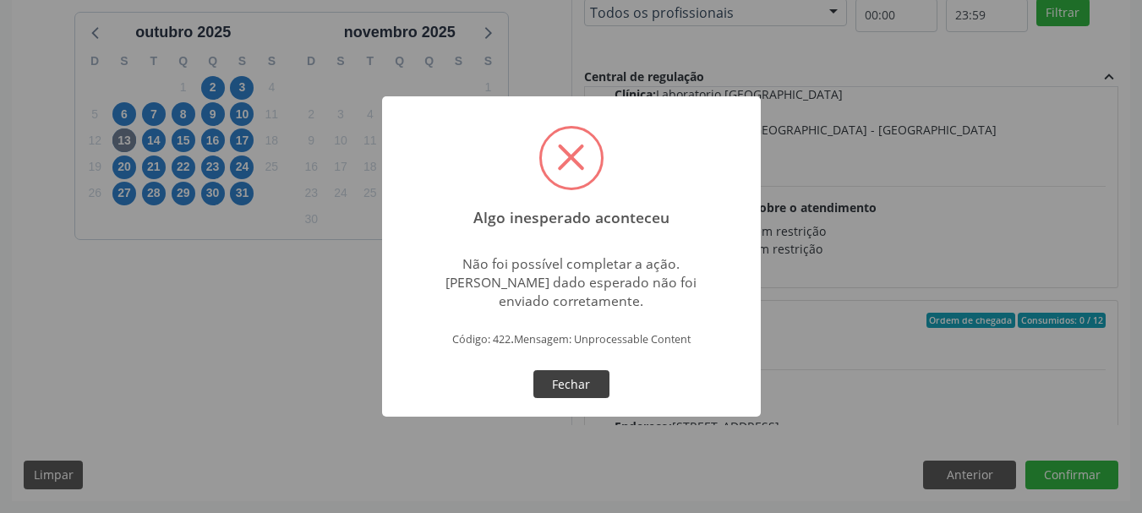
click at [578, 380] on button "Fechar" at bounding box center [572, 384] width 76 height 29
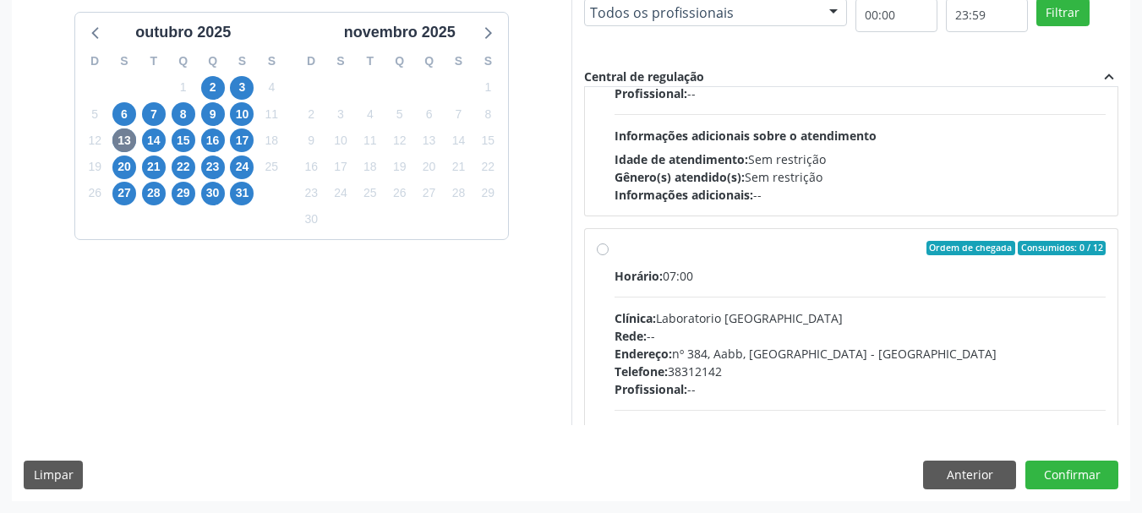
scroll to position [1438, 0]
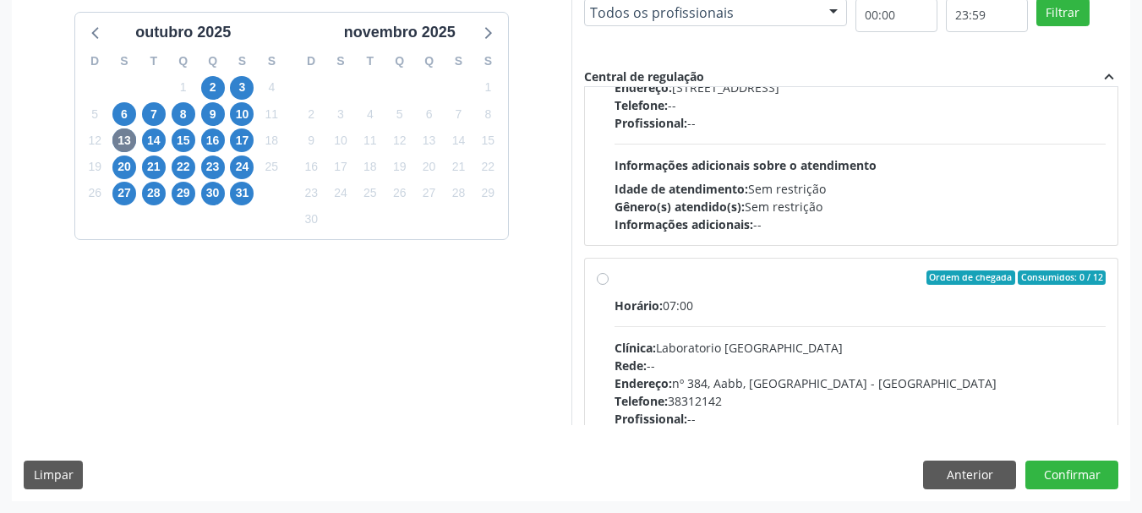
click at [615, 277] on label "Ordem de chegada Consumidos: 0 / 12 Horário: 07:00 Clínica: Laboratorio [GEOGRA…" at bounding box center [861, 401] width 492 height 260
click at [606, 277] on input "Ordem de chegada Consumidos: 0 / 12 Horário: 07:00 Clínica: Laboratorio [GEOGRA…" at bounding box center [603, 278] width 12 height 15
radio input "false"
radio input "true"
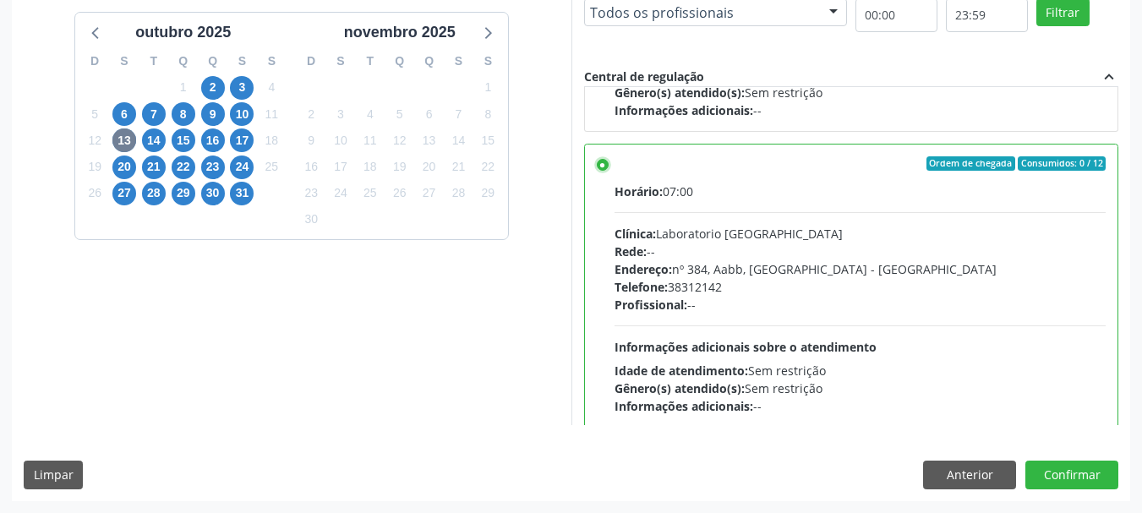
scroll to position [1324, 0]
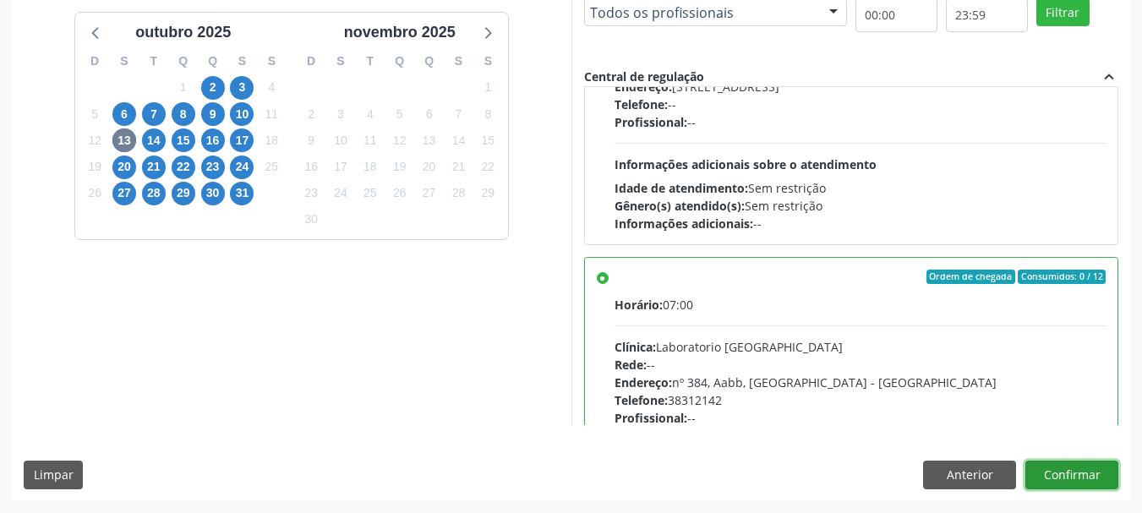
click at [1045, 468] on button "Confirmar" at bounding box center [1072, 475] width 93 height 29
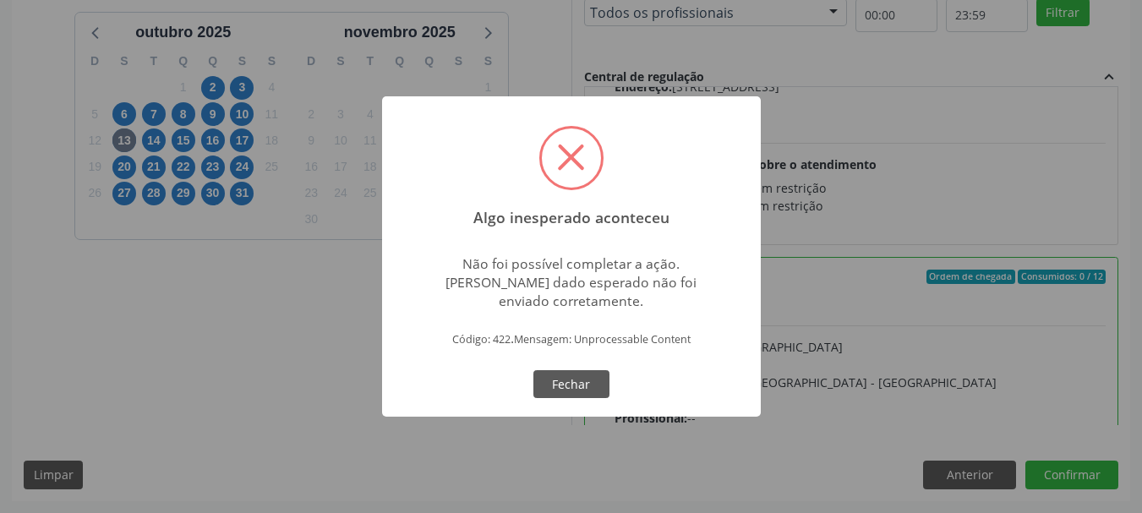
click at [592, 367] on div "OK Fechar" at bounding box center [571, 385] width 84 height 36
click at [595, 372] on button "Fechar" at bounding box center [572, 384] width 76 height 29
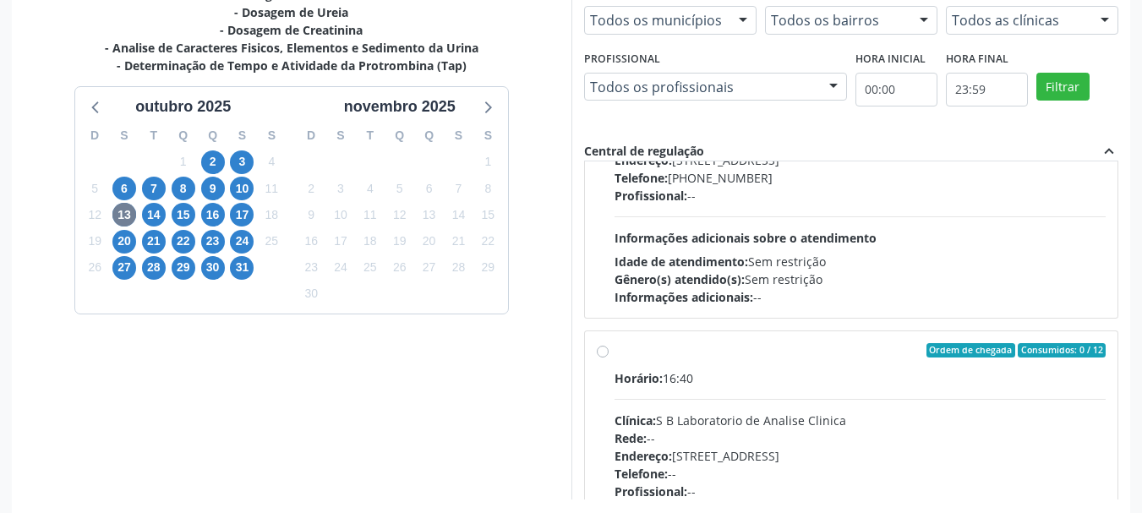
scroll to position [2159, 0]
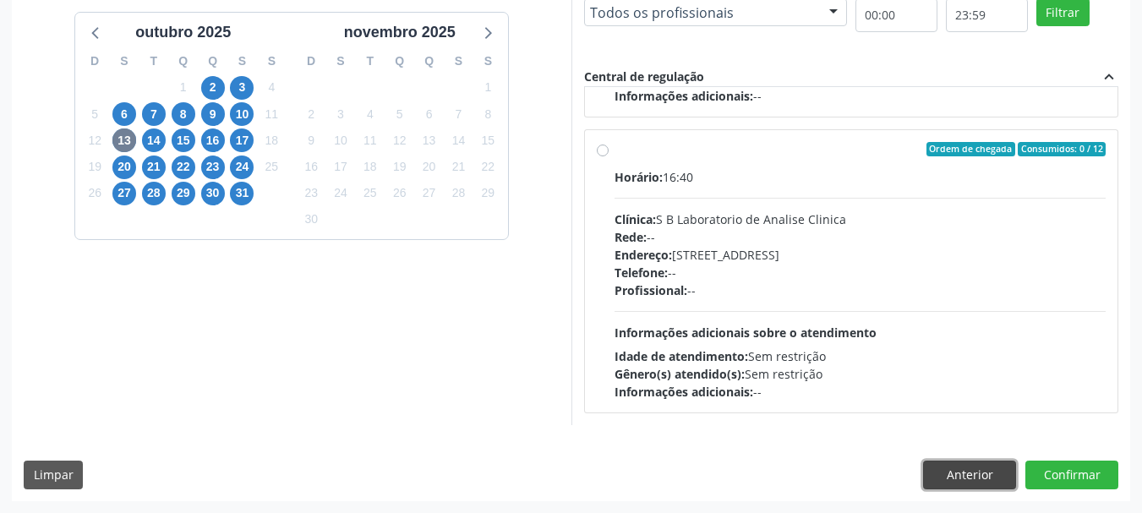
click at [933, 467] on button "Anterior" at bounding box center [969, 475] width 93 height 29
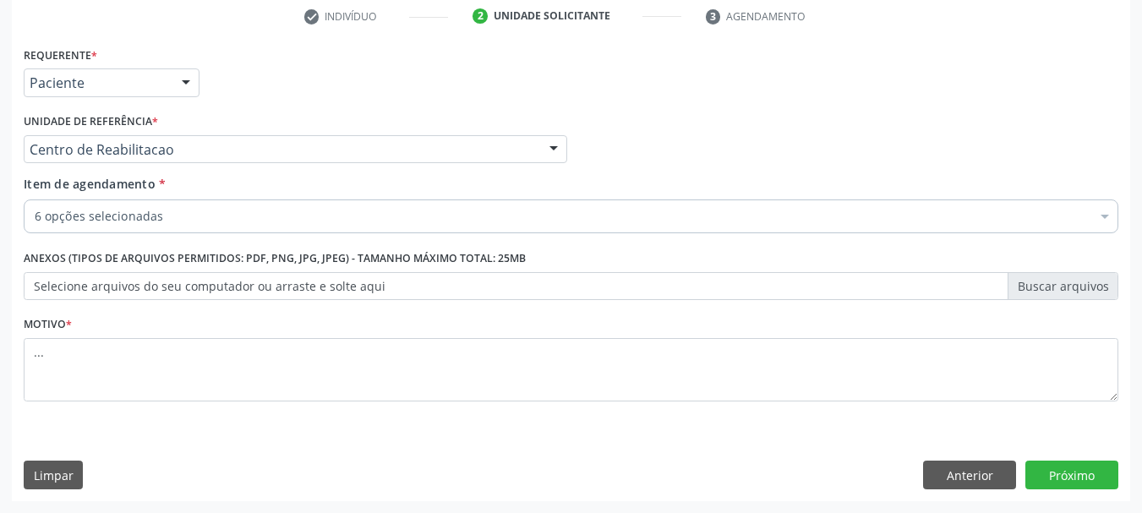
scroll to position [0, 0]
